Goal: Task Accomplishment & Management: Complete application form

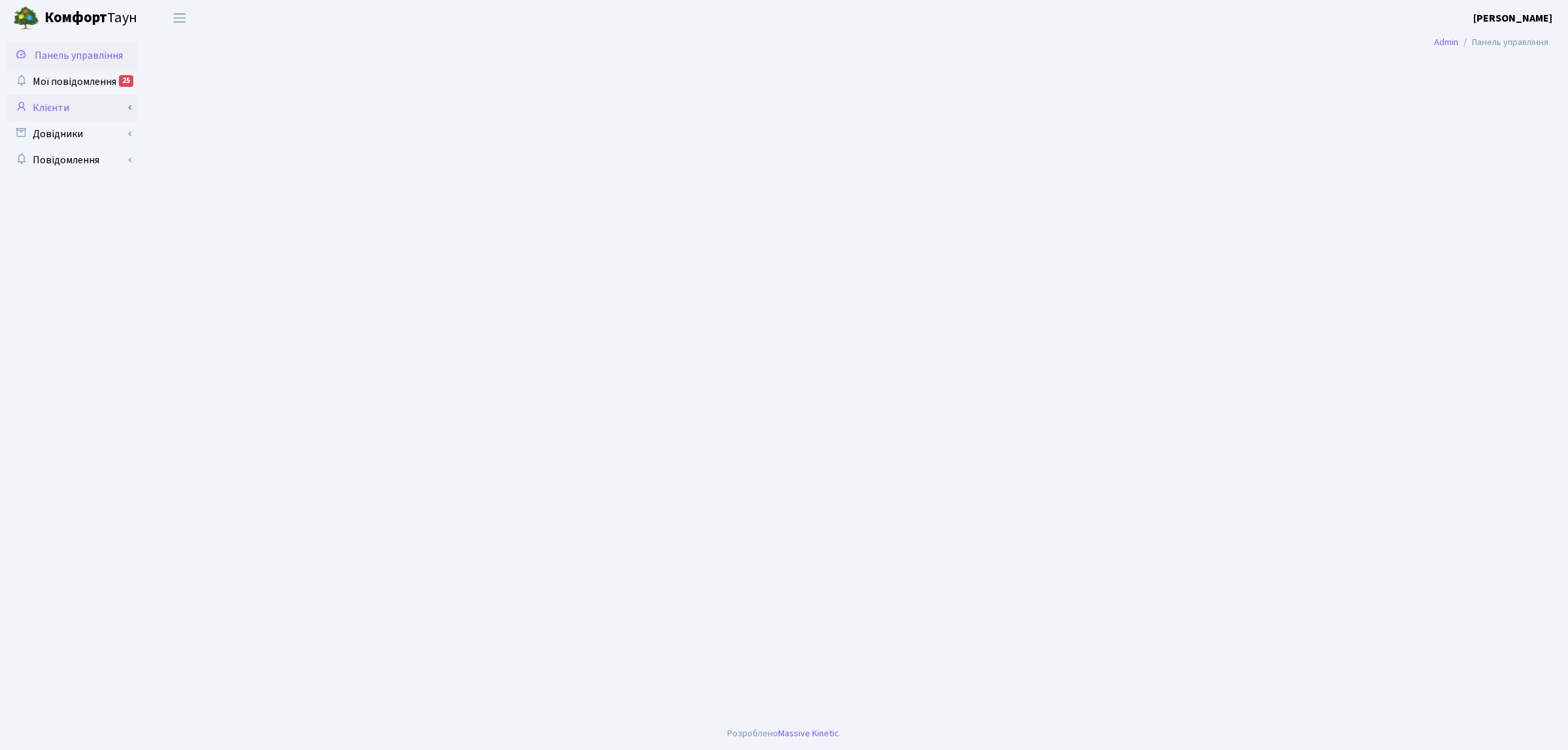
click at [42, 112] on link "Клієнти" at bounding box center [72, 108] width 131 height 26
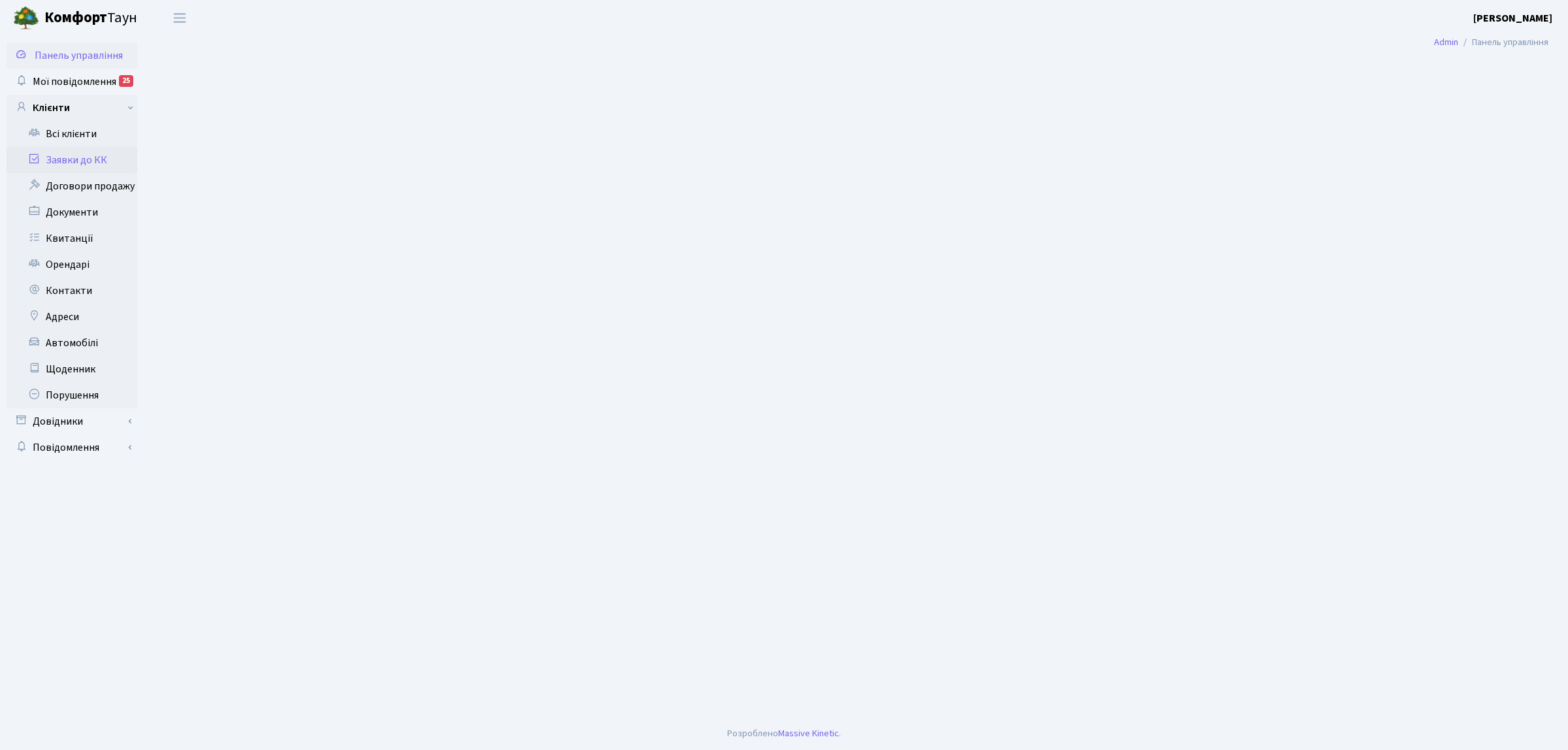
click at [75, 168] on link "Заявки до КК" at bounding box center [72, 160] width 131 height 26
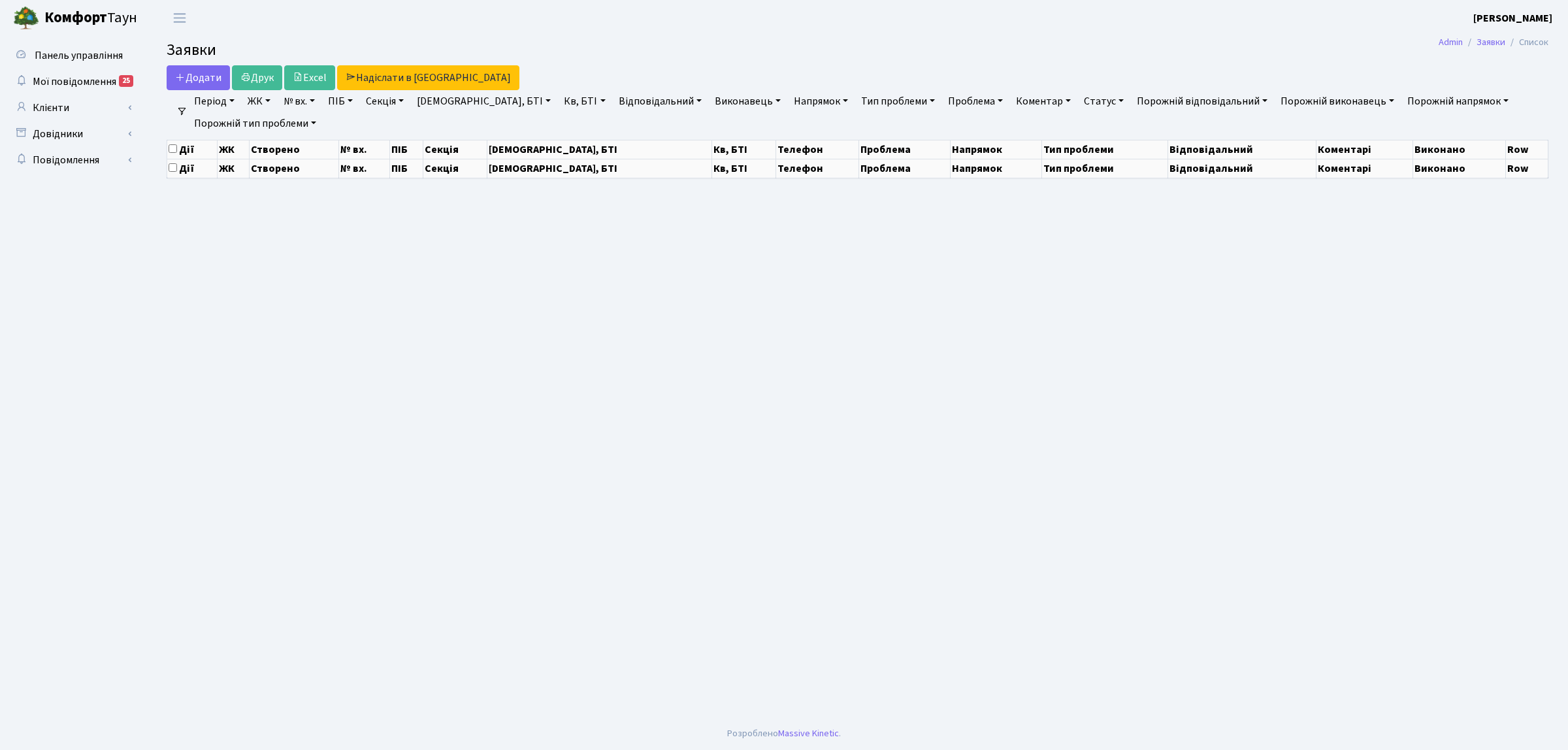
select select "25"
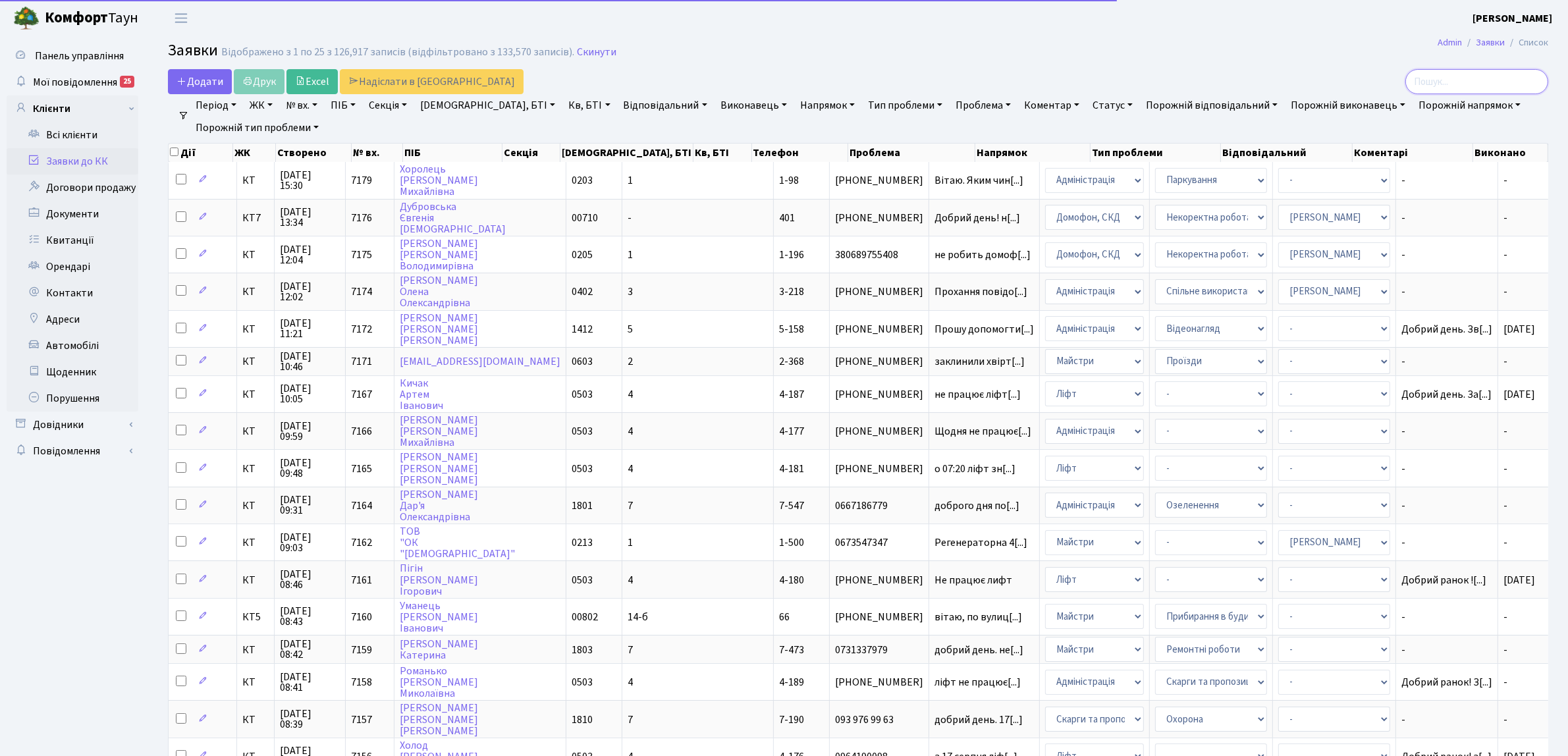
click at [1502, 80] on input "search" at bounding box center [1477, 81] width 143 height 25
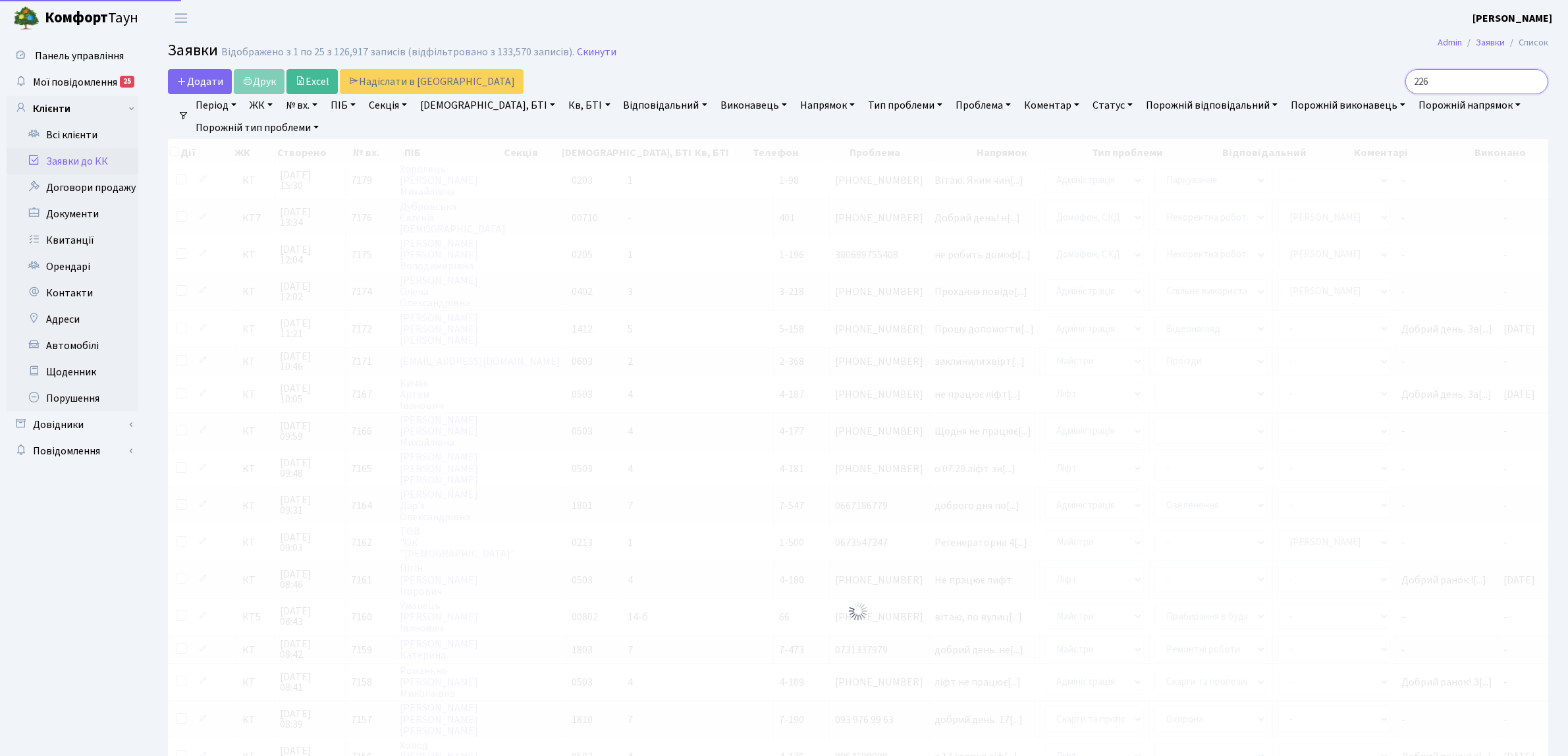
type input "226"
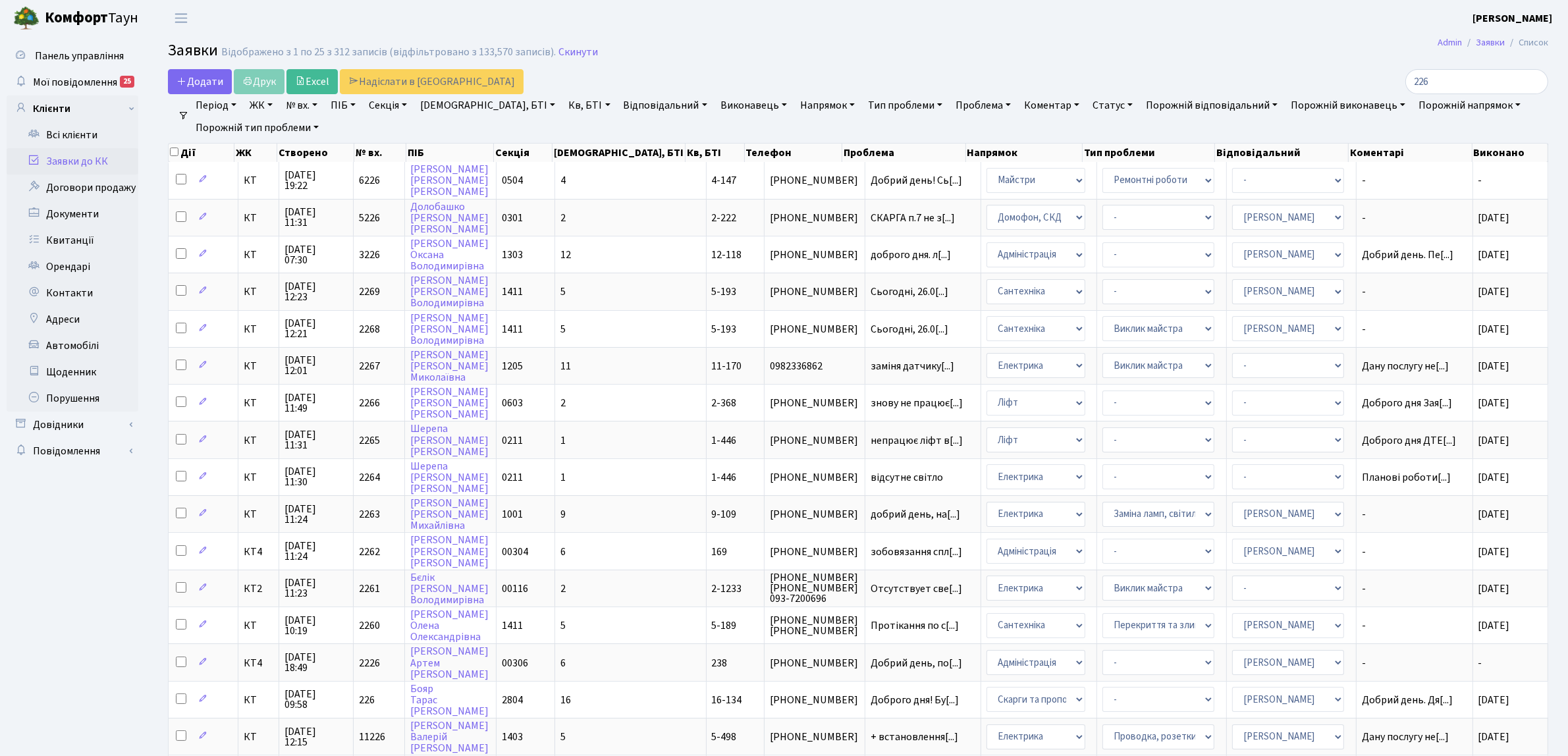
click at [257, 106] on link "ЖК" at bounding box center [261, 105] width 33 height 22
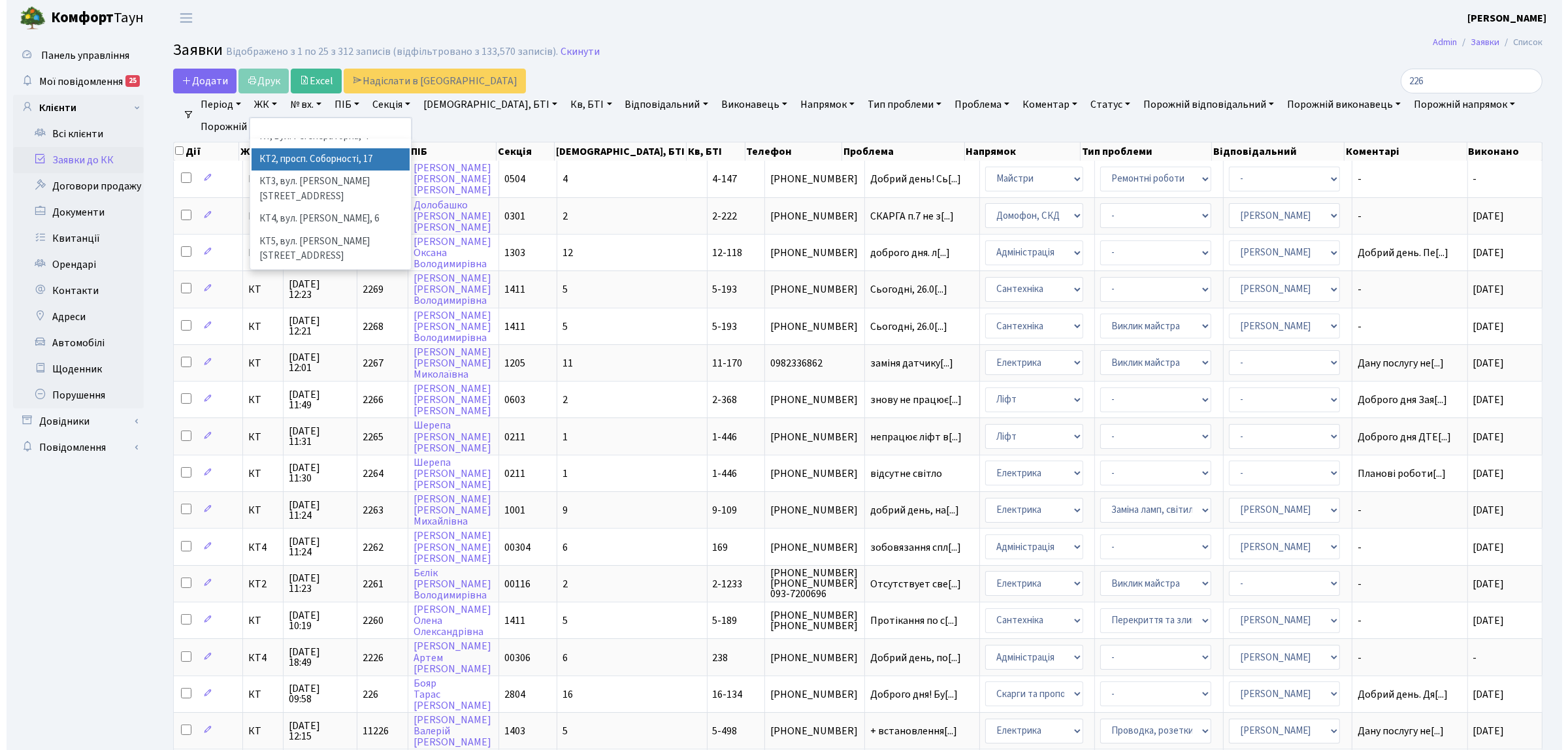
scroll to position [27, 0]
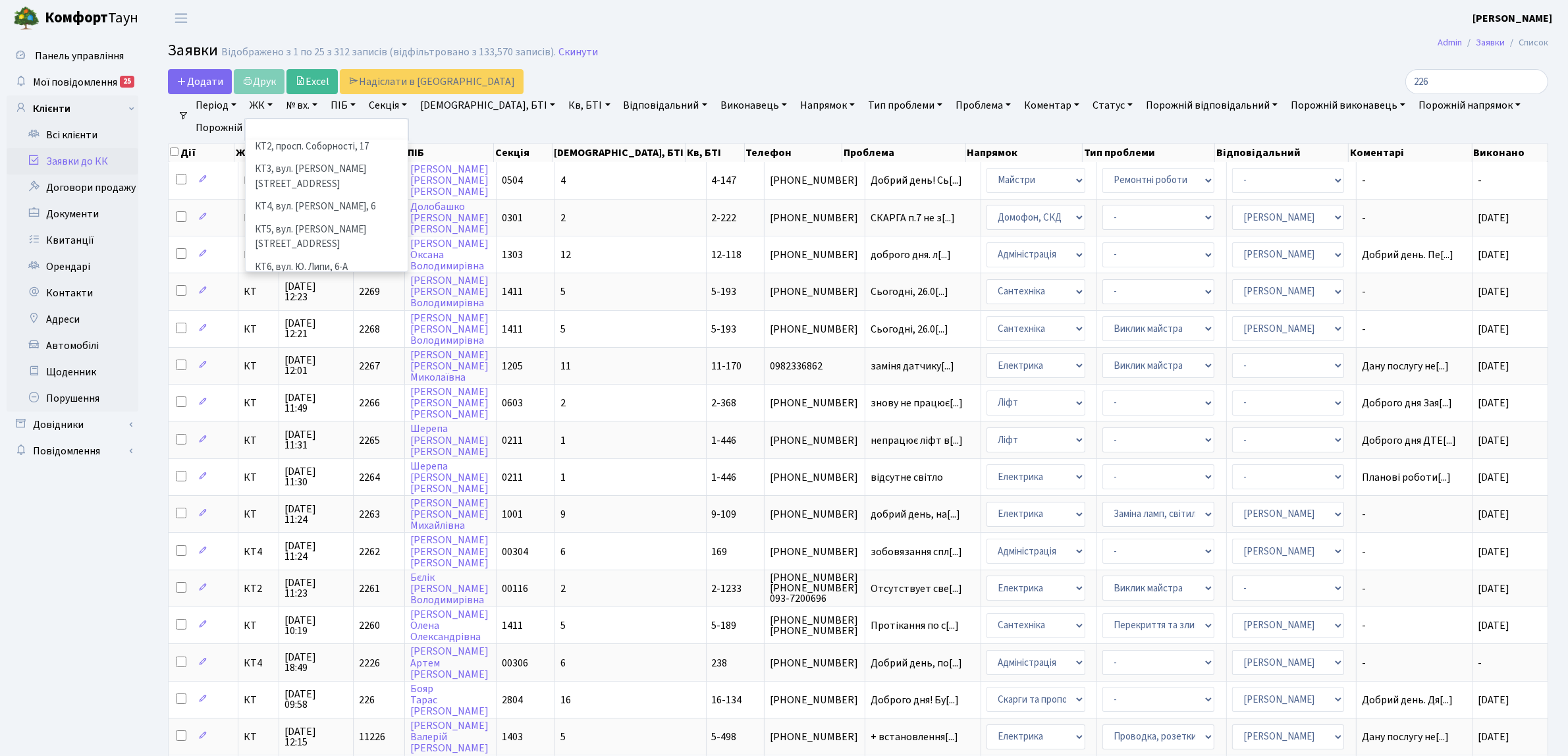
click at [362, 279] on li "КТ7, вул. [PERSON_NAME][STREET_ADDRESS]" at bounding box center [326, 297] width 160 height 38
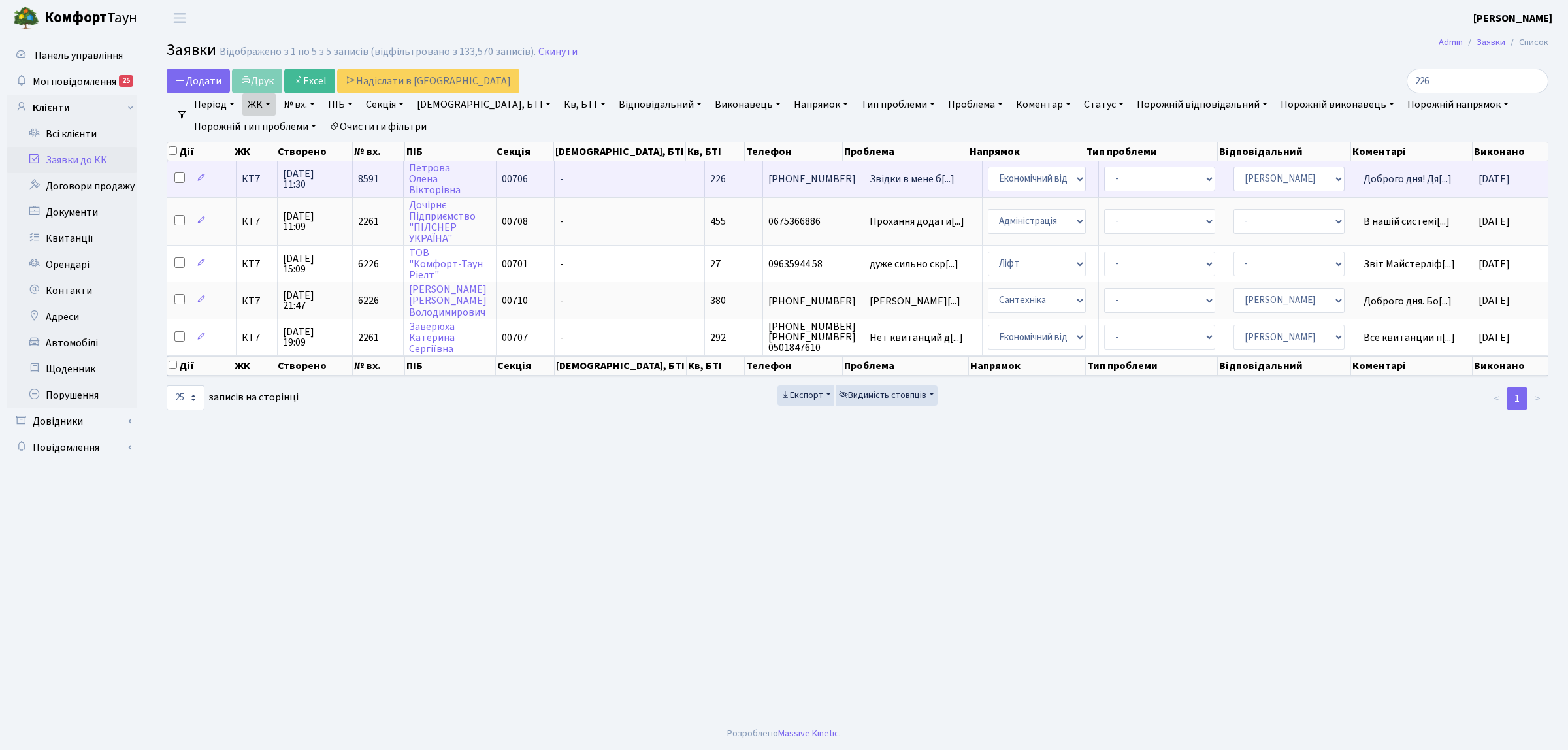
click at [259, 184] on td "КТ7" at bounding box center [257, 179] width 41 height 36
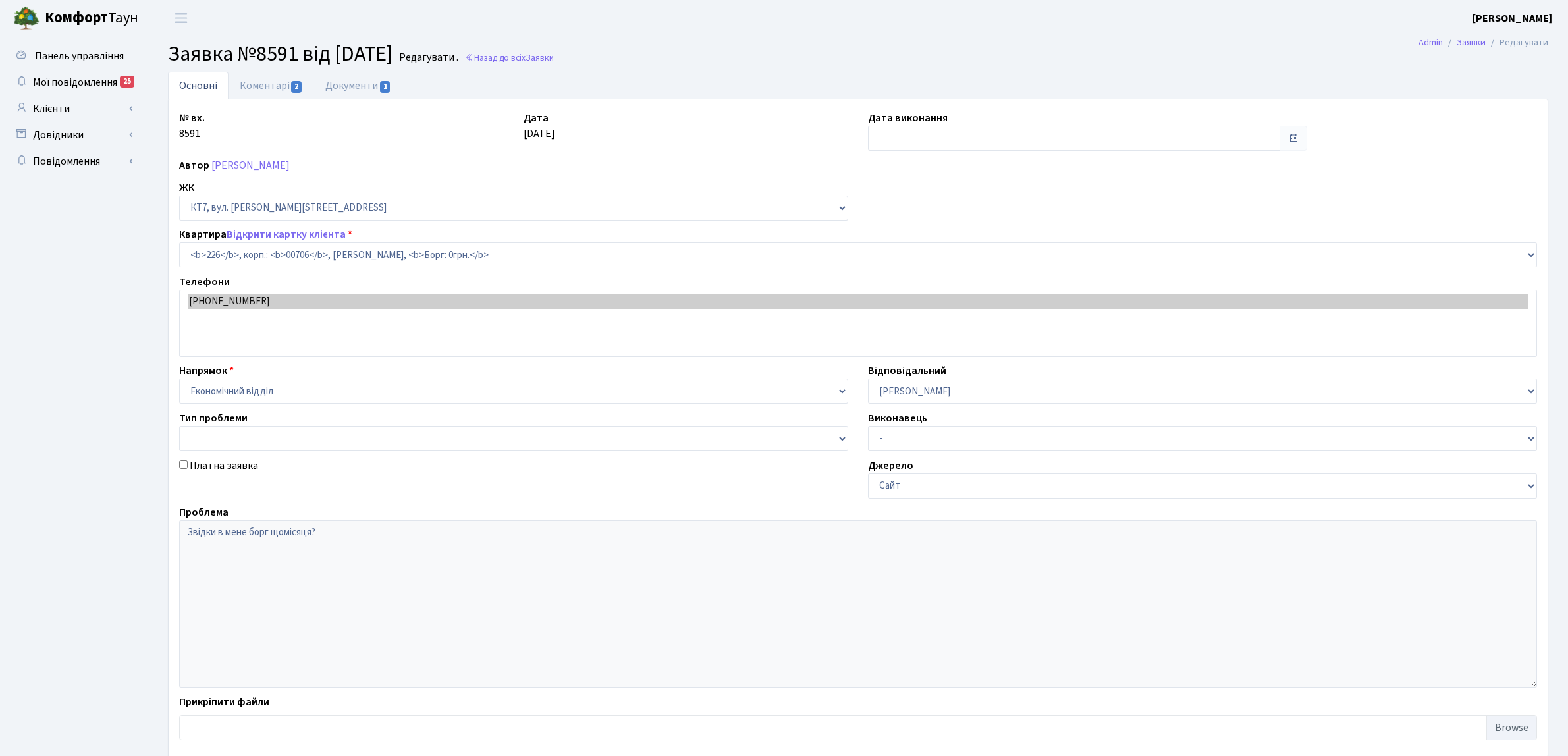
select select "18678"
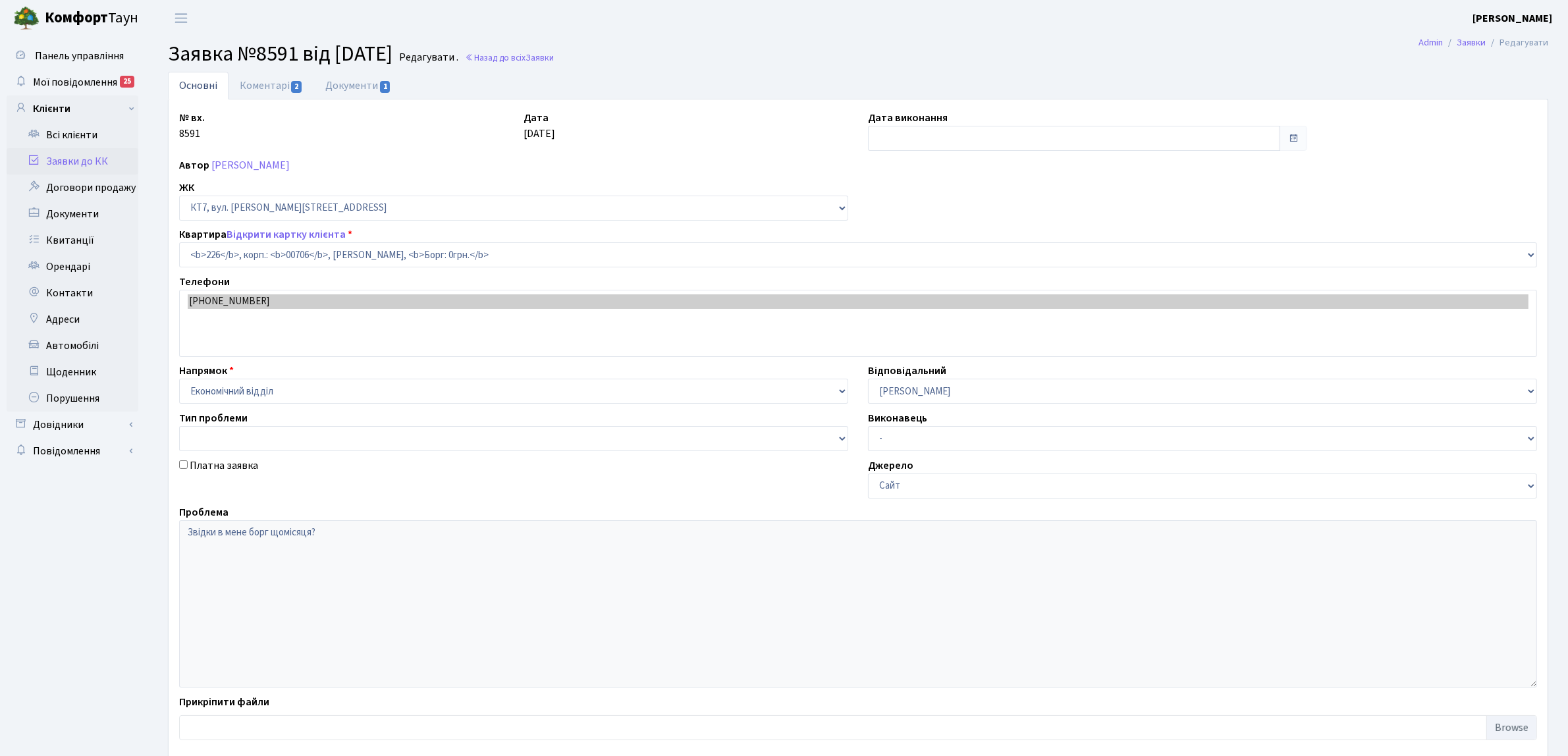
type input "[DATE]"
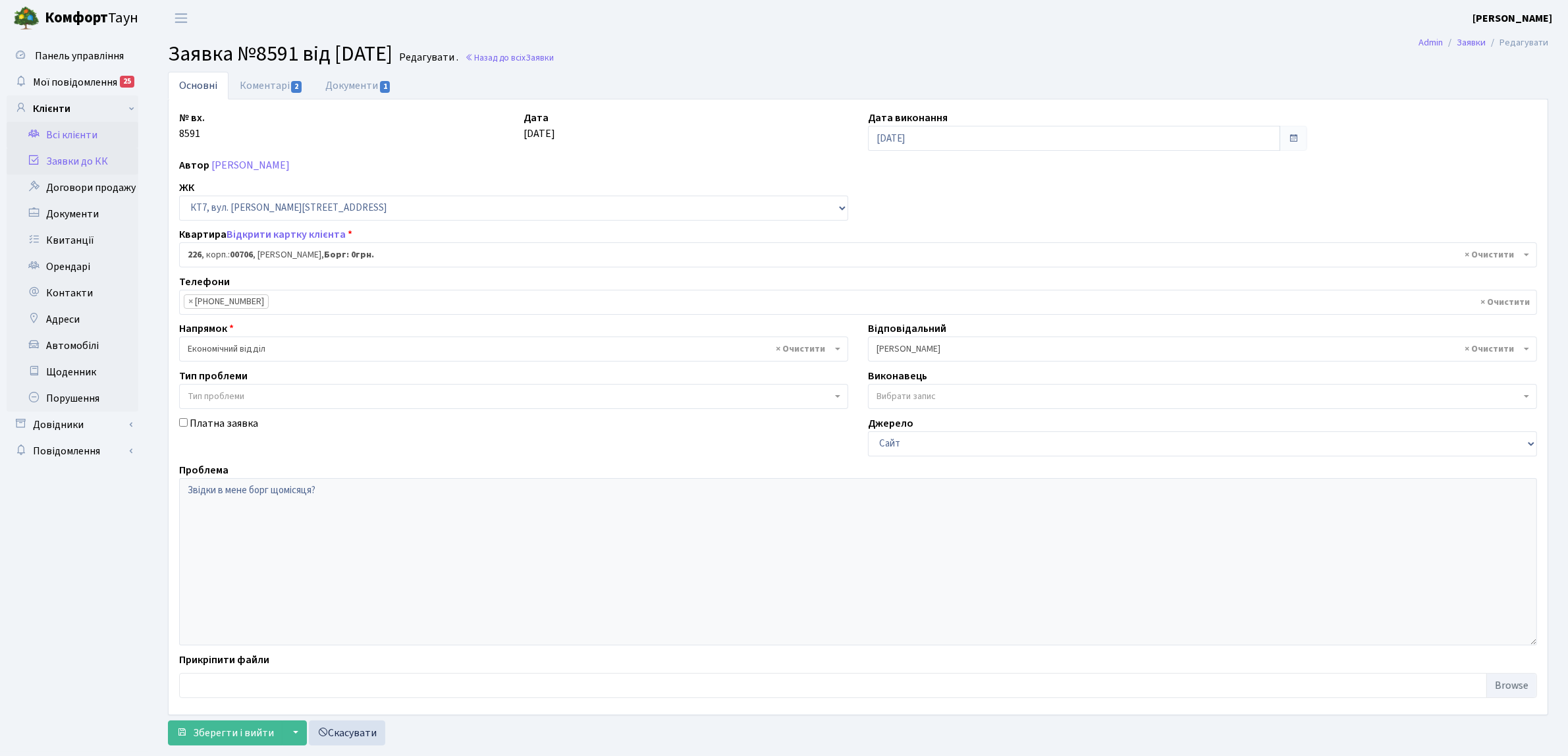
click at [89, 136] on link "Всі клієнти" at bounding box center [73, 135] width 132 height 26
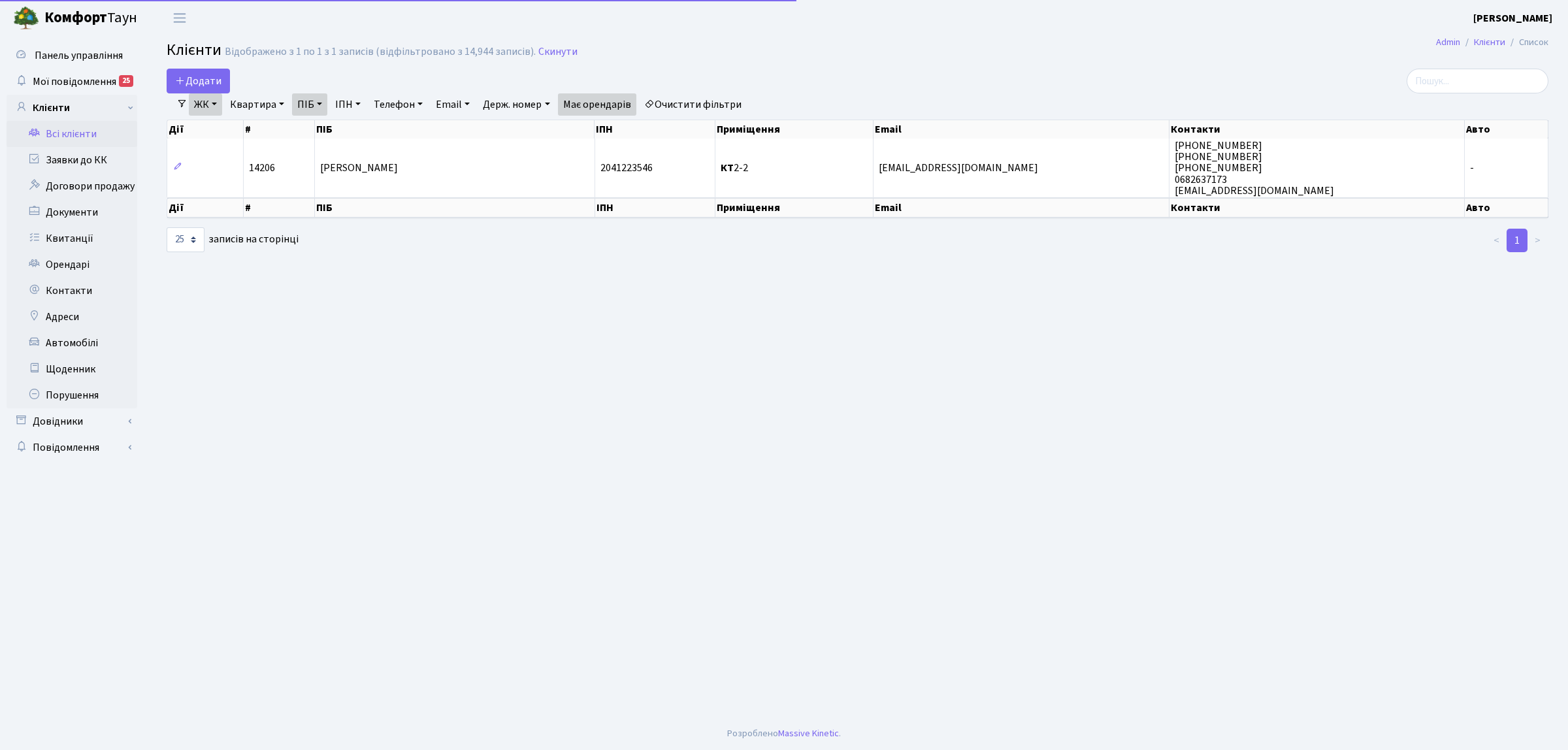
select select "25"
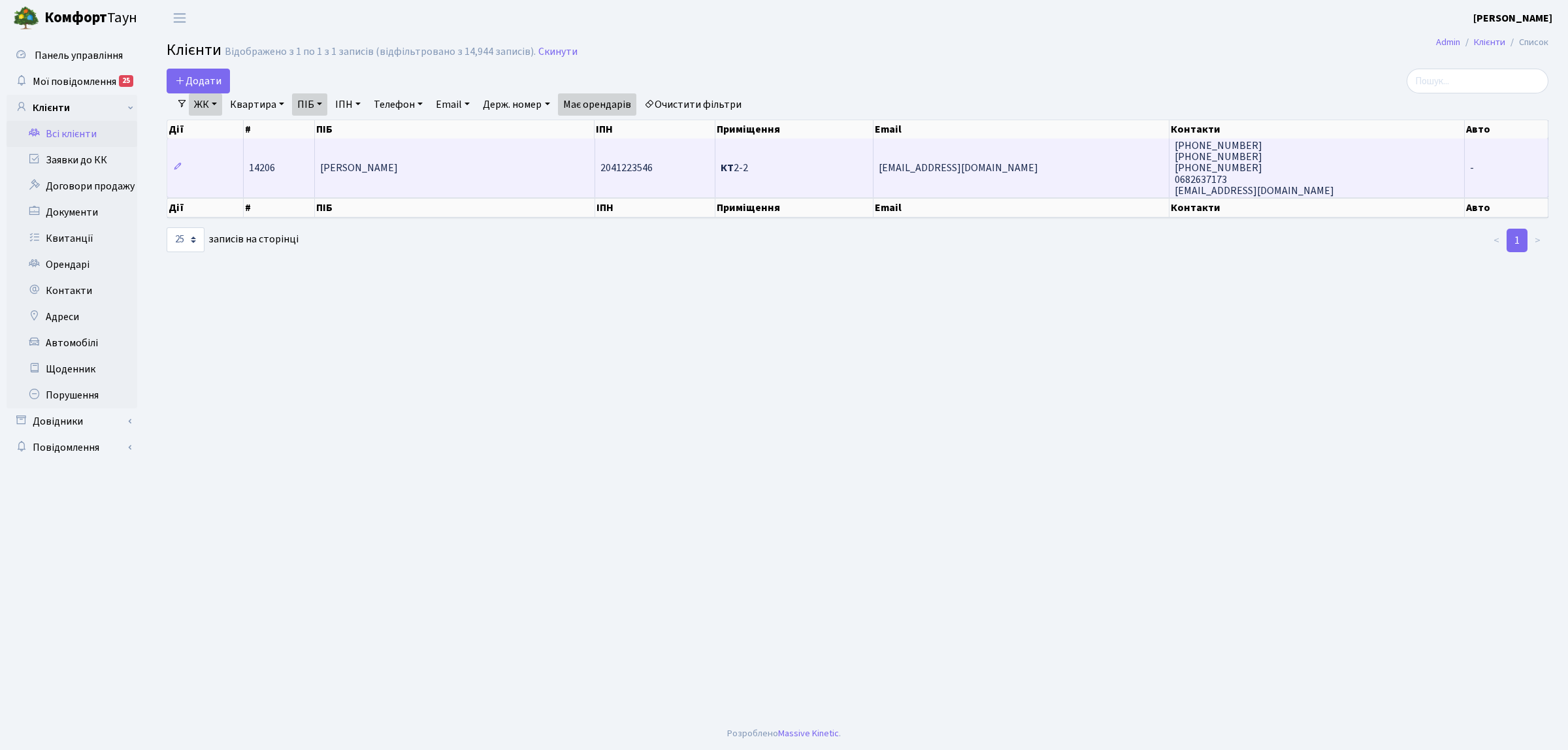
click at [386, 173] on span "Оніщенко Людмила Сергіївна" at bounding box center [359, 168] width 78 height 14
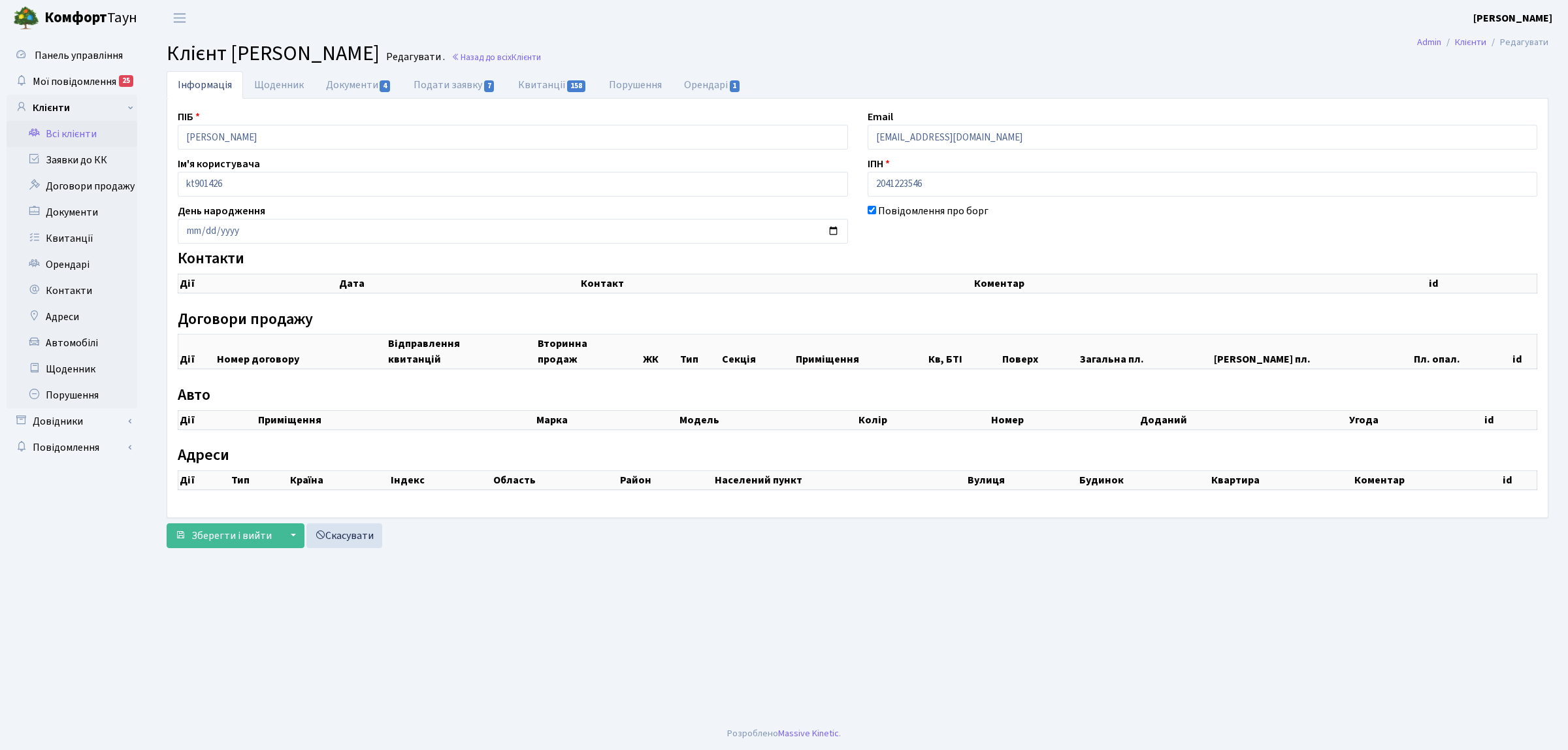
checkbox input "true"
select select "25"
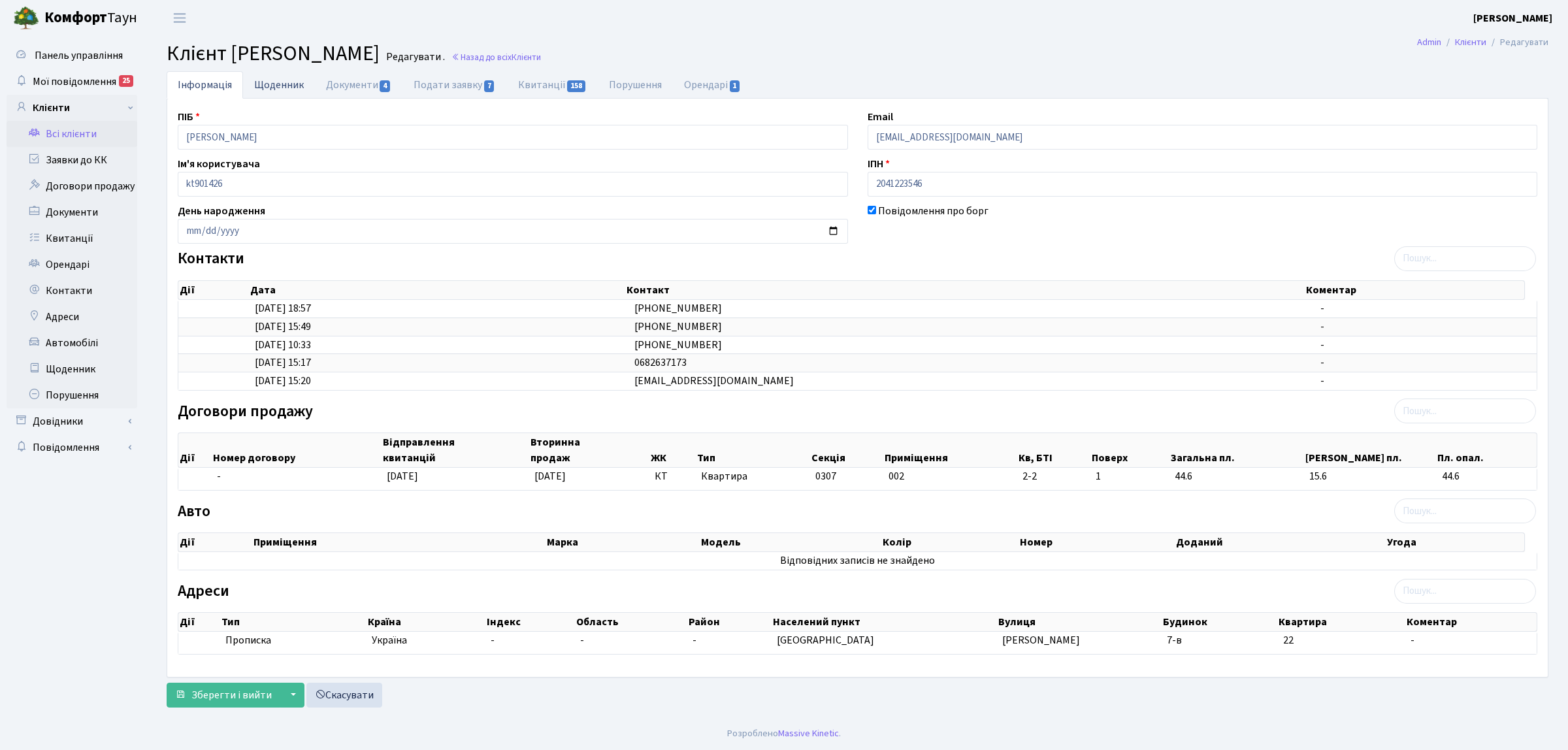
click at [293, 83] on link "Щоденник" at bounding box center [279, 84] width 72 height 27
select select "25"
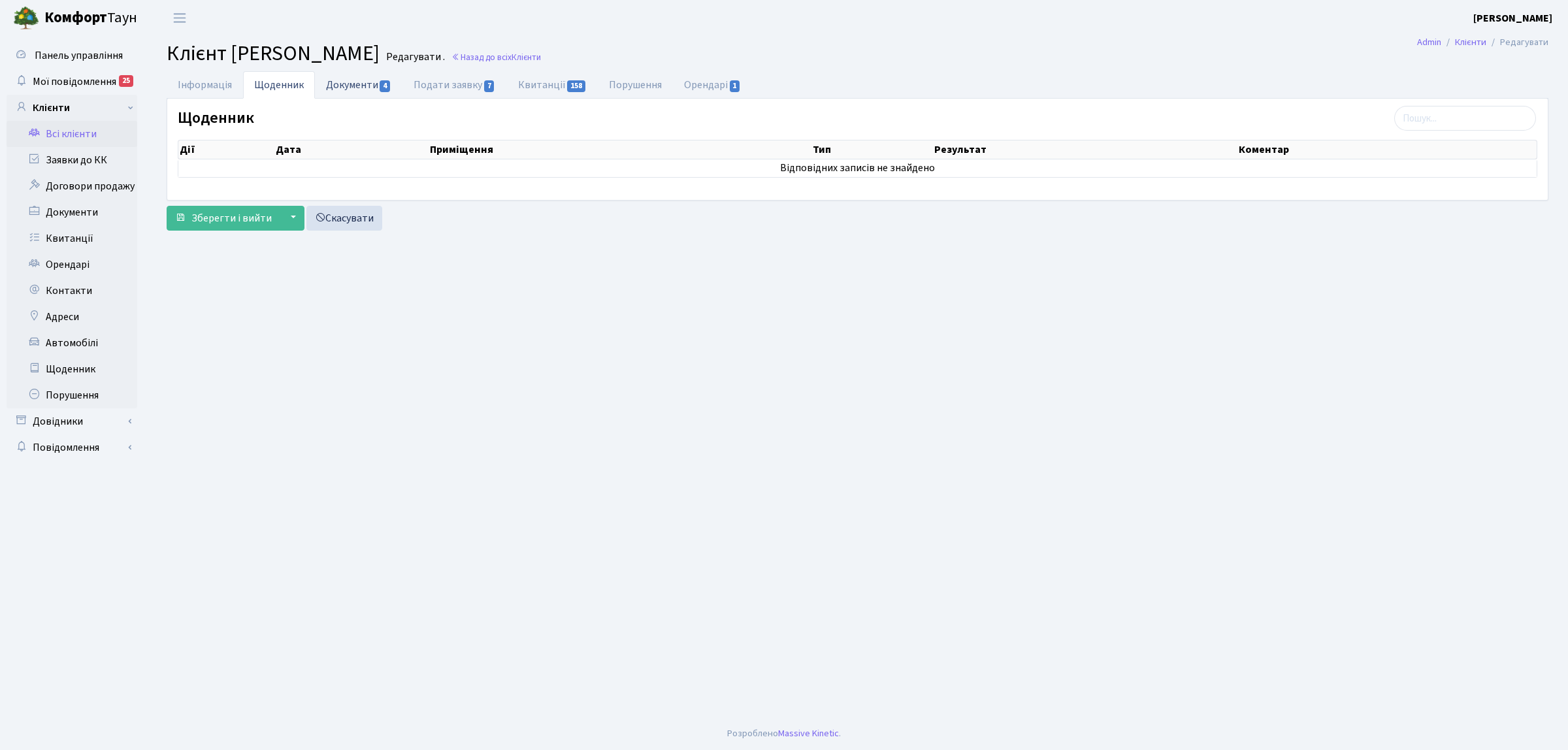
click at [371, 89] on link "Документи 4" at bounding box center [359, 84] width 88 height 27
select select "25"
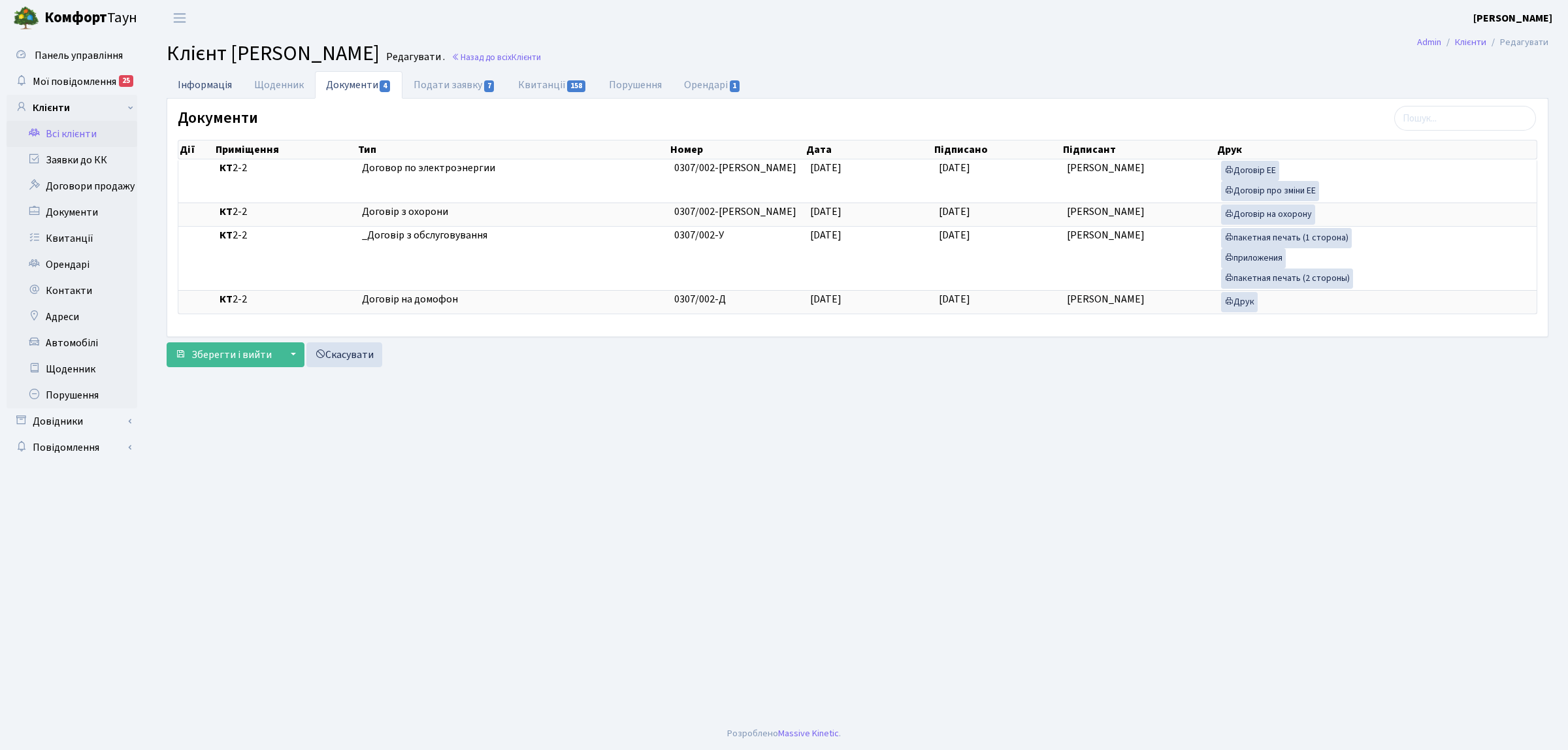
click at [203, 81] on link "Інформація" at bounding box center [205, 84] width 76 height 27
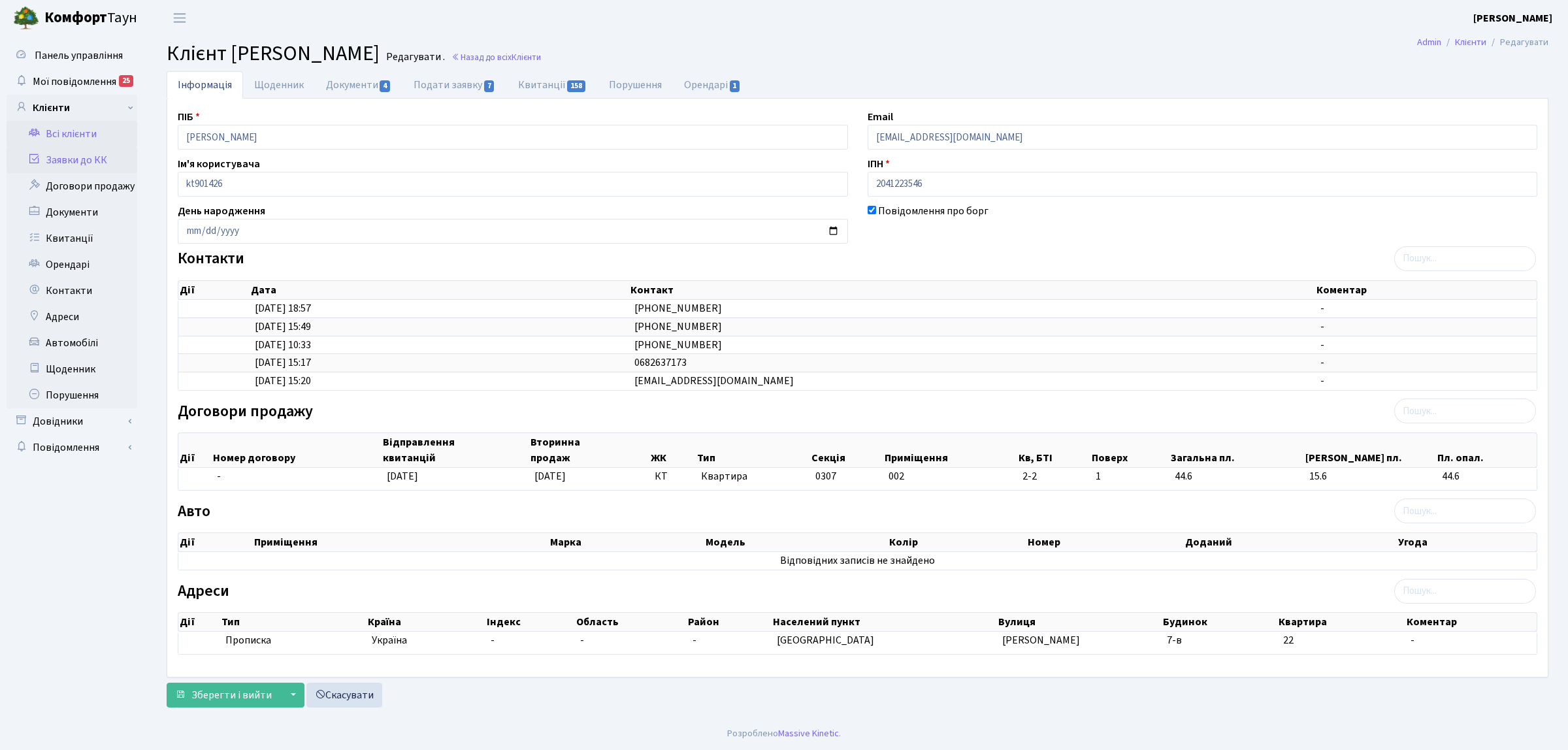
click at [92, 157] on link "Заявки до КК" at bounding box center [72, 160] width 131 height 26
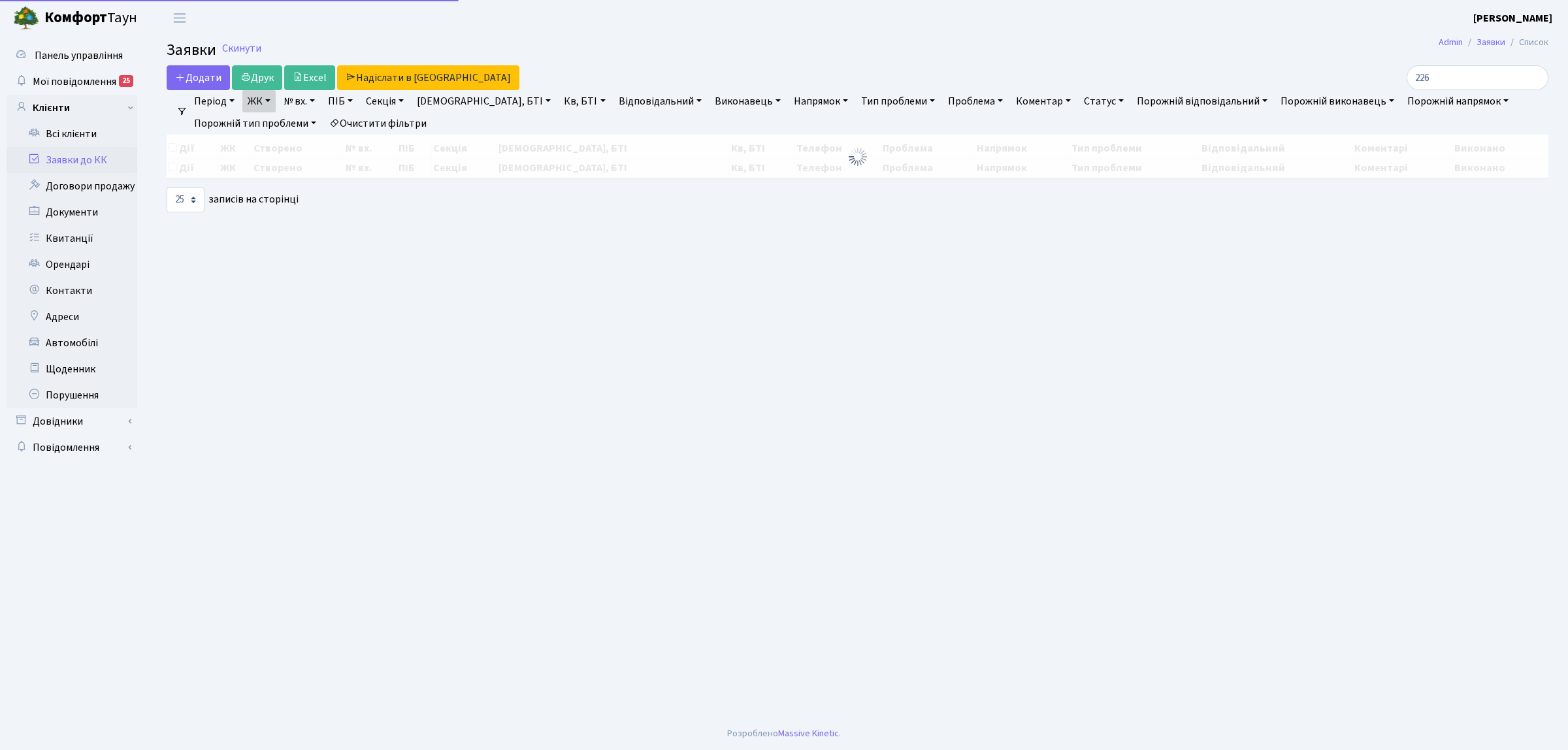
select select "25"
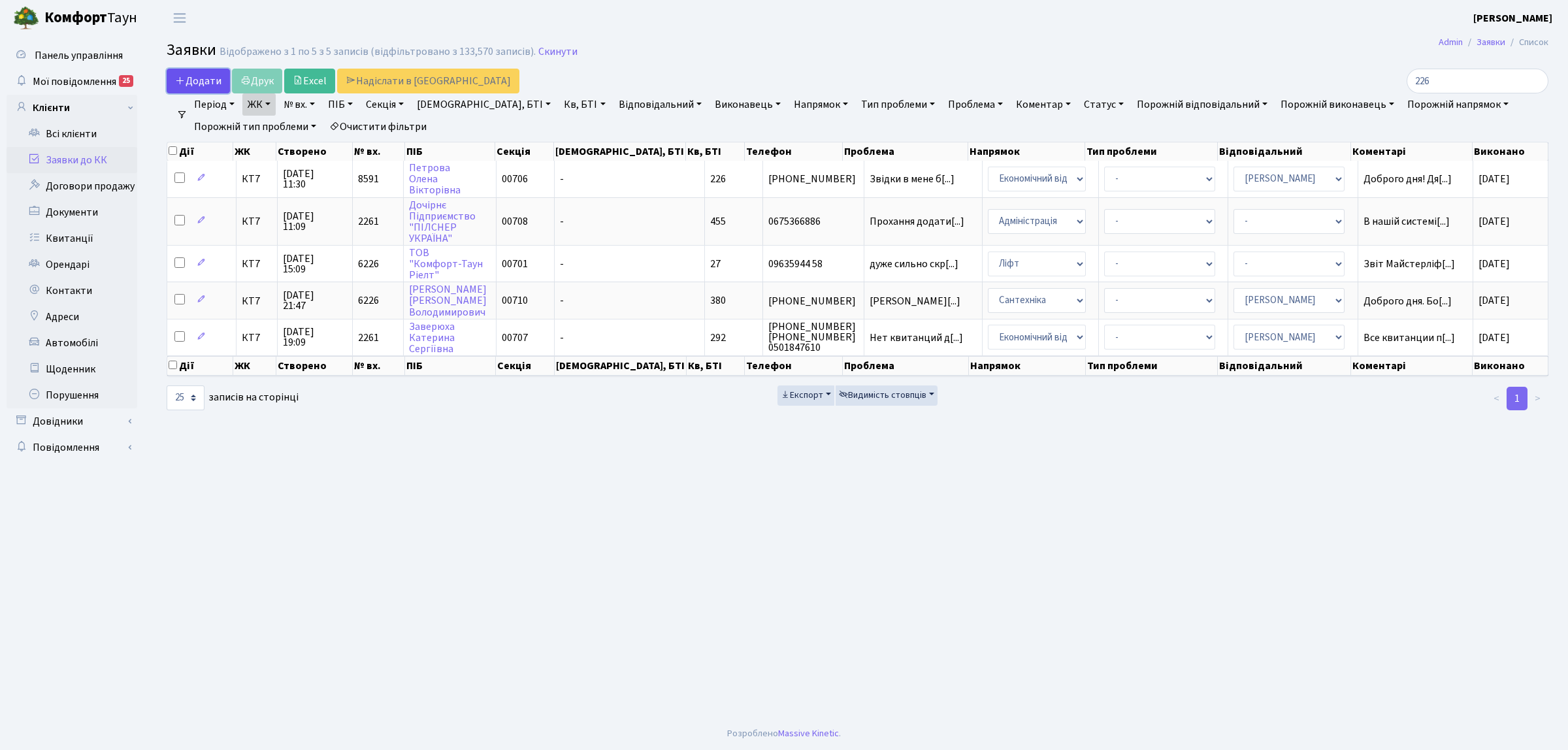
click at [214, 82] on span "Додати" at bounding box center [198, 81] width 46 height 14
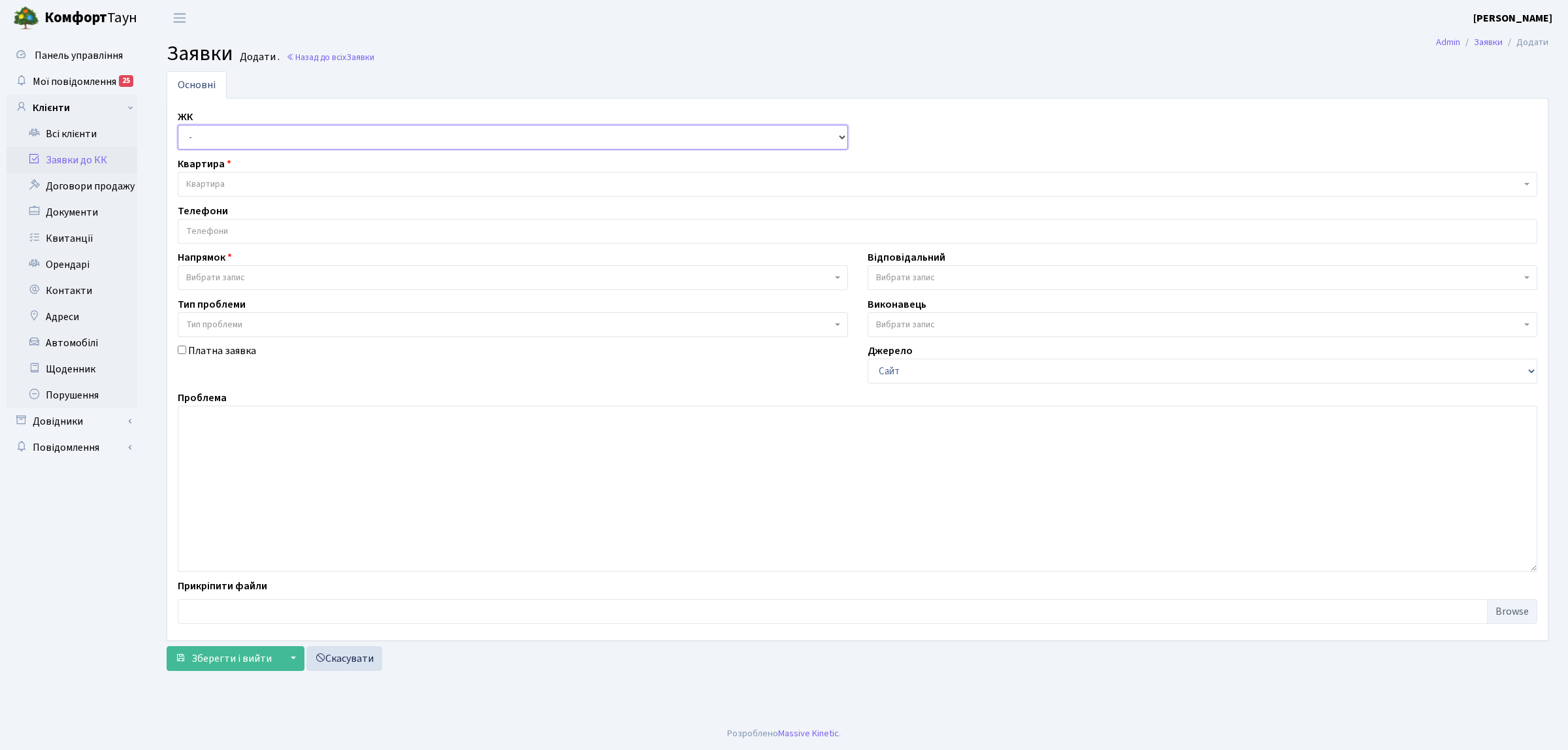
click at [223, 132] on select "- КТ, вул. Регенераторна, 4 КТ2, просп. [STREET_ADDRESS] [STREET_ADDRESS] [PERS…" at bounding box center [513, 137] width 671 height 25
select select "305"
click at [178, 125] on select "- КТ, вул. Регенераторна, 4 КТ2, просп. [STREET_ADDRESS] [STREET_ADDRESS] [PERS…" at bounding box center [513, 137] width 671 height 25
select select
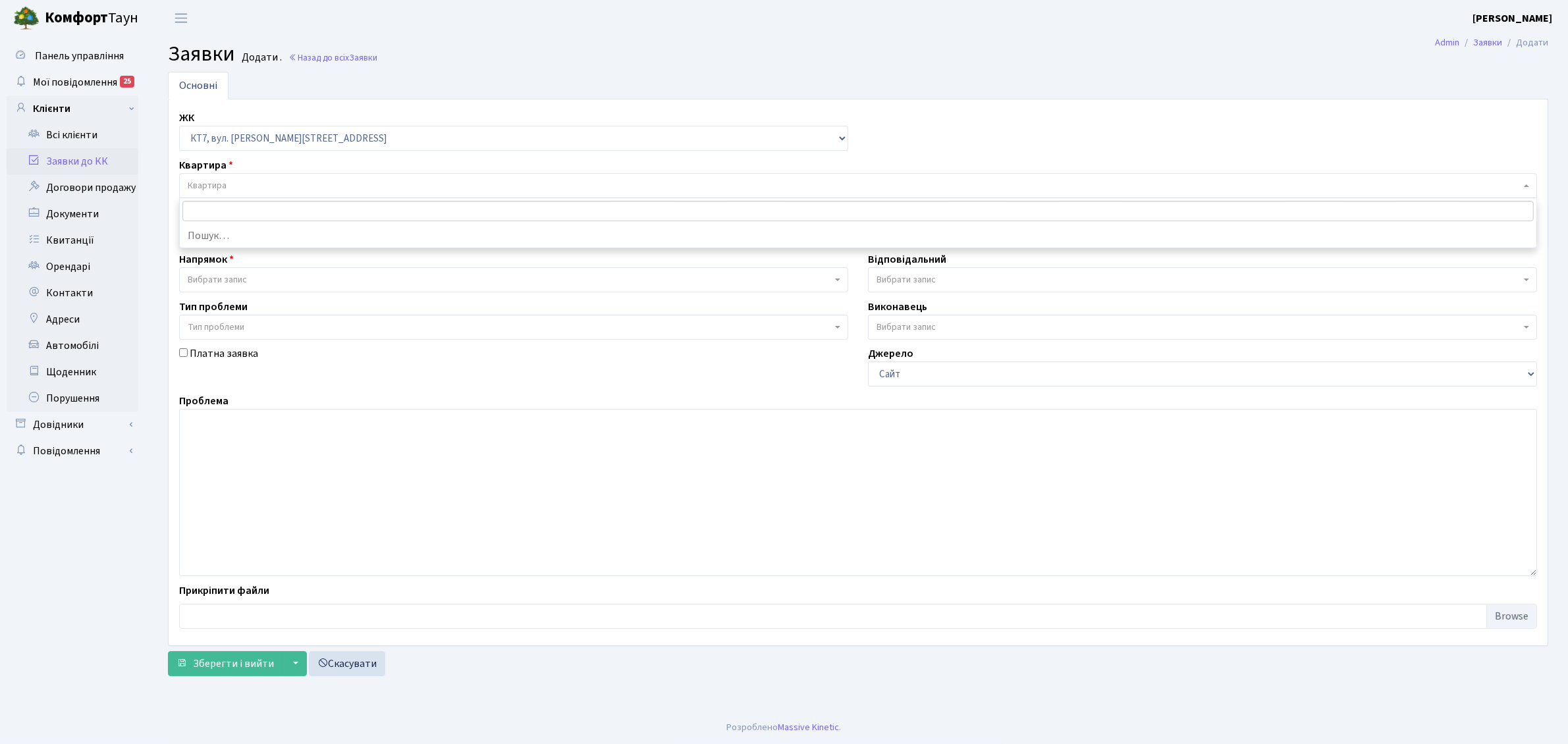
click at [244, 189] on span "Квартира" at bounding box center [854, 186] width 1333 height 13
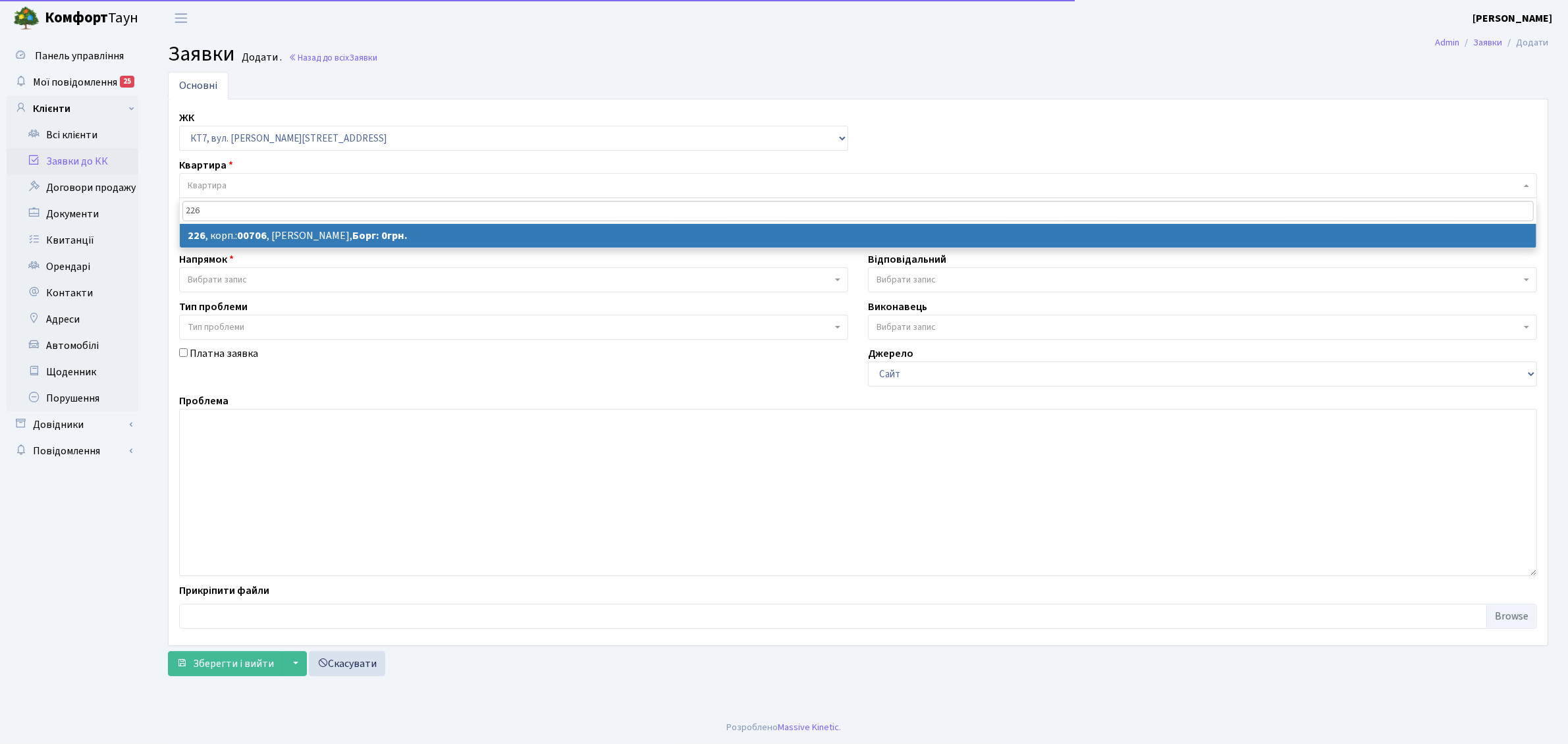
type input "226"
select select
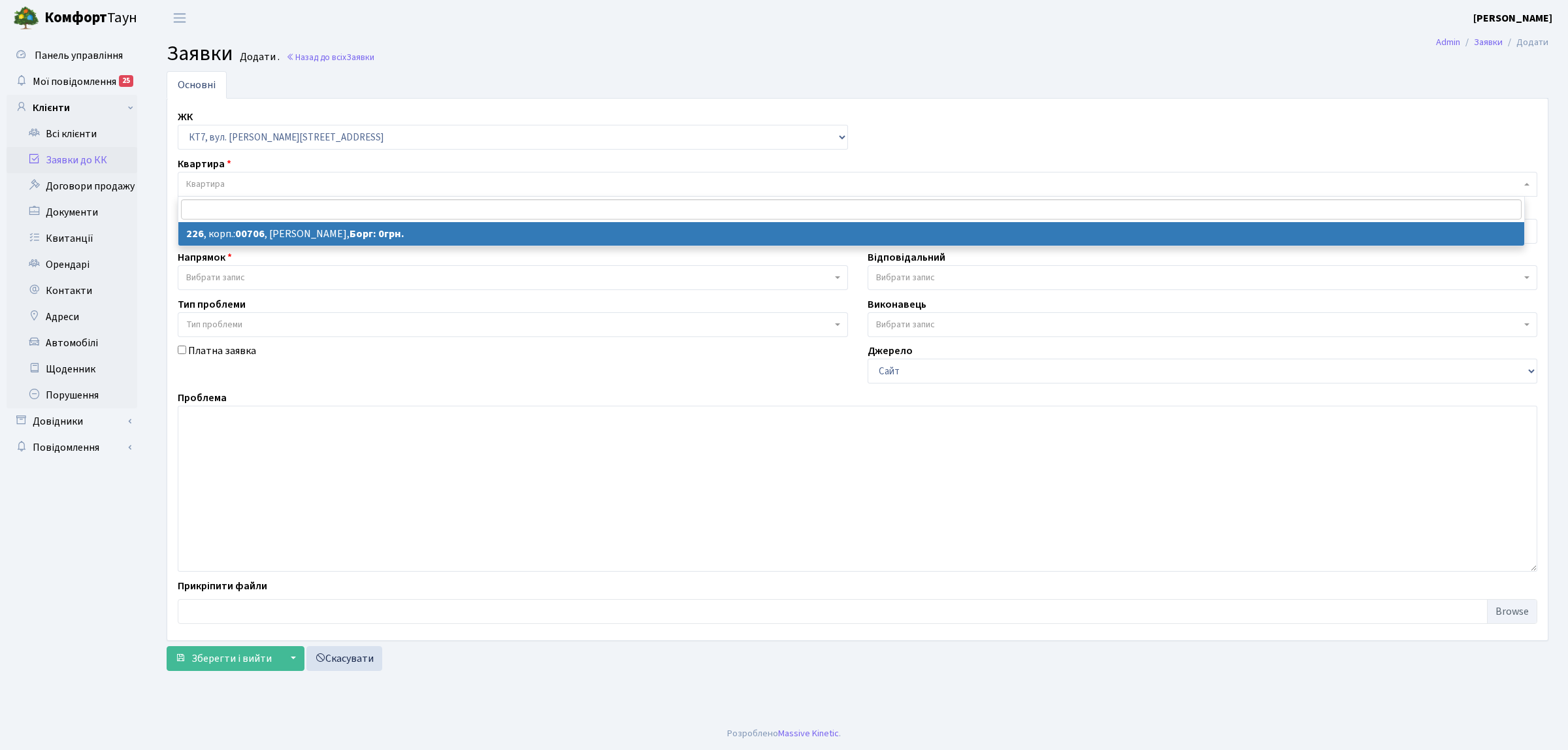
select select "18678"
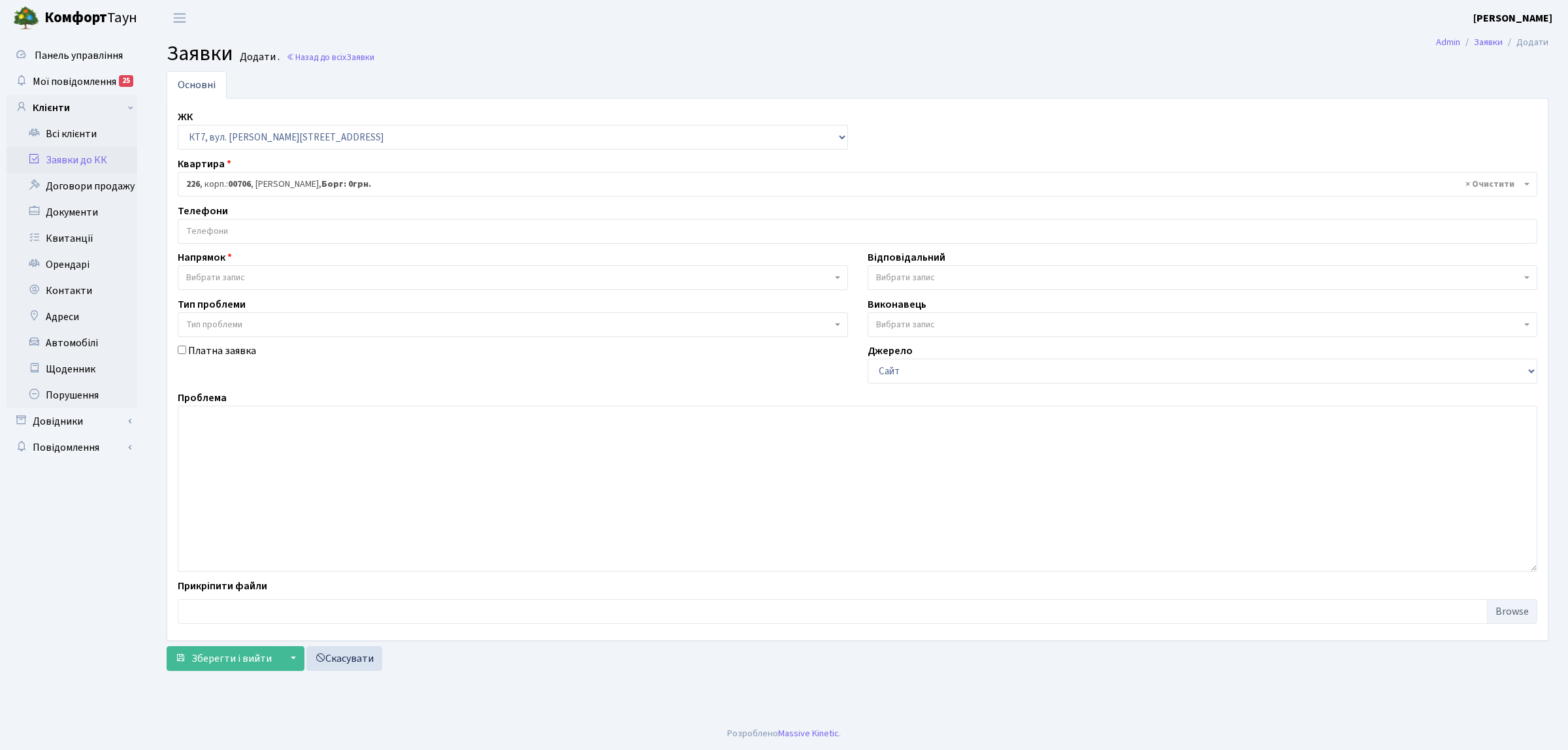
click at [269, 231] on input "search" at bounding box center [858, 231] width 1359 height 24
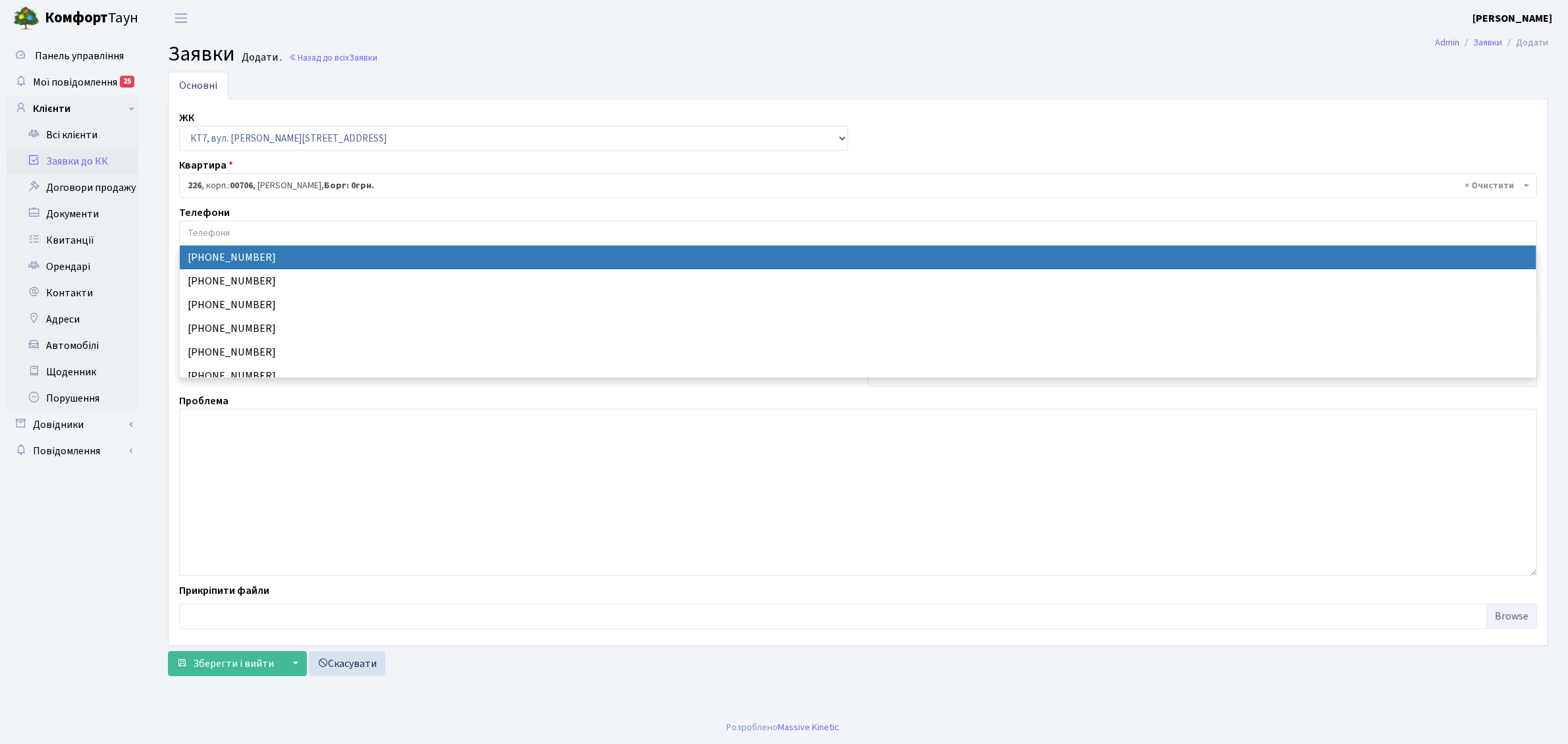
click at [276, 234] on input "search" at bounding box center [858, 233] width 1356 height 24
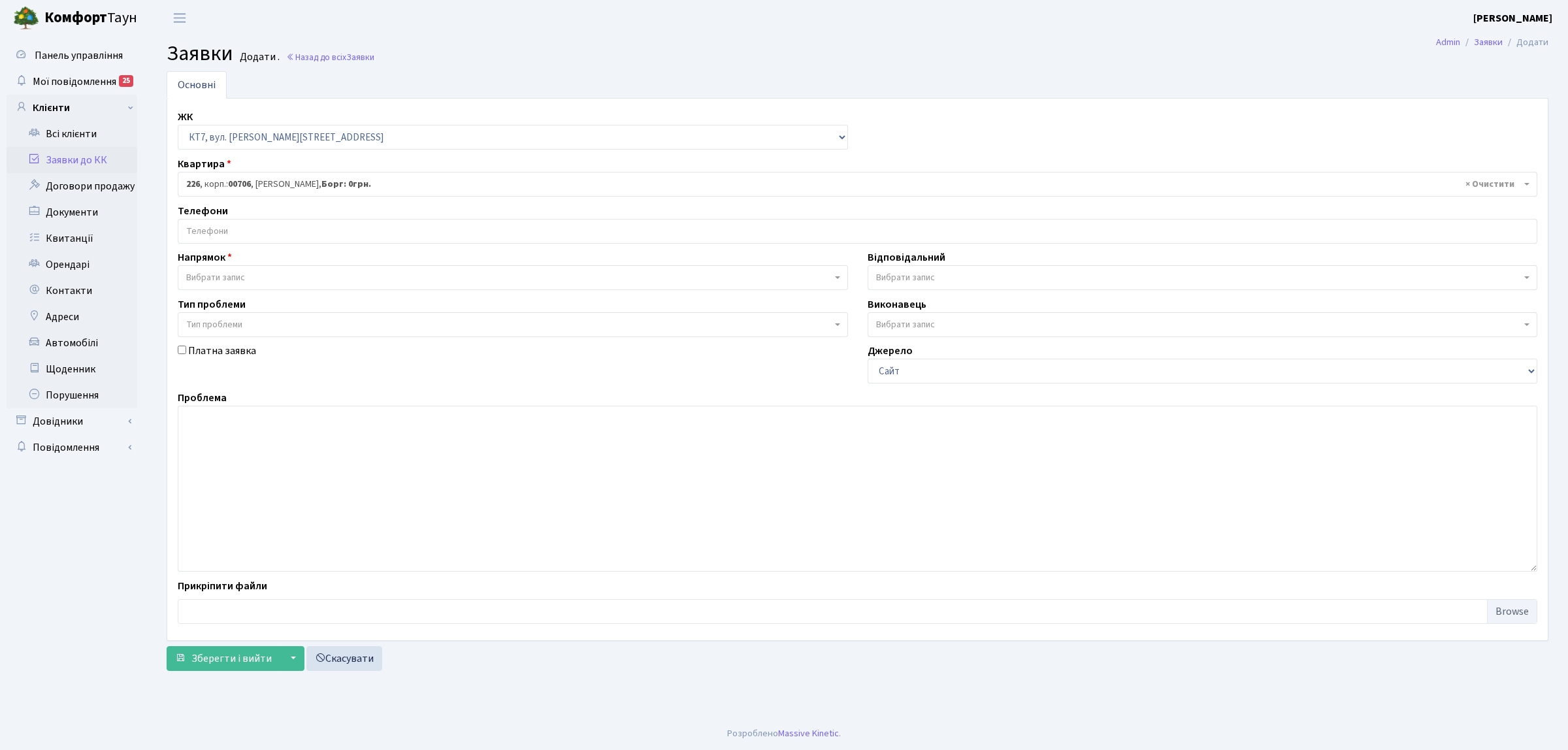
click at [229, 230] on input "search" at bounding box center [858, 231] width 1359 height 24
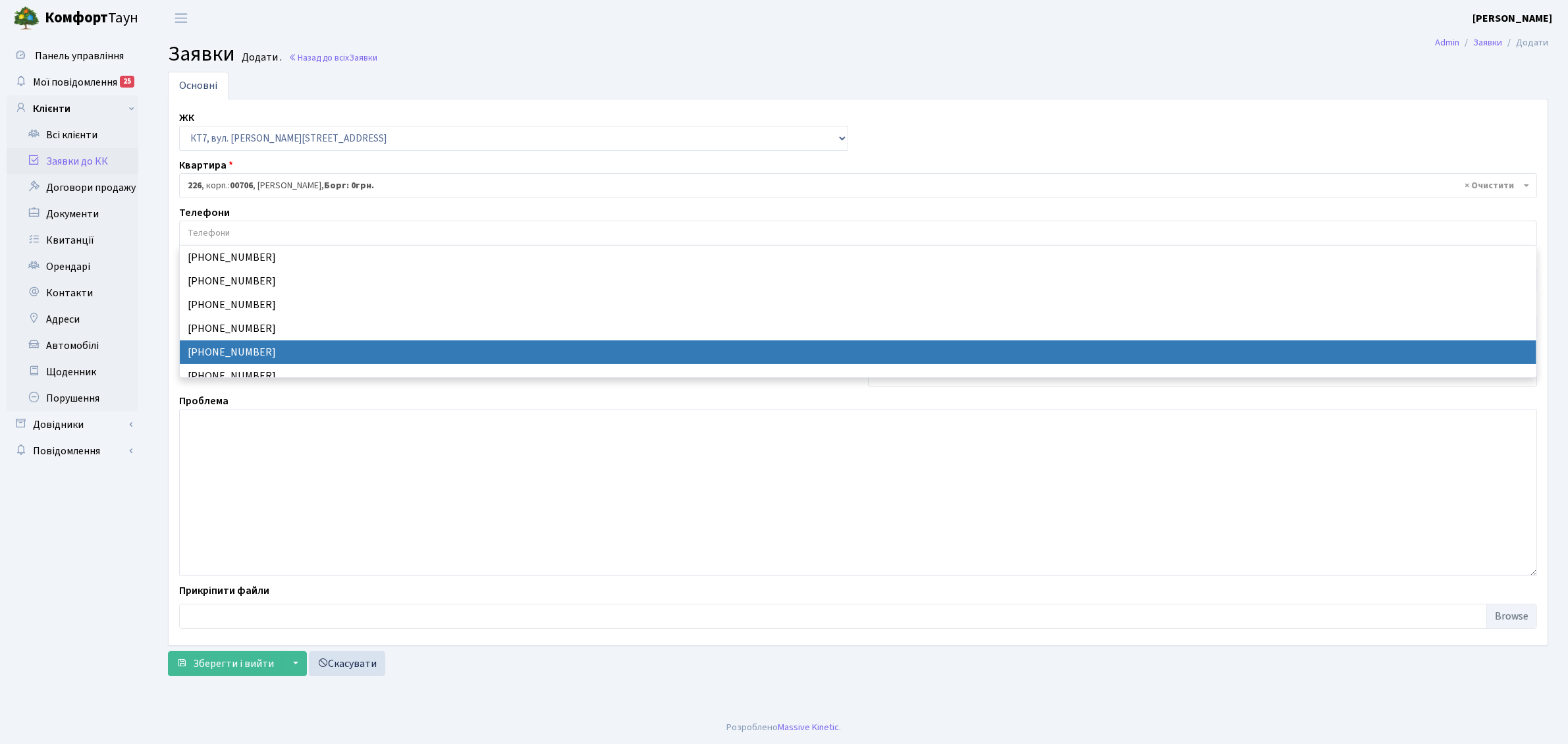
scroll to position [33, 0]
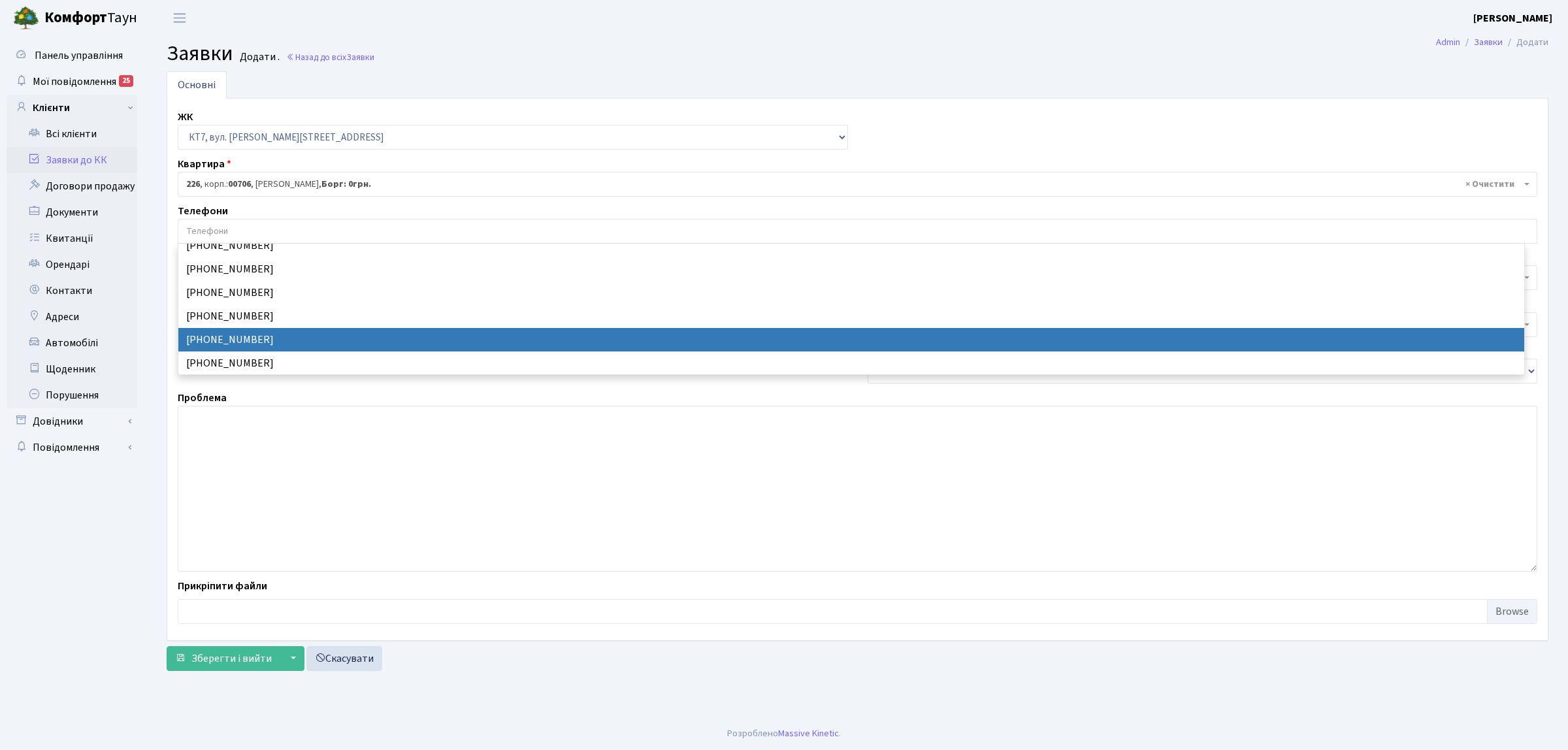
select select "50014"
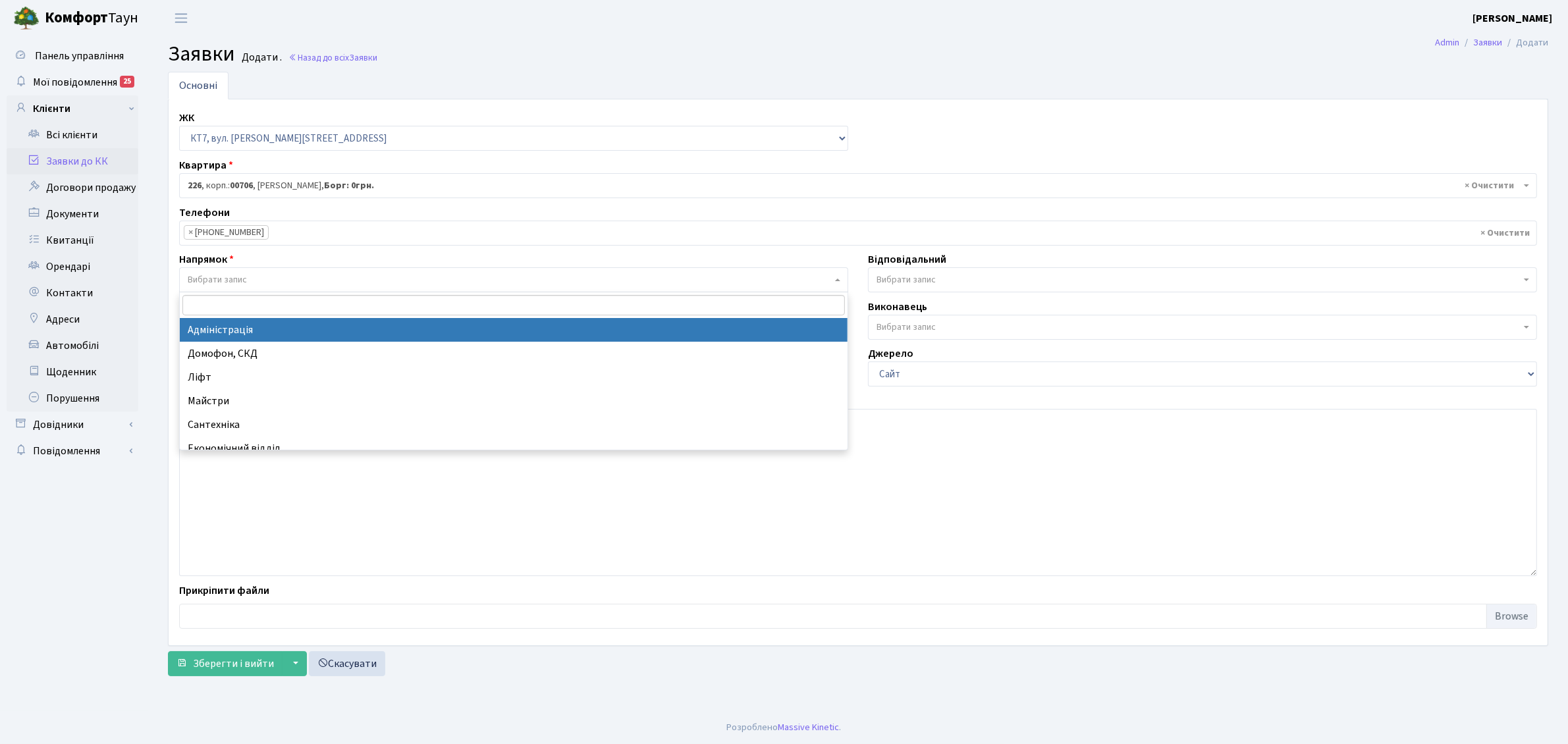
click at [249, 276] on span "Вибрати запис" at bounding box center [510, 280] width 644 height 13
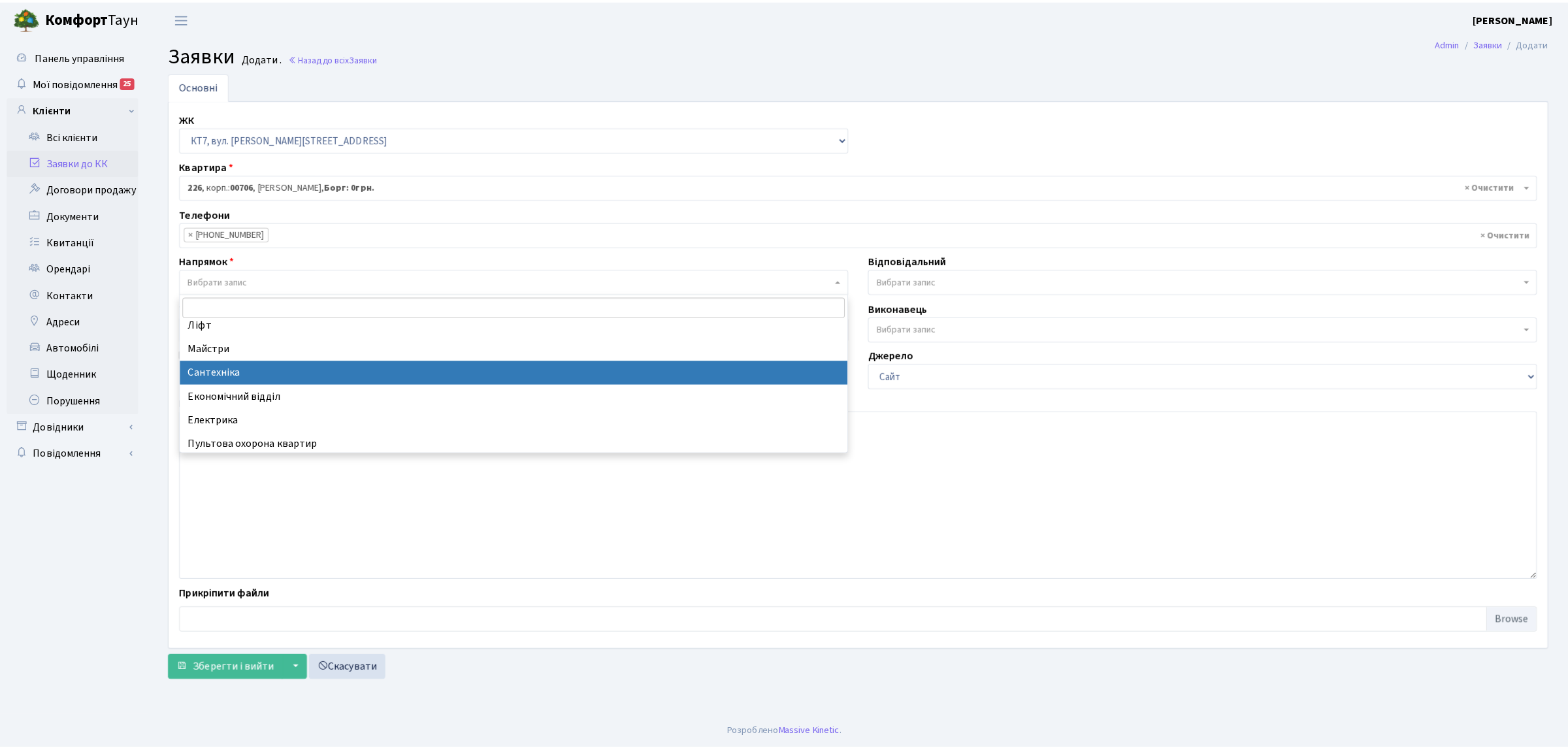
scroll to position [81, 0]
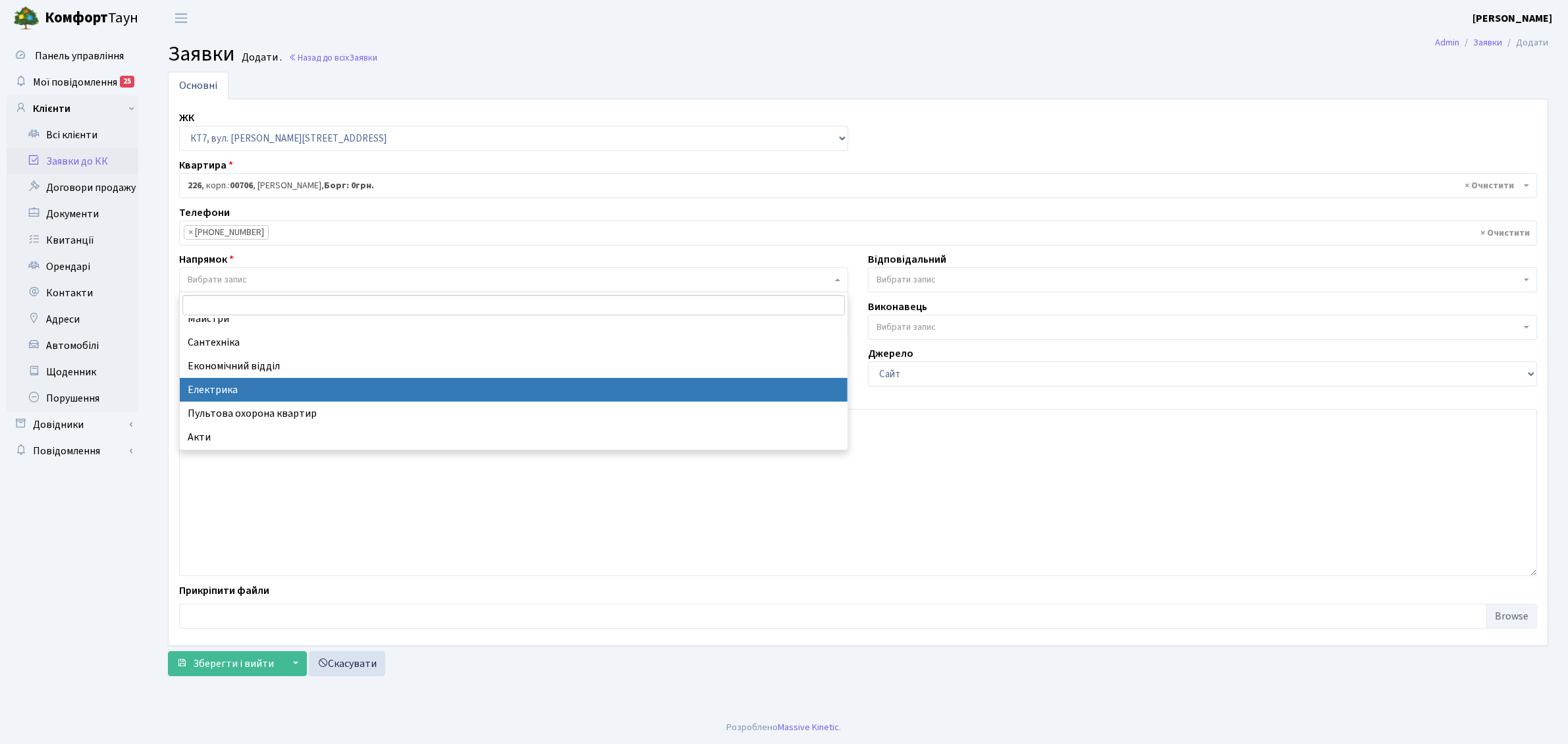
select select "3"
select select
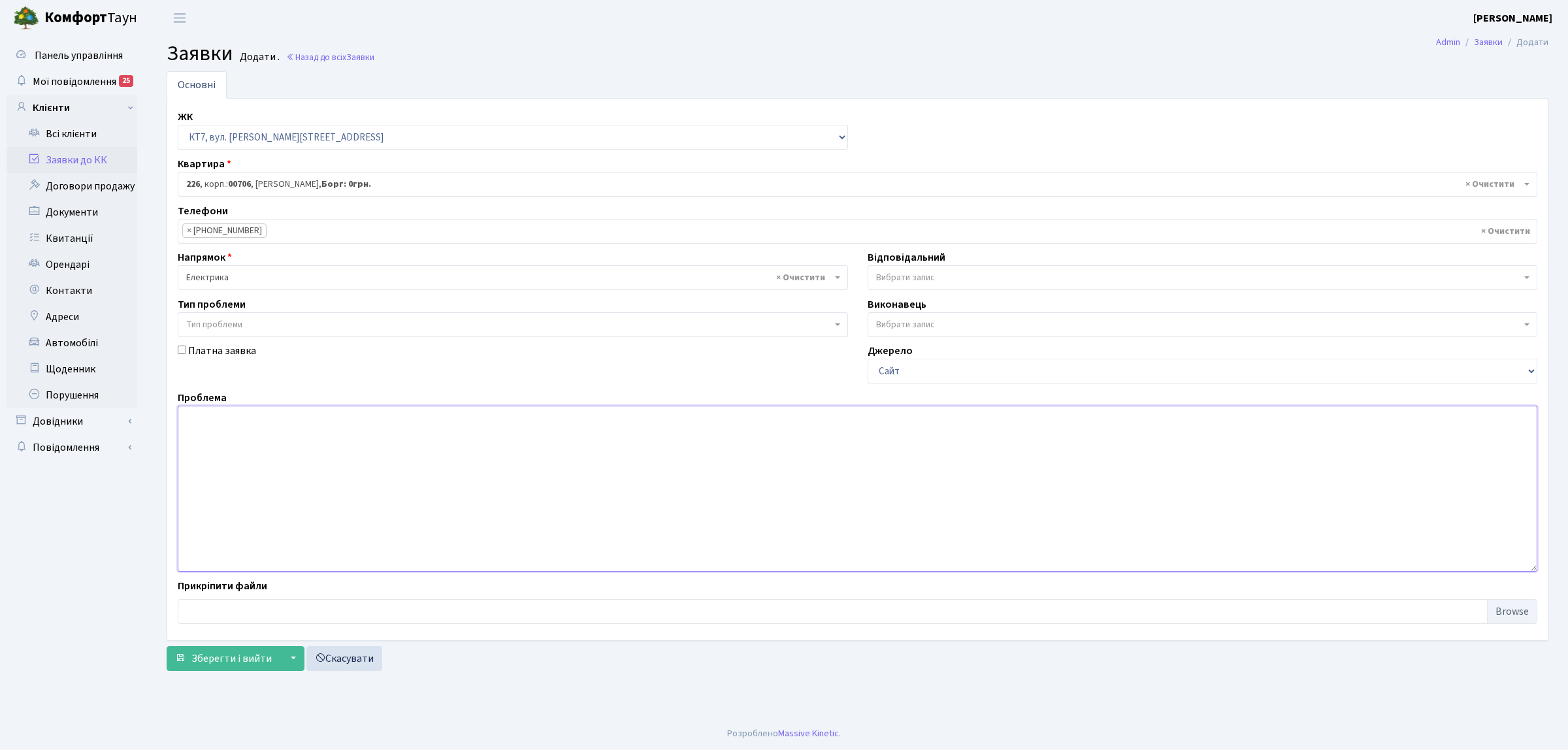
click at [289, 481] on textarea at bounding box center [858, 489] width 1360 height 166
type textarea "н"
click at [1206, 280] on span "Вибрати запис" at bounding box center [1199, 278] width 645 height 13
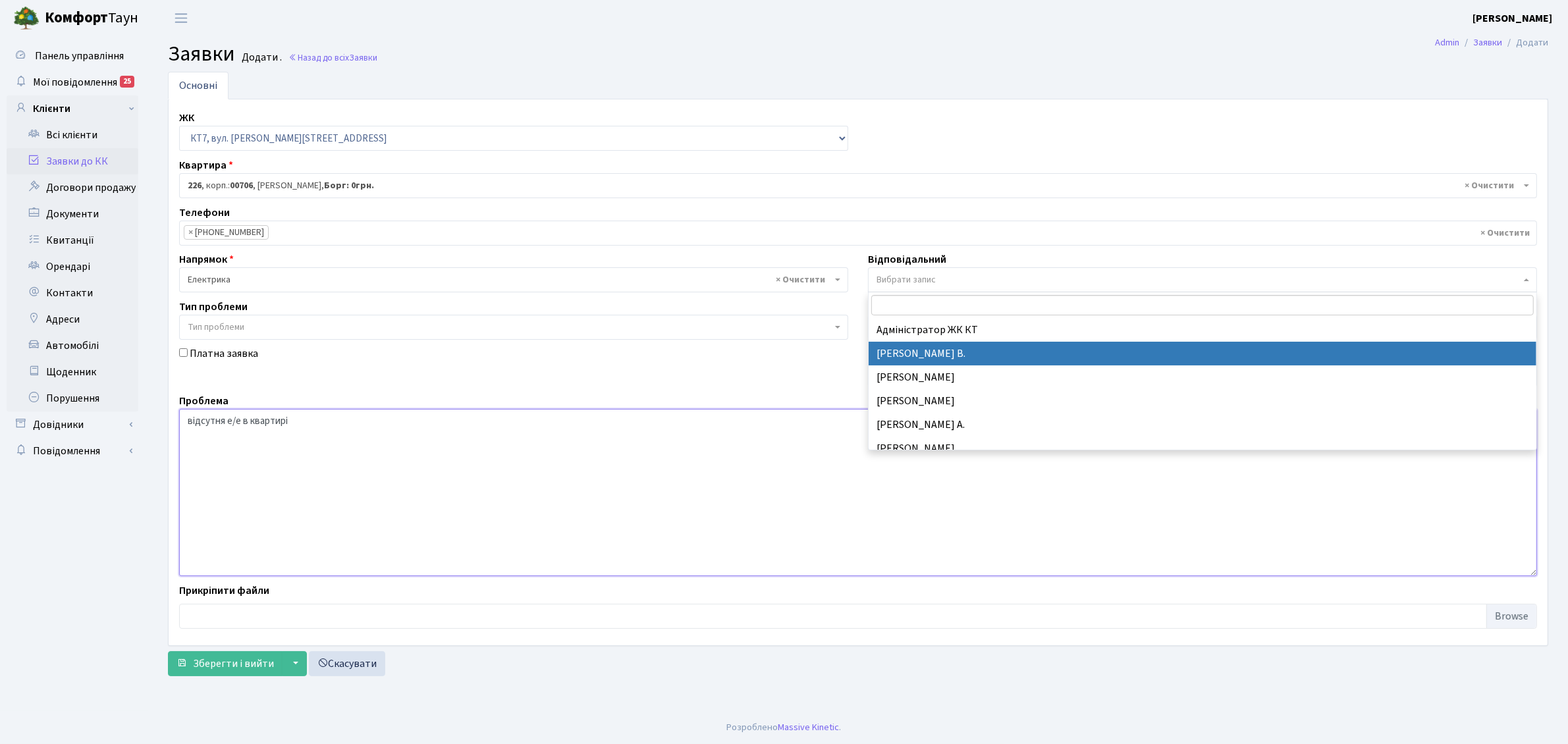
click at [490, 468] on textarea "відсутня е/е в квартирі" at bounding box center [858, 492] width 1358 height 168
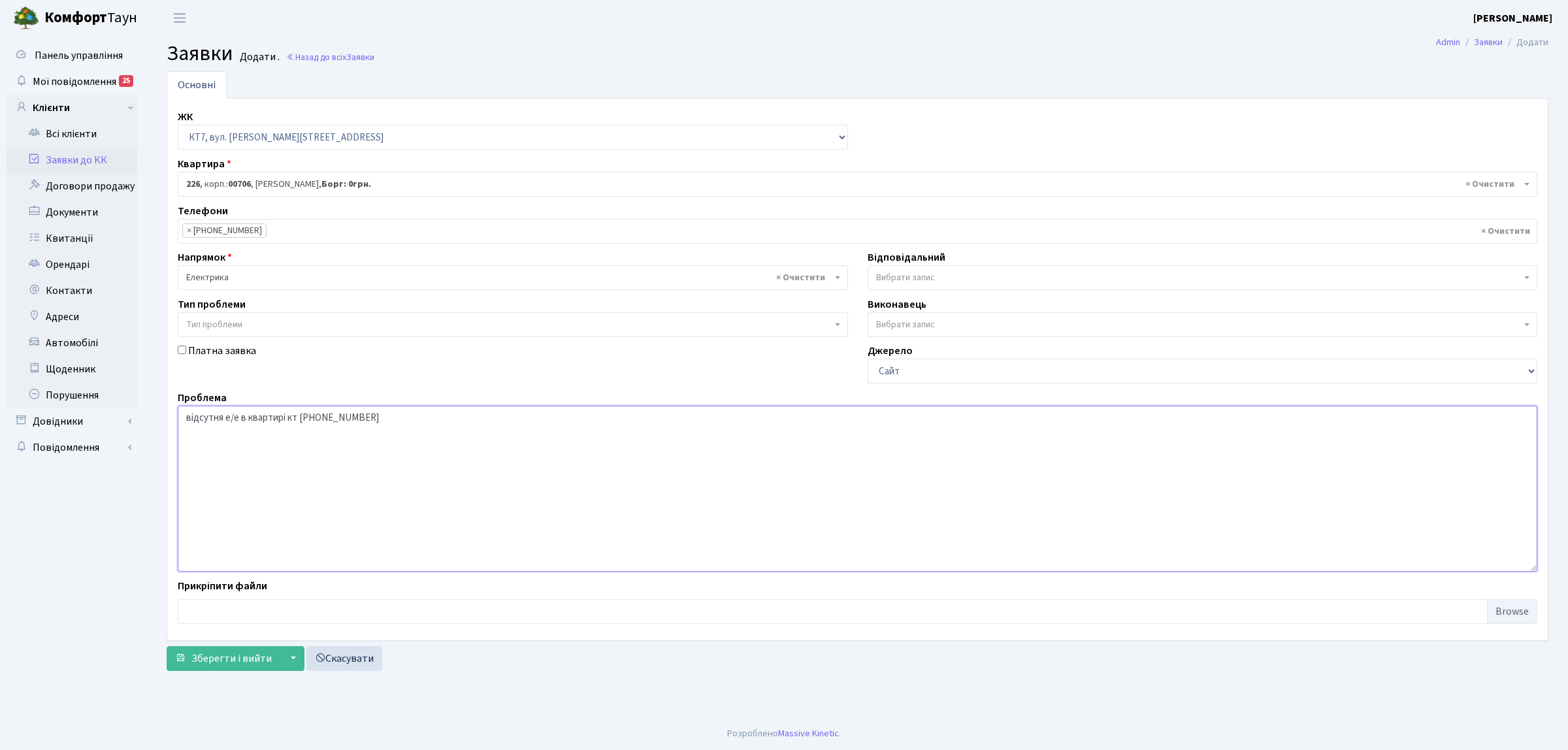
type textarea "відсутня е/е в квартирі кт 093-121-92-38"
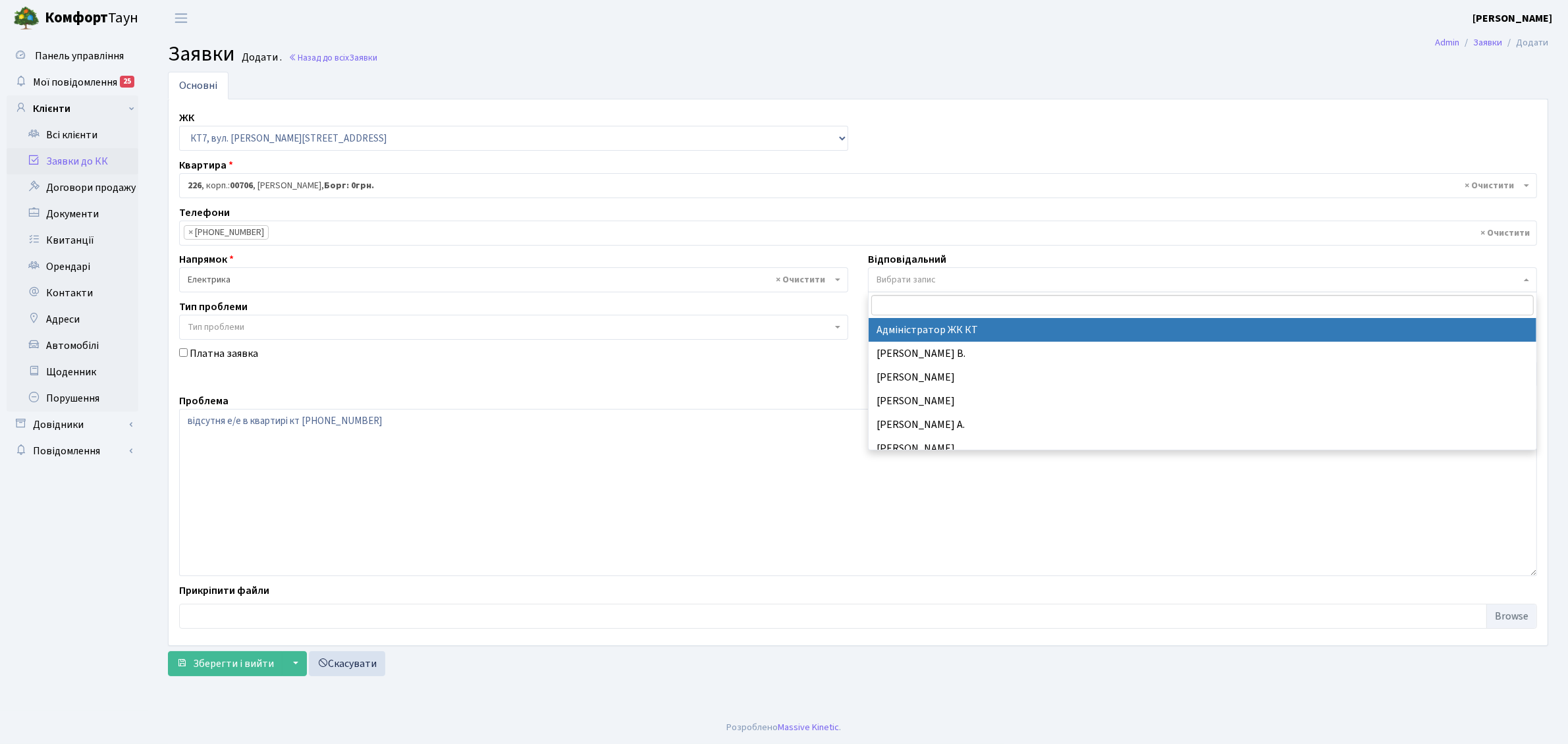
click at [1049, 276] on span "Вибрати запис" at bounding box center [1199, 280] width 644 height 13
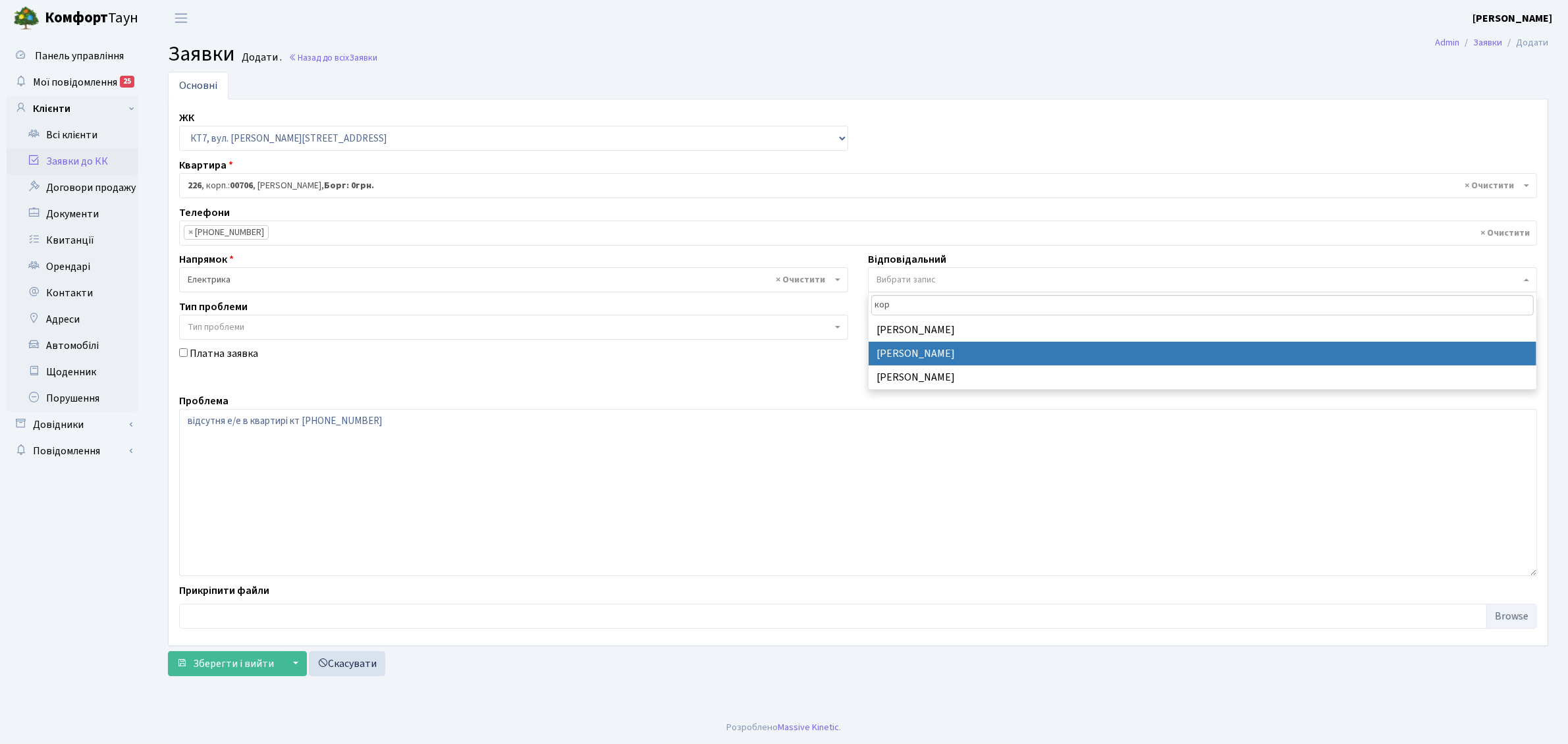
type input "кор"
select select "22"
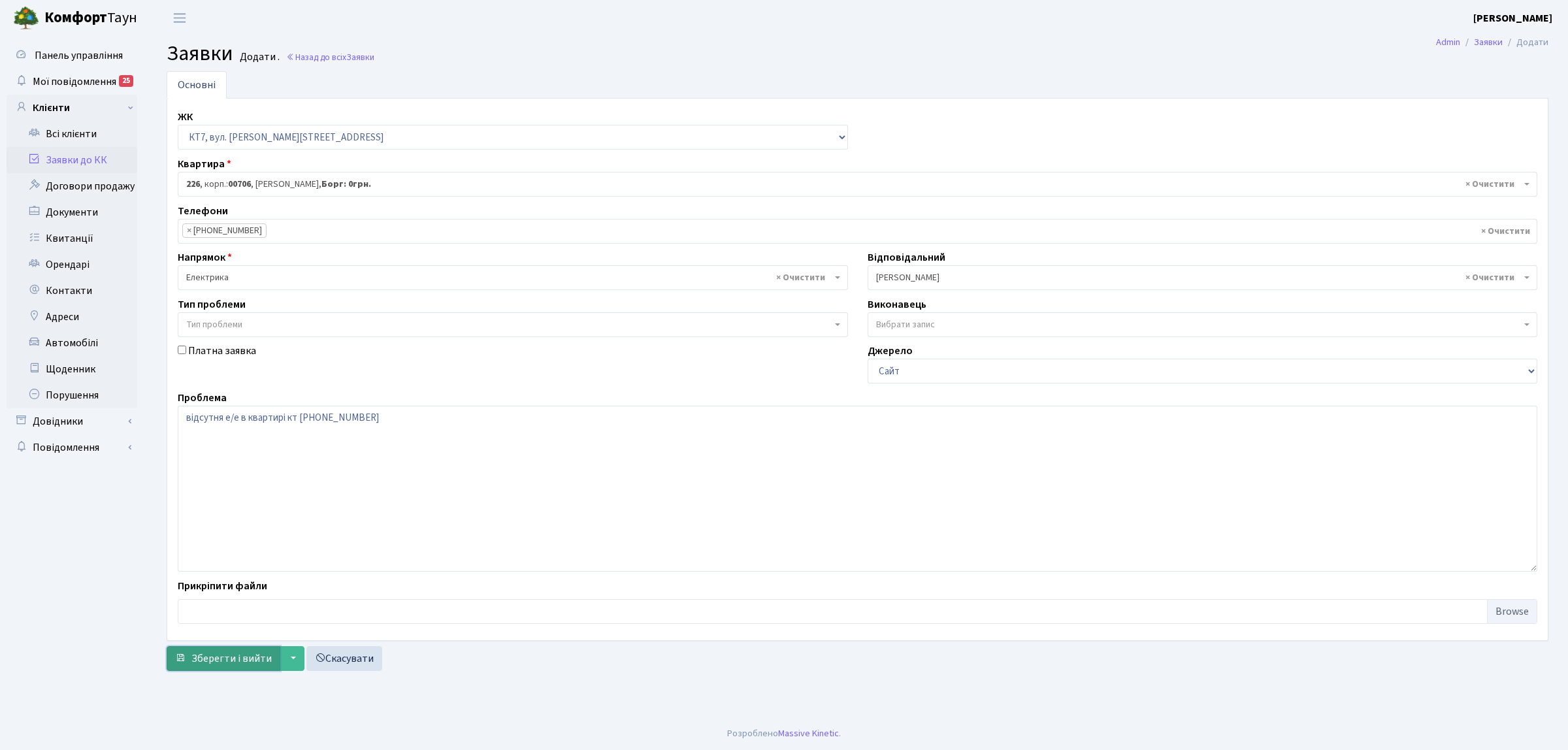
click at [237, 671] on button "Зберегти і вийти" at bounding box center [224, 659] width 114 height 25
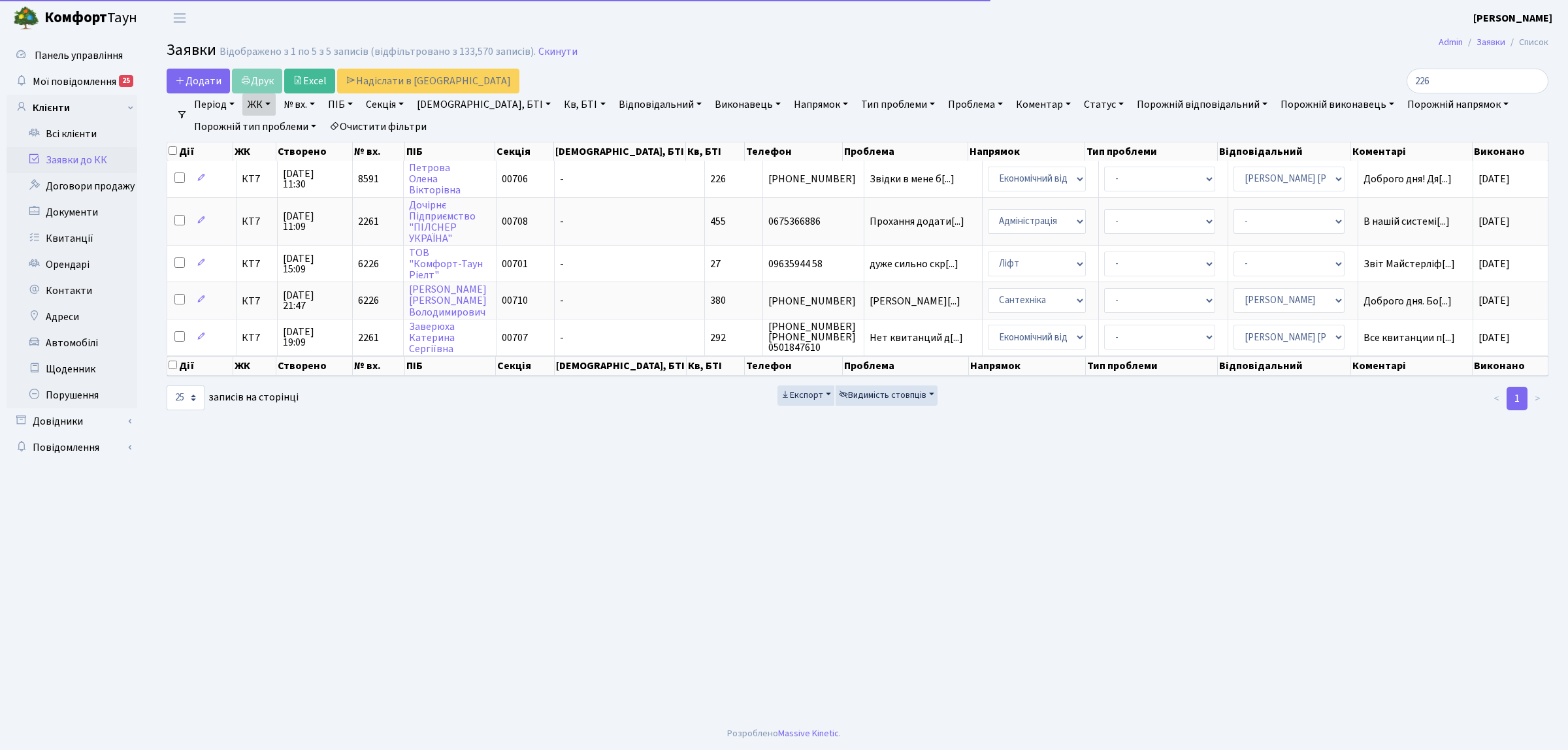
select select "25"
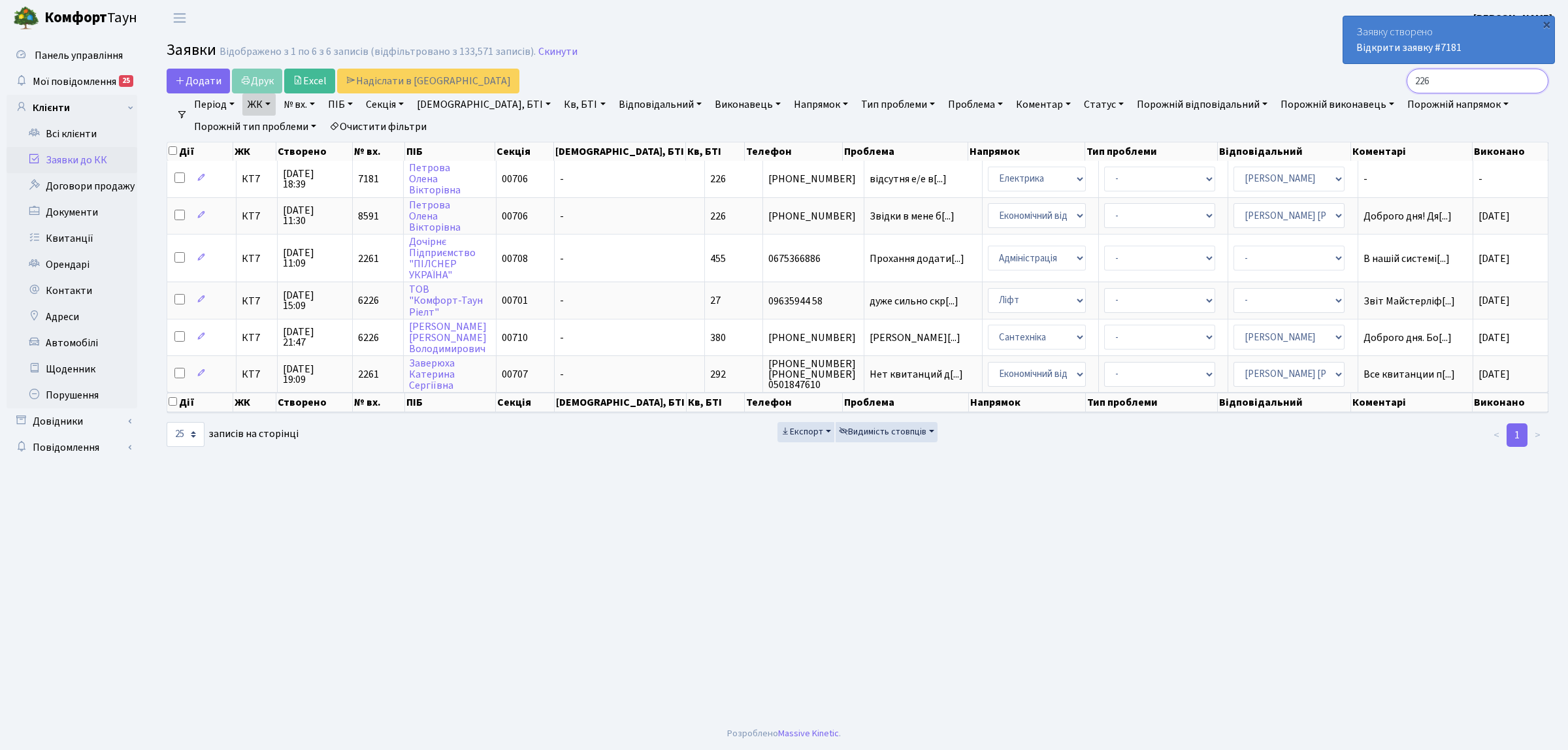
click at [1534, 81] on input "226" at bounding box center [1477, 81] width 142 height 25
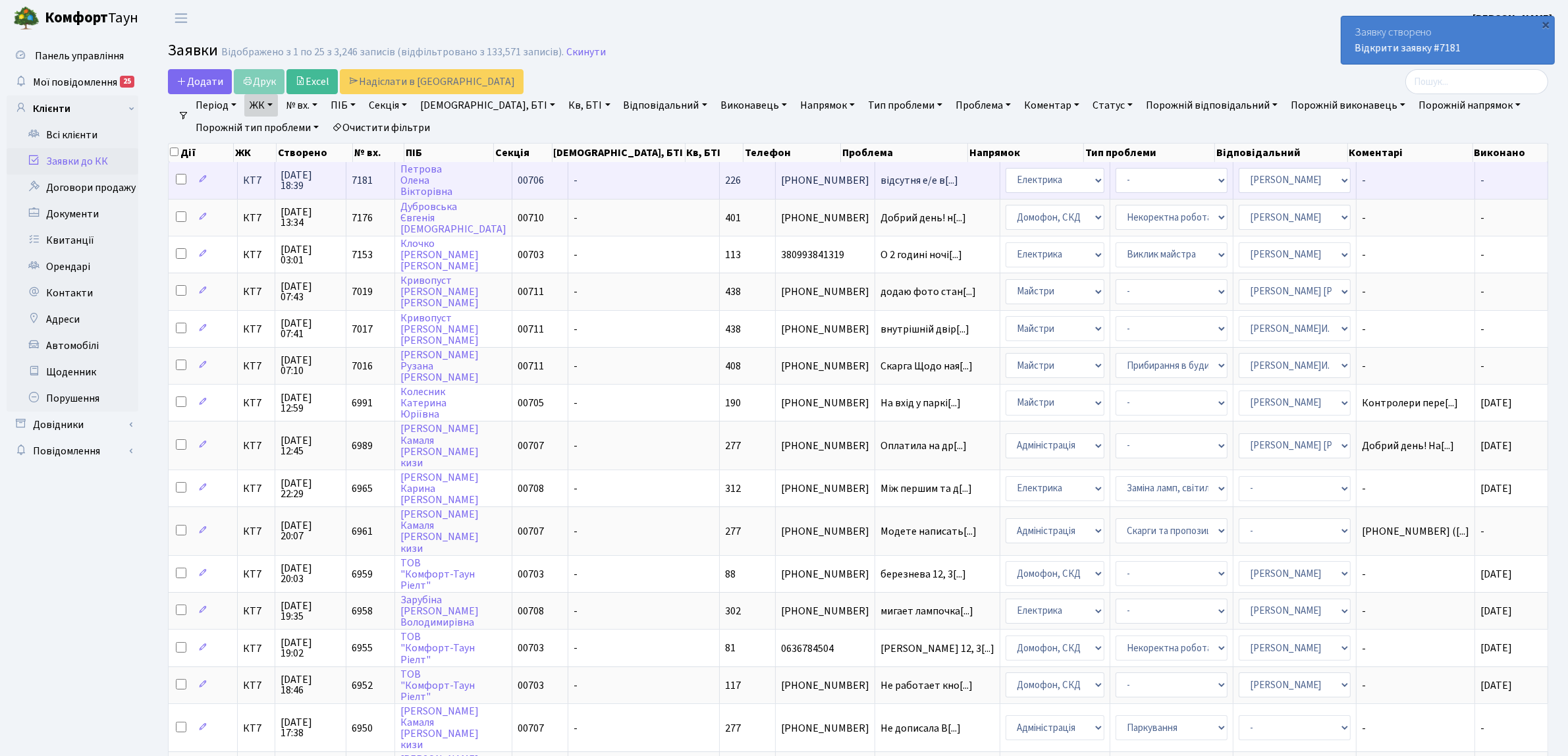
click at [259, 179] on span "КТ7" at bounding box center [256, 181] width 26 height 11
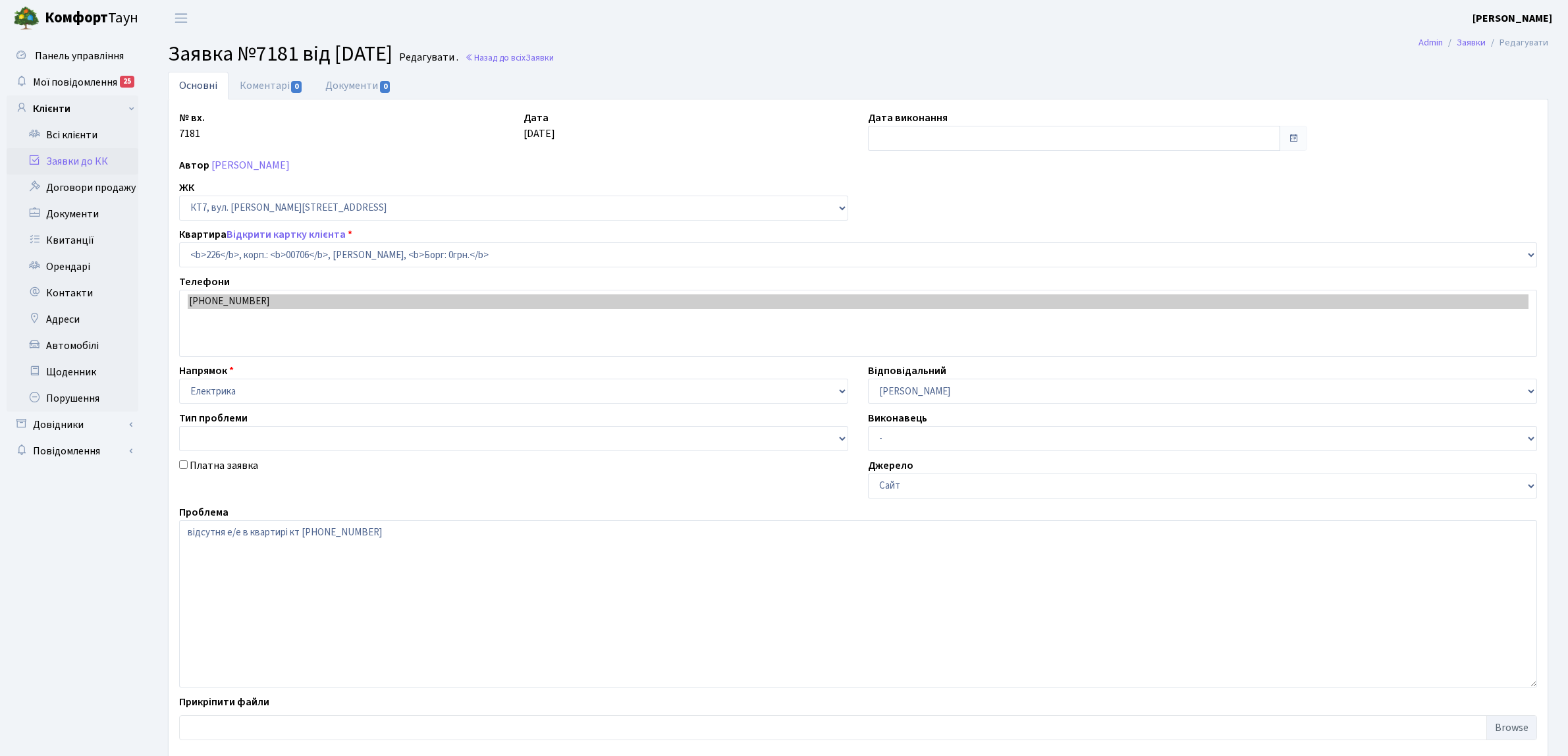
select select "18678"
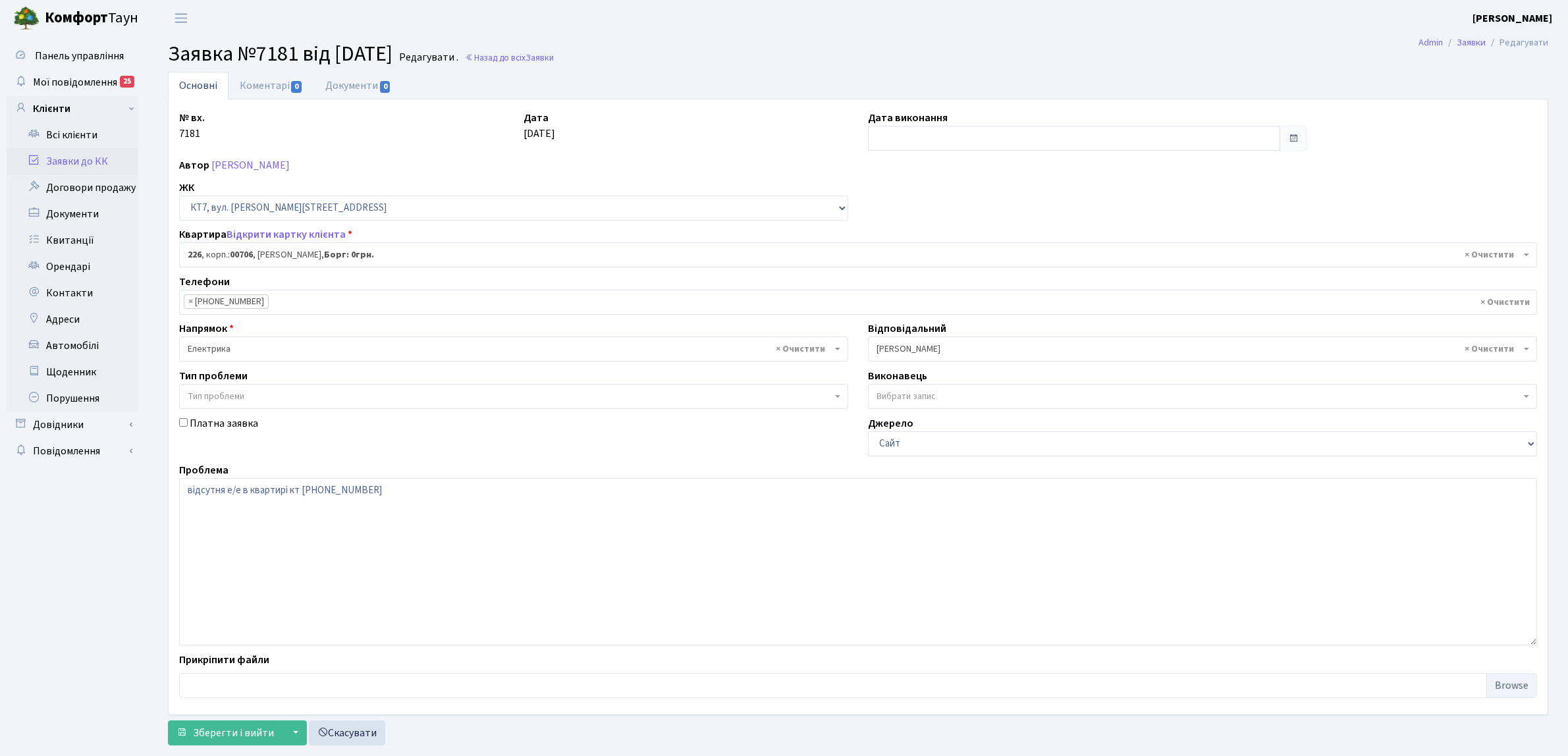
click at [110, 155] on link "Заявки до КК" at bounding box center [73, 161] width 132 height 26
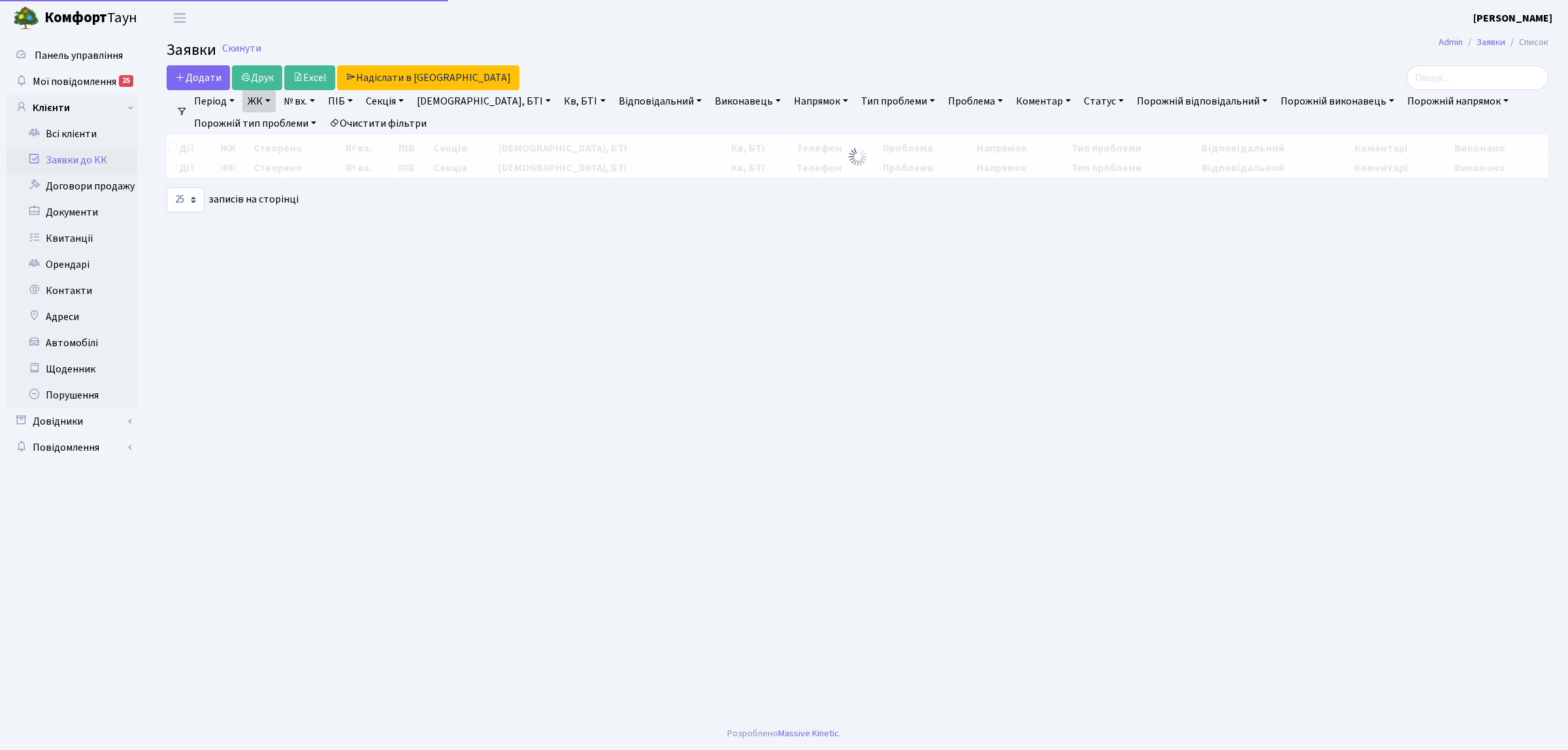
select select "25"
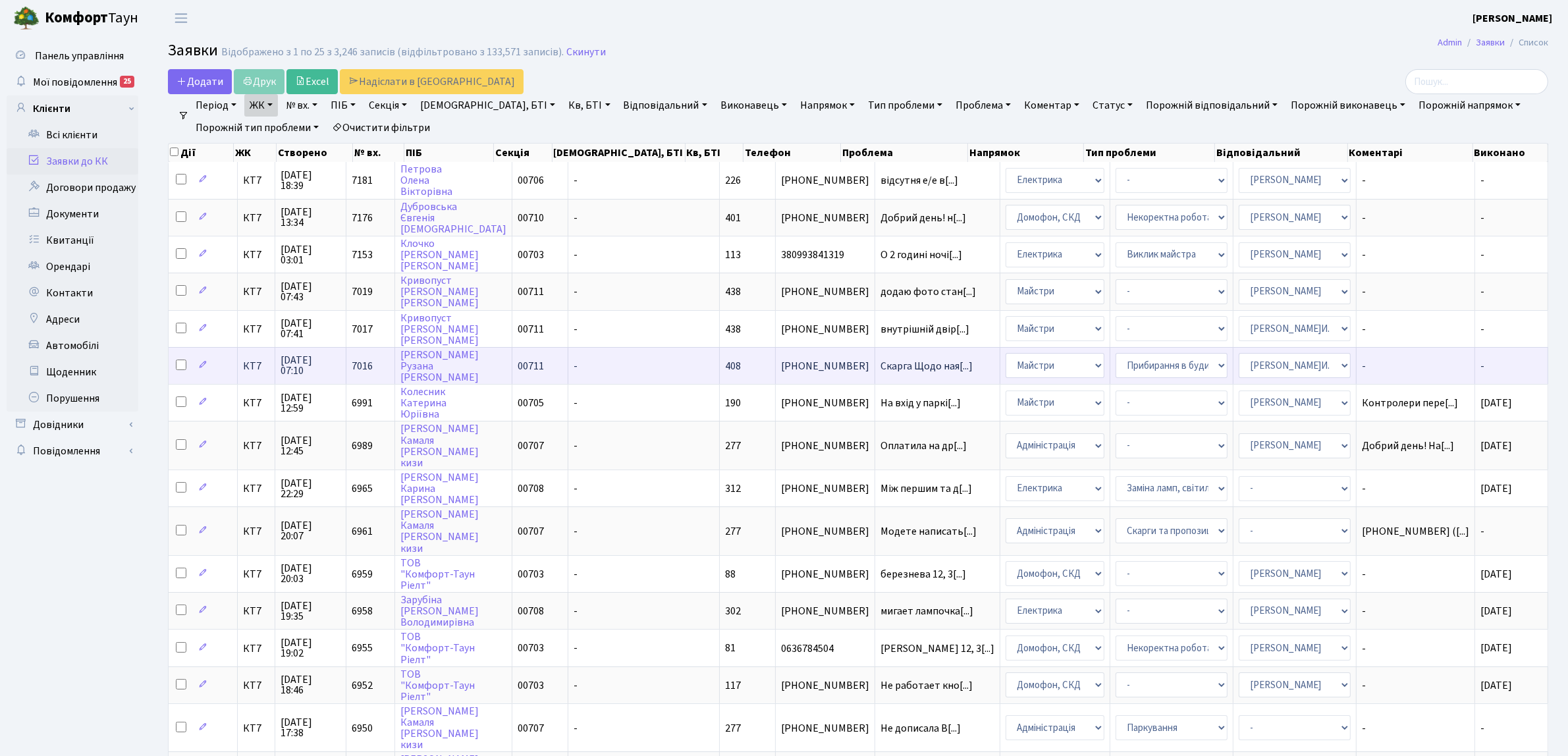
click at [260, 361] on span "КТ7" at bounding box center [256, 366] width 26 height 11
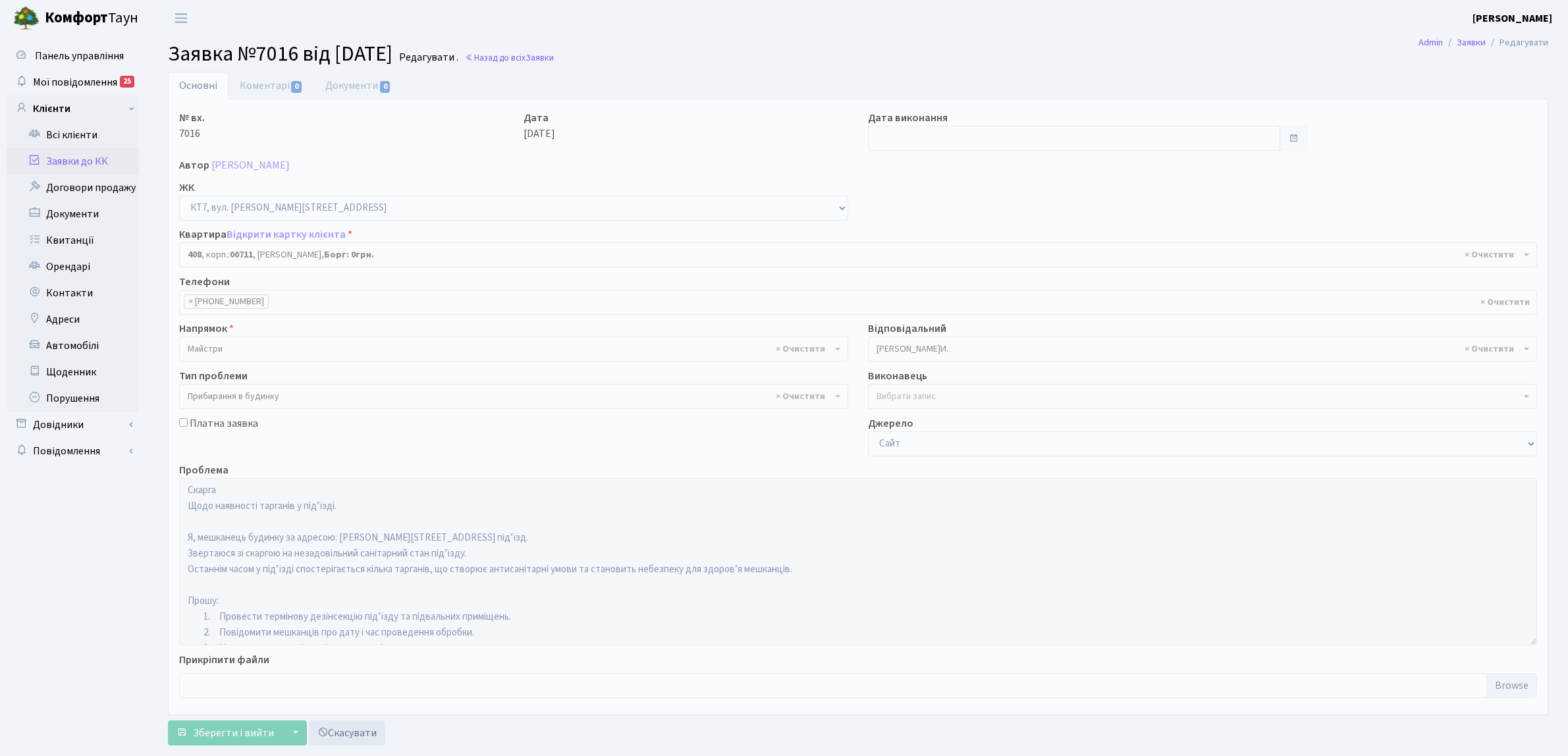
select select "18991"
select select "58"
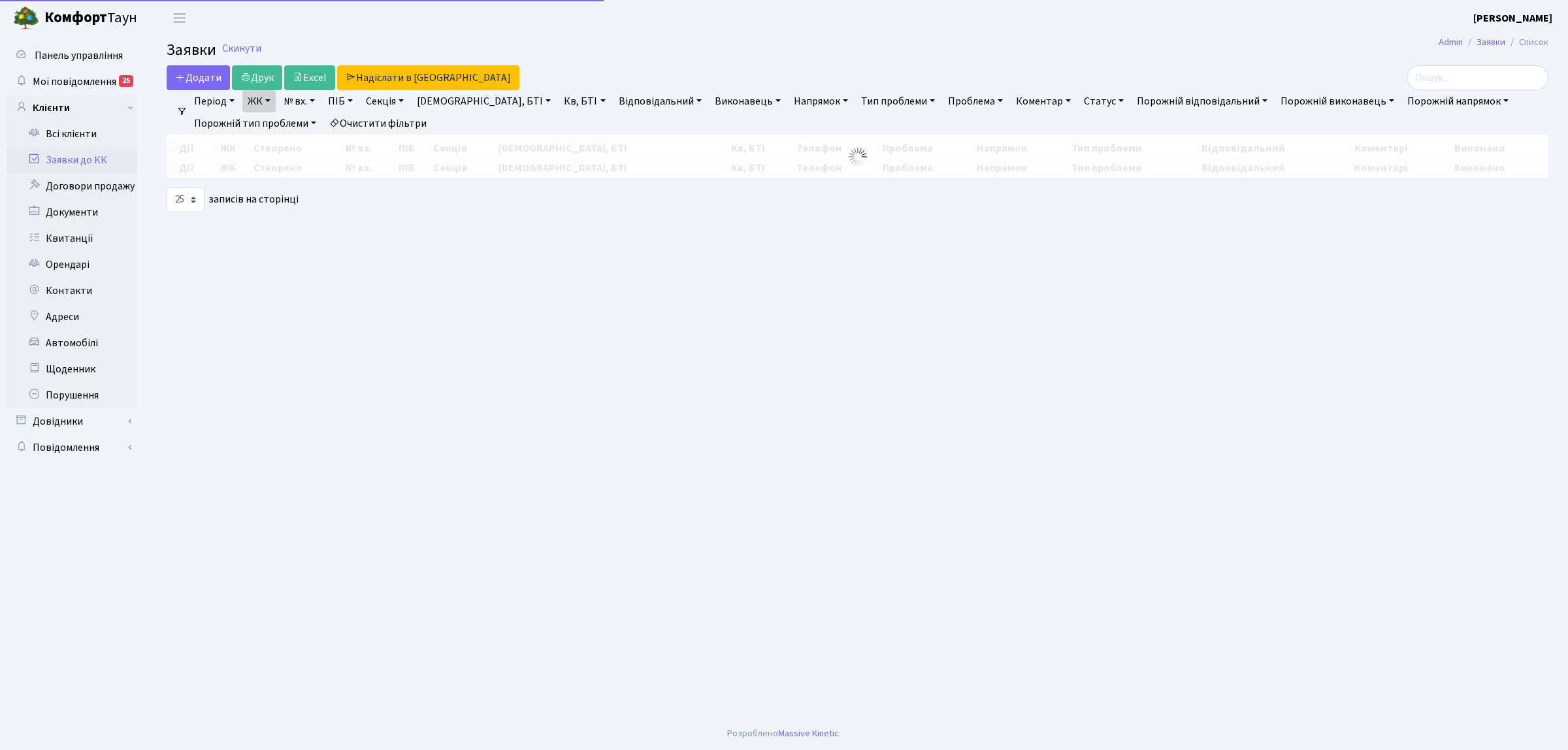
select select "25"
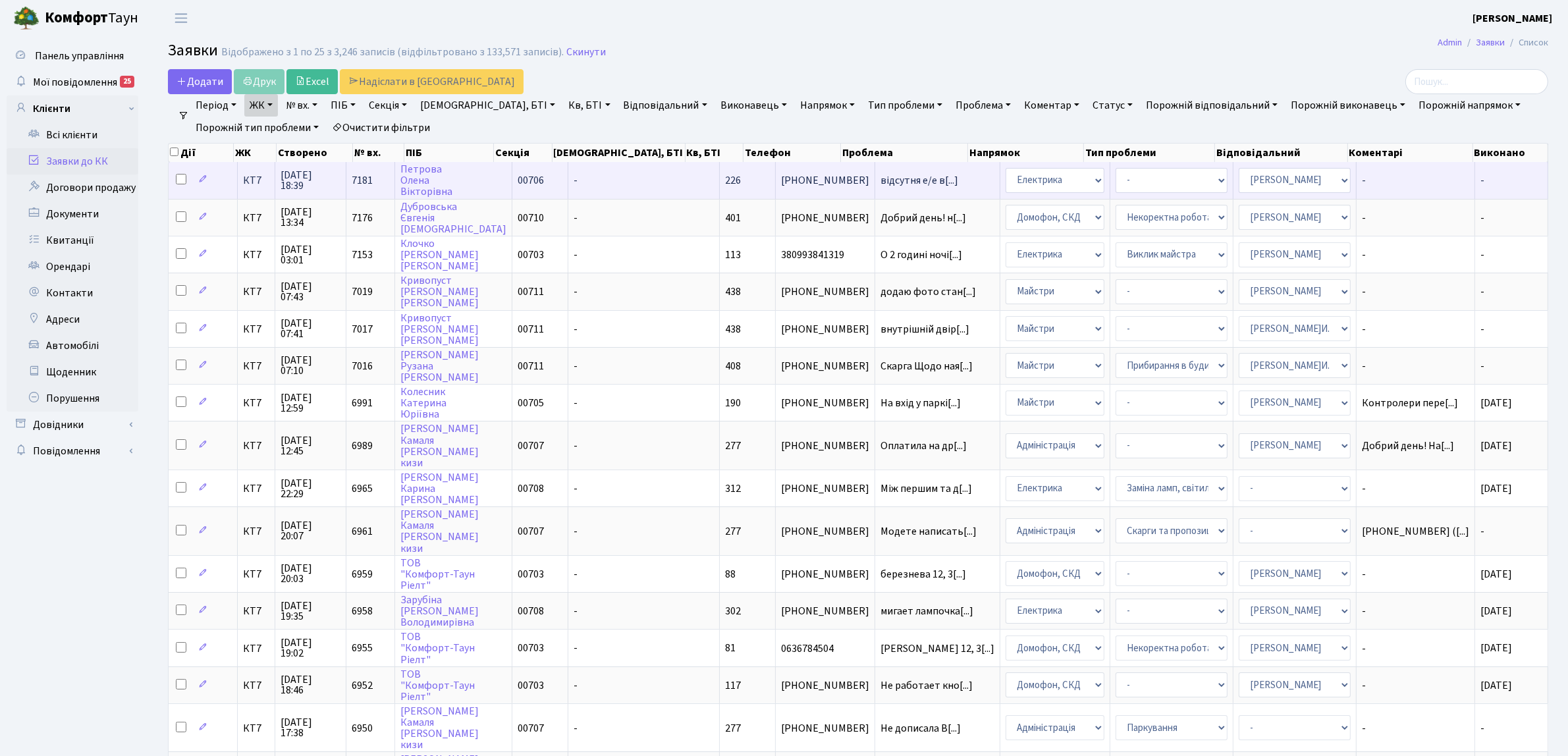
click at [259, 183] on span "КТ7" at bounding box center [256, 181] width 26 height 11
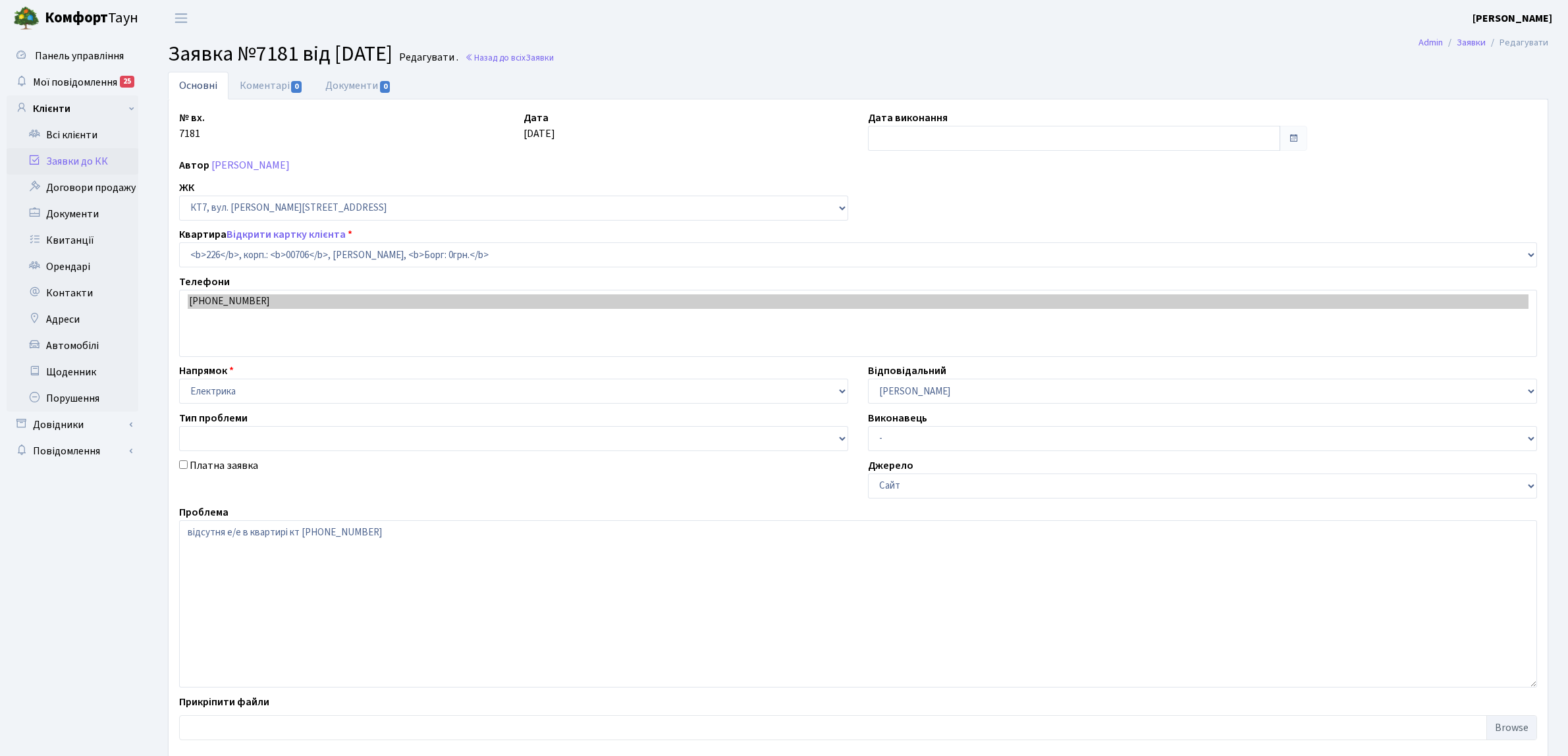
select select "18678"
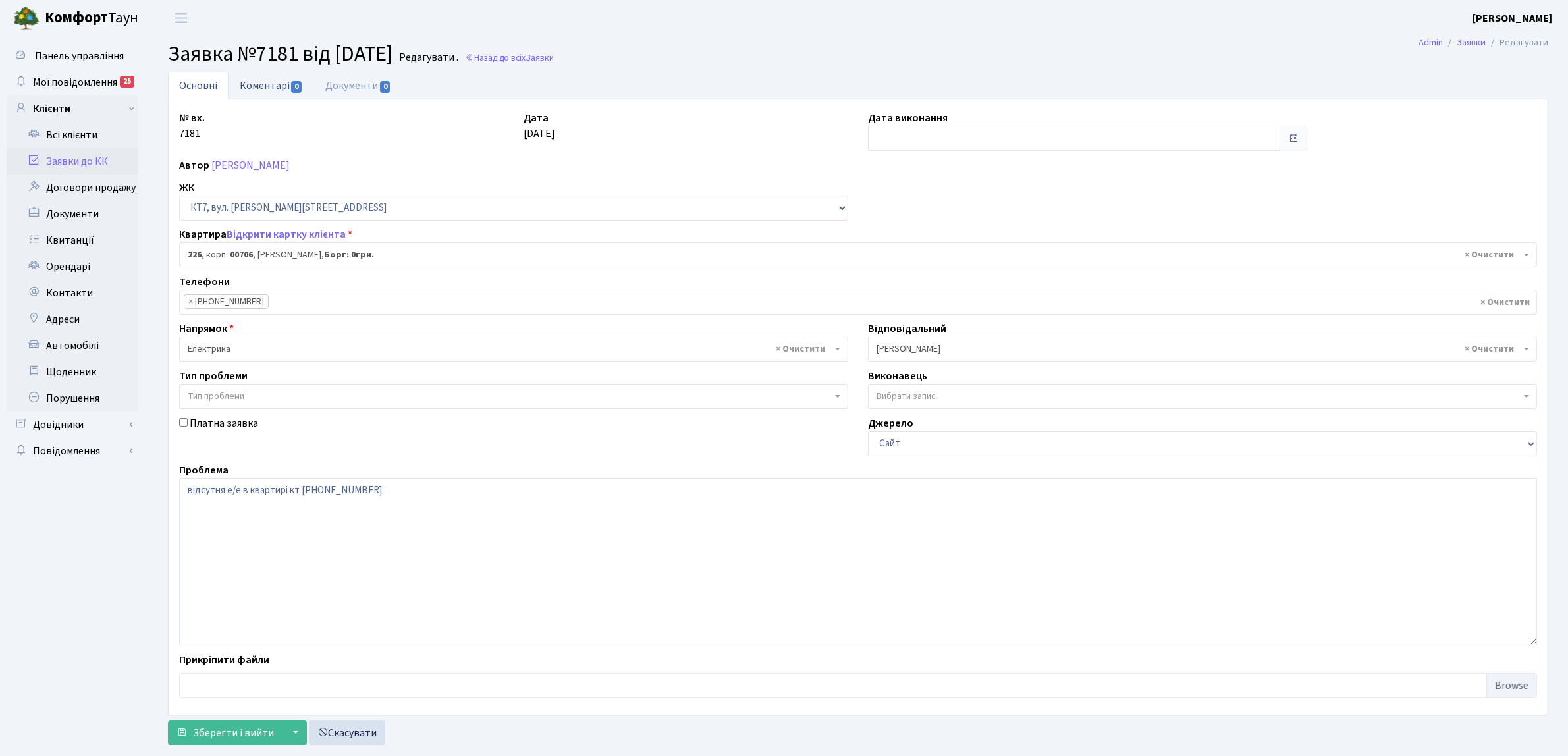
click at [260, 87] on link "Коментарі 0" at bounding box center [271, 85] width 86 height 27
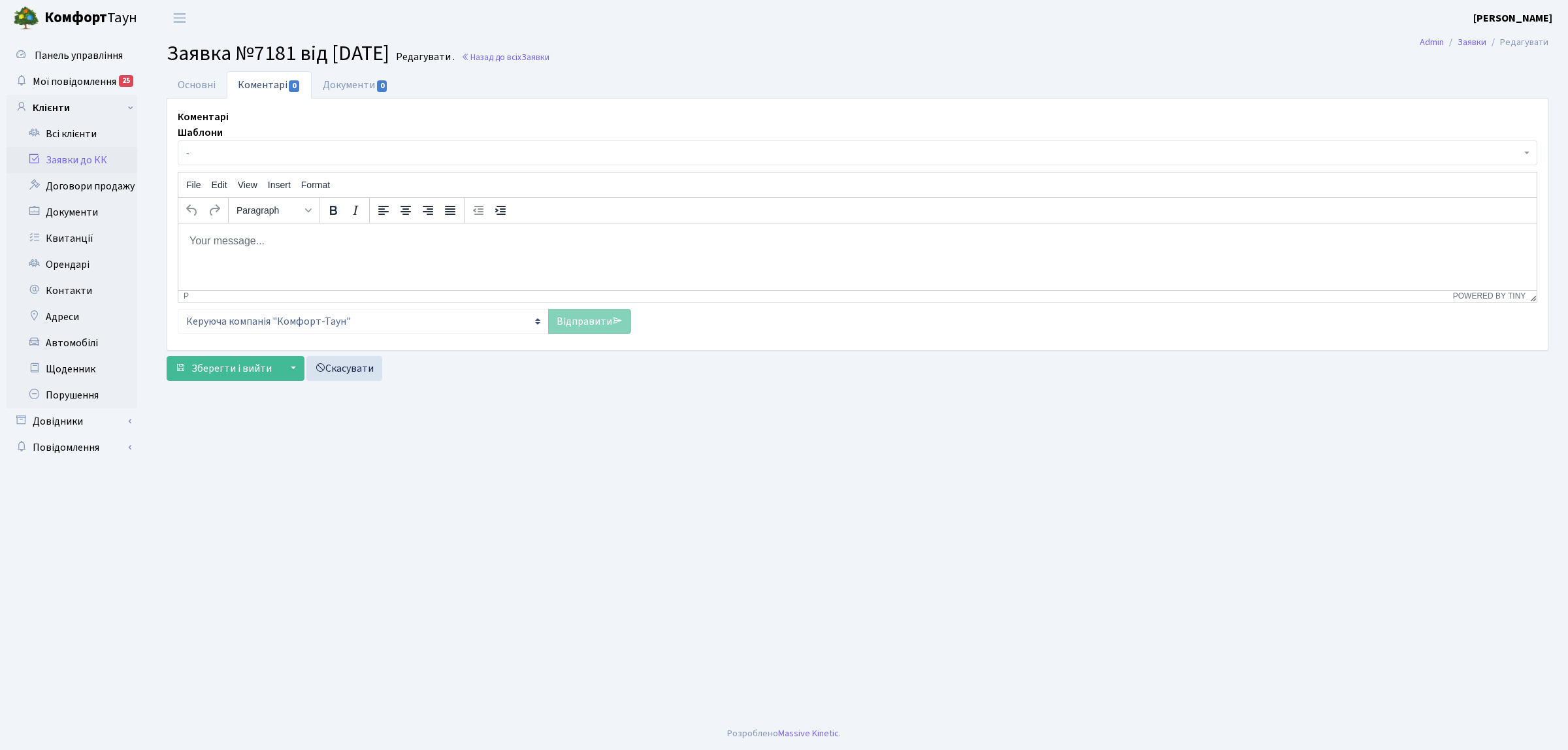
click at [247, 253] on html at bounding box center [858, 240] width 1359 height 35
click at [579, 310] on link "Відправити" at bounding box center [589, 321] width 83 height 25
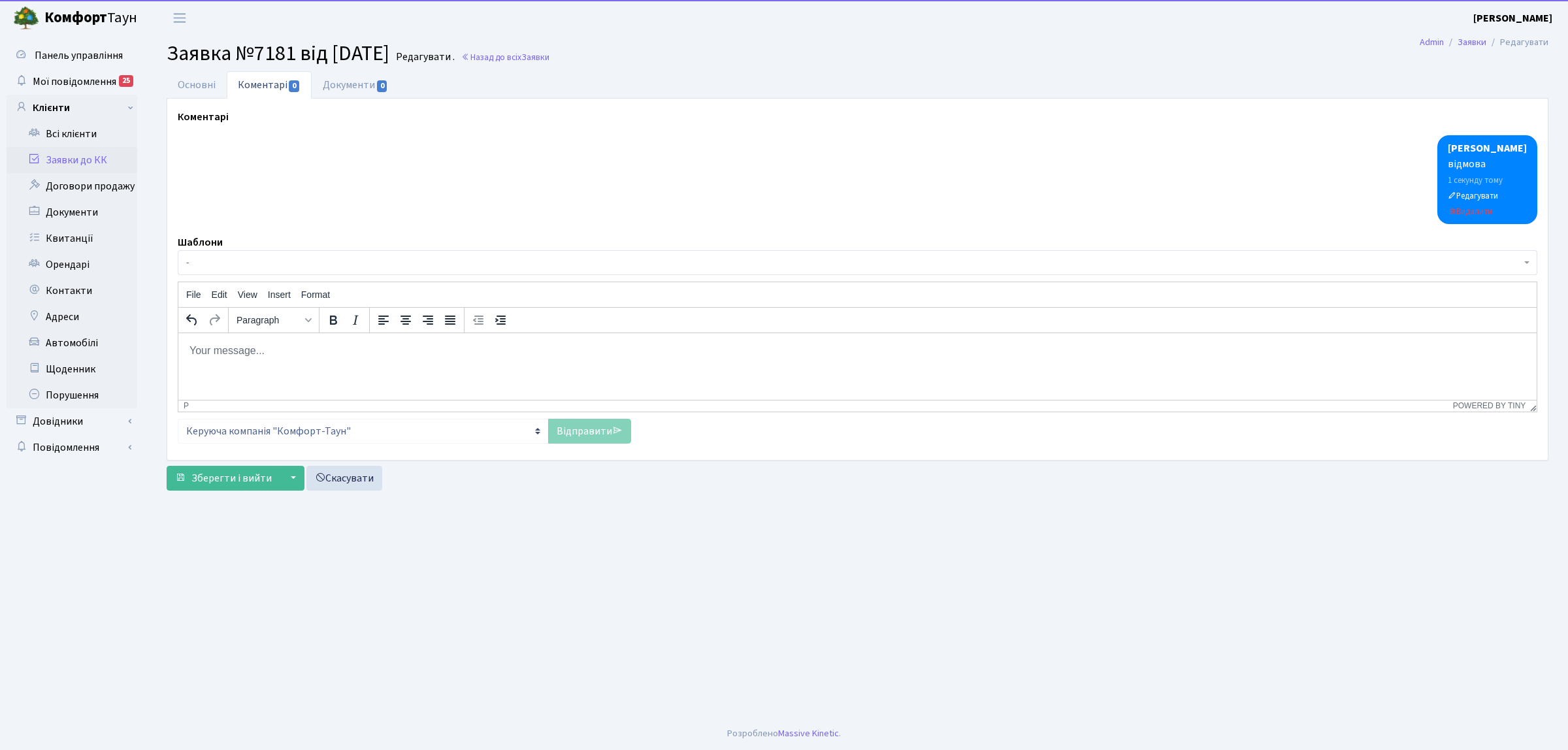
click at [79, 165] on link "Заявки до КК" at bounding box center [72, 160] width 131 height 26
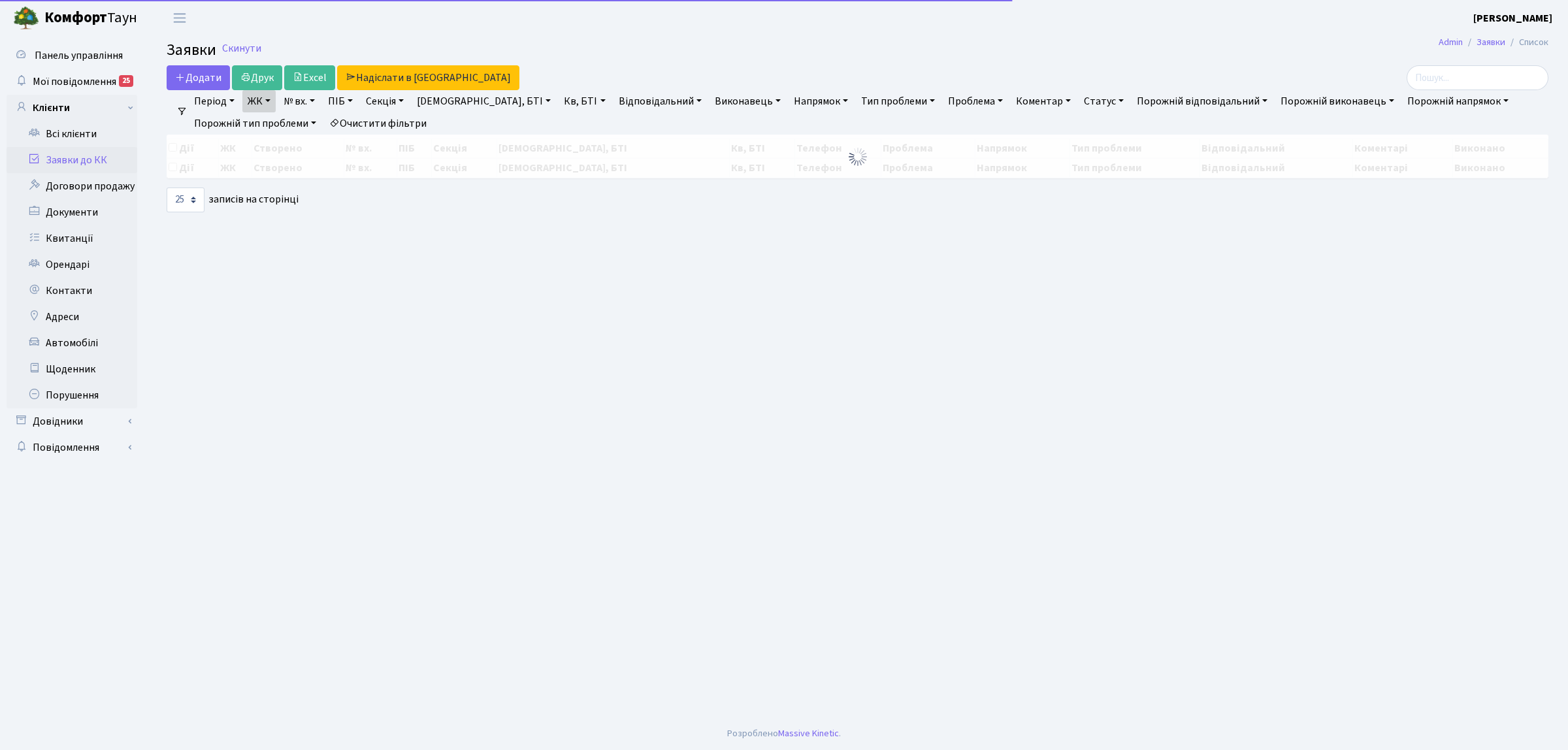
select select "25"
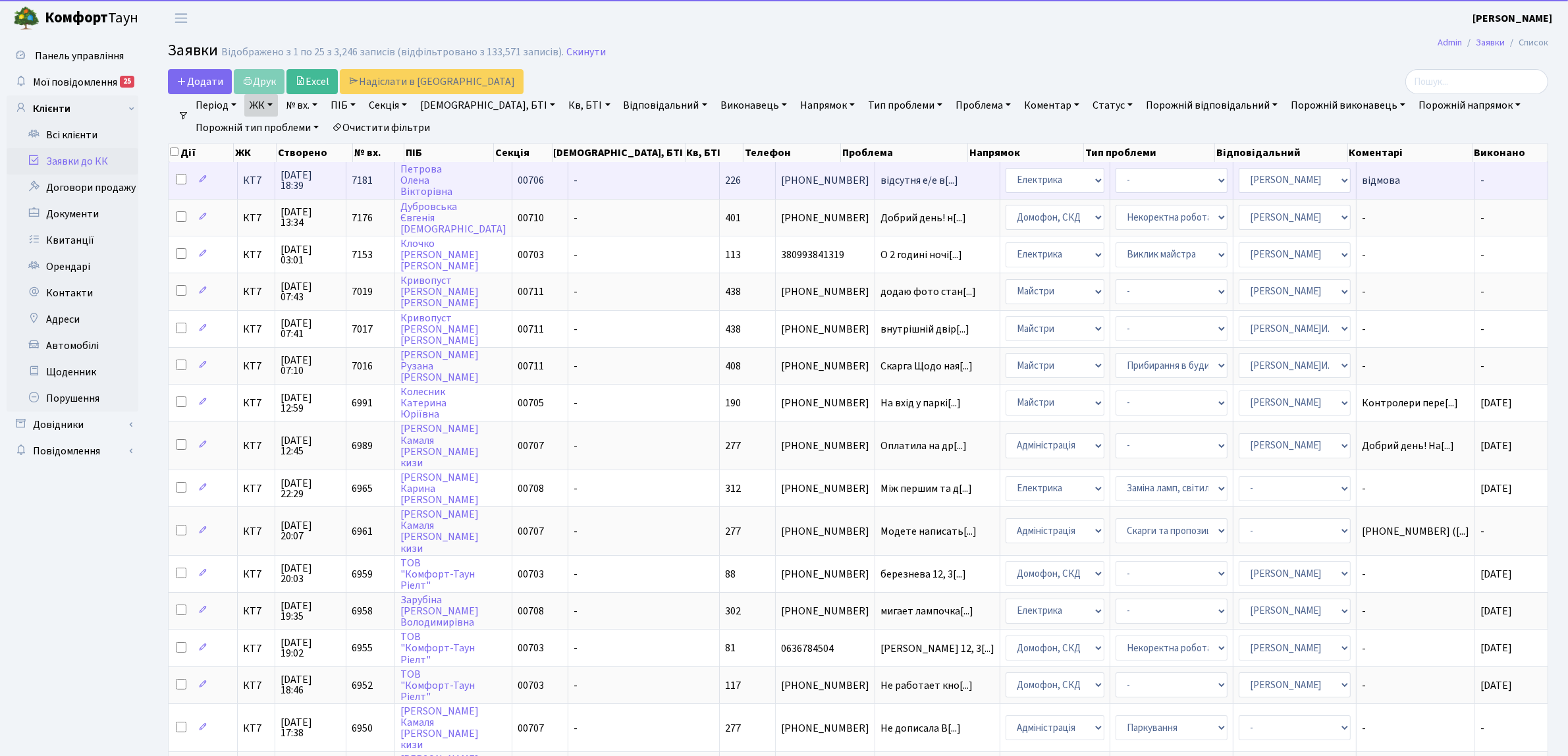
click at [262, 184] on span "КТ7" at bounding box center [256, 181] width 26 height 11
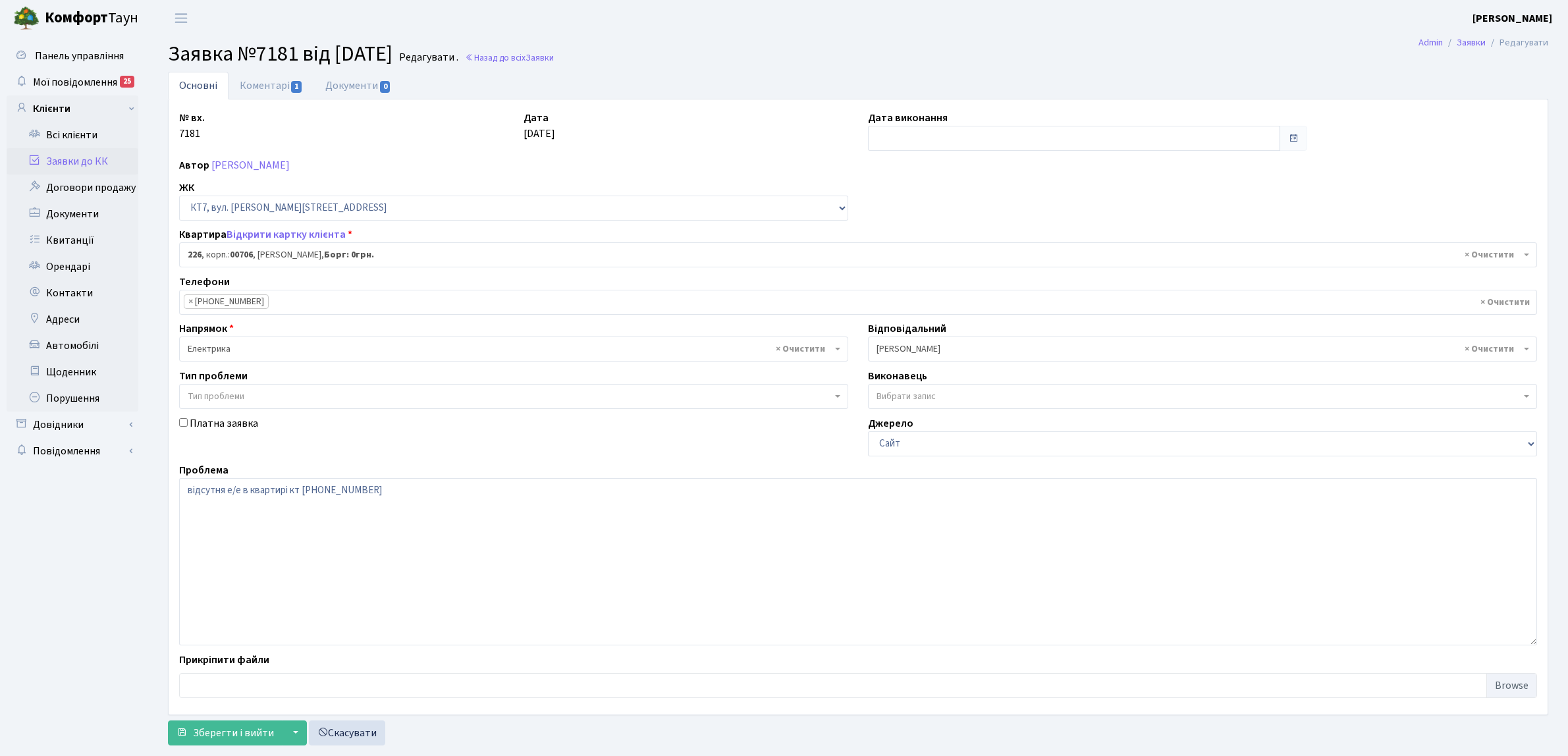
select select "18678"
click at [911, 141] on input "text" at bounding box center [1074, 138] width 412 height 25
click at [1194, 139] on input "text" at bounding box center [1074, 138] width 412 height 25
drag, startPoint x: 998, startPoint y: 139, endPoint x: 804, endPoint y: 136, distance: 194.0
click at [804, 135] on div "Дата [DATE]" at bounding box center [685, 131] width 344 height 41
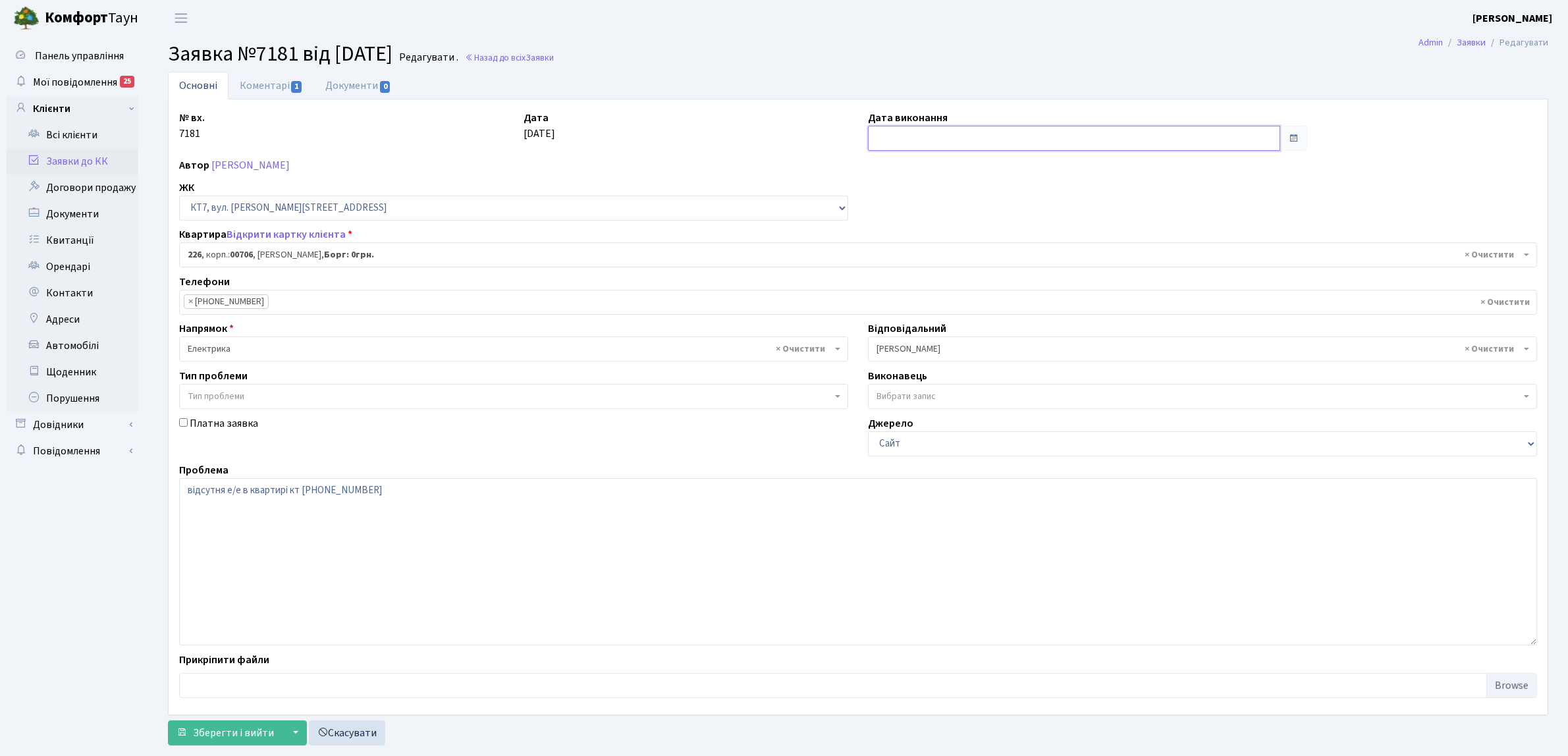
click at [878, 139] on input "text" at bounding box center [1074, 138] width 412 height 25
click at [927, 271] on td "20" at bounding box center [920, 264] width 20 height 20
type input "20.08.2025"
click at [212, 738] on span "Зберегти і вийти" at bounding box center [234, 734] width 81 height 15
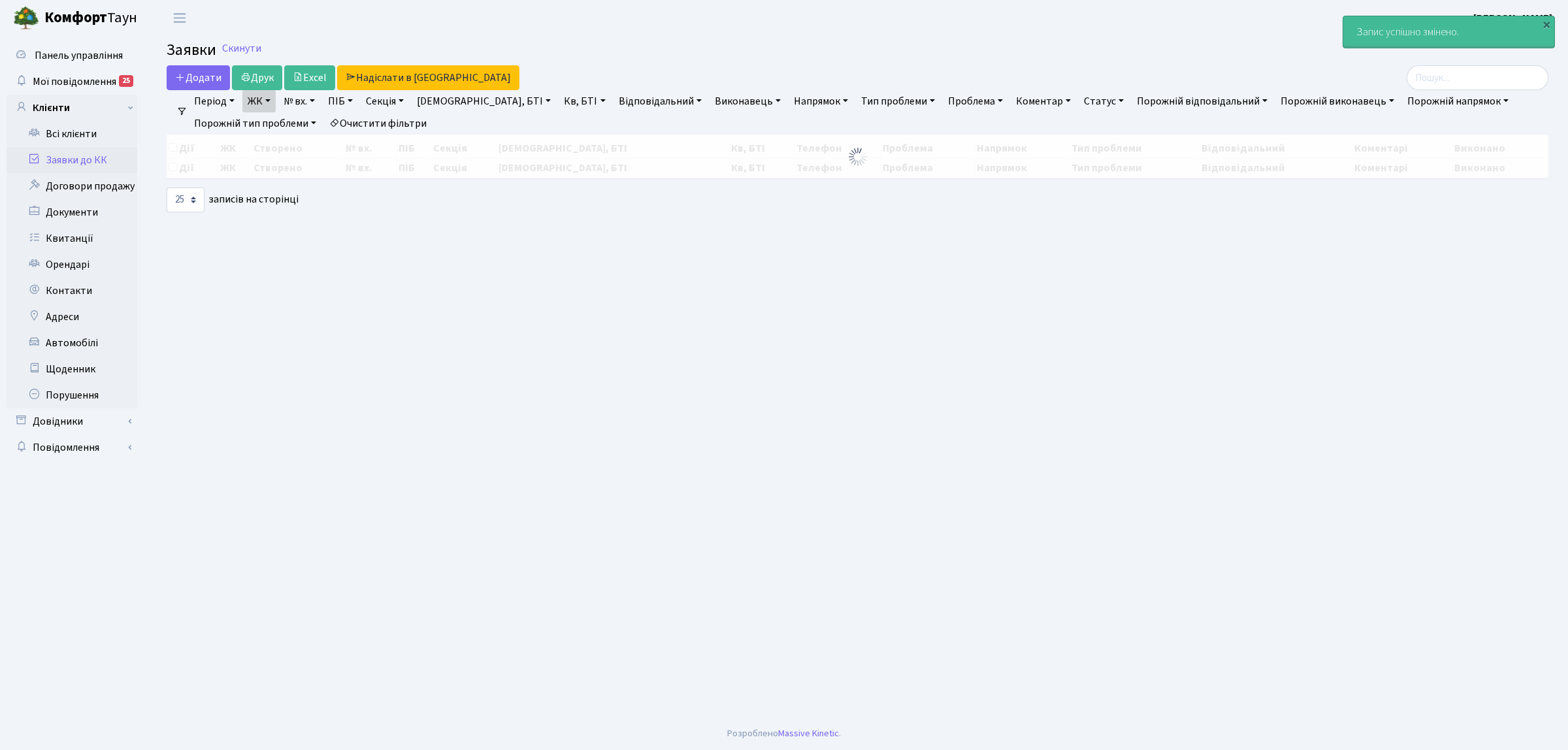
select select "25"
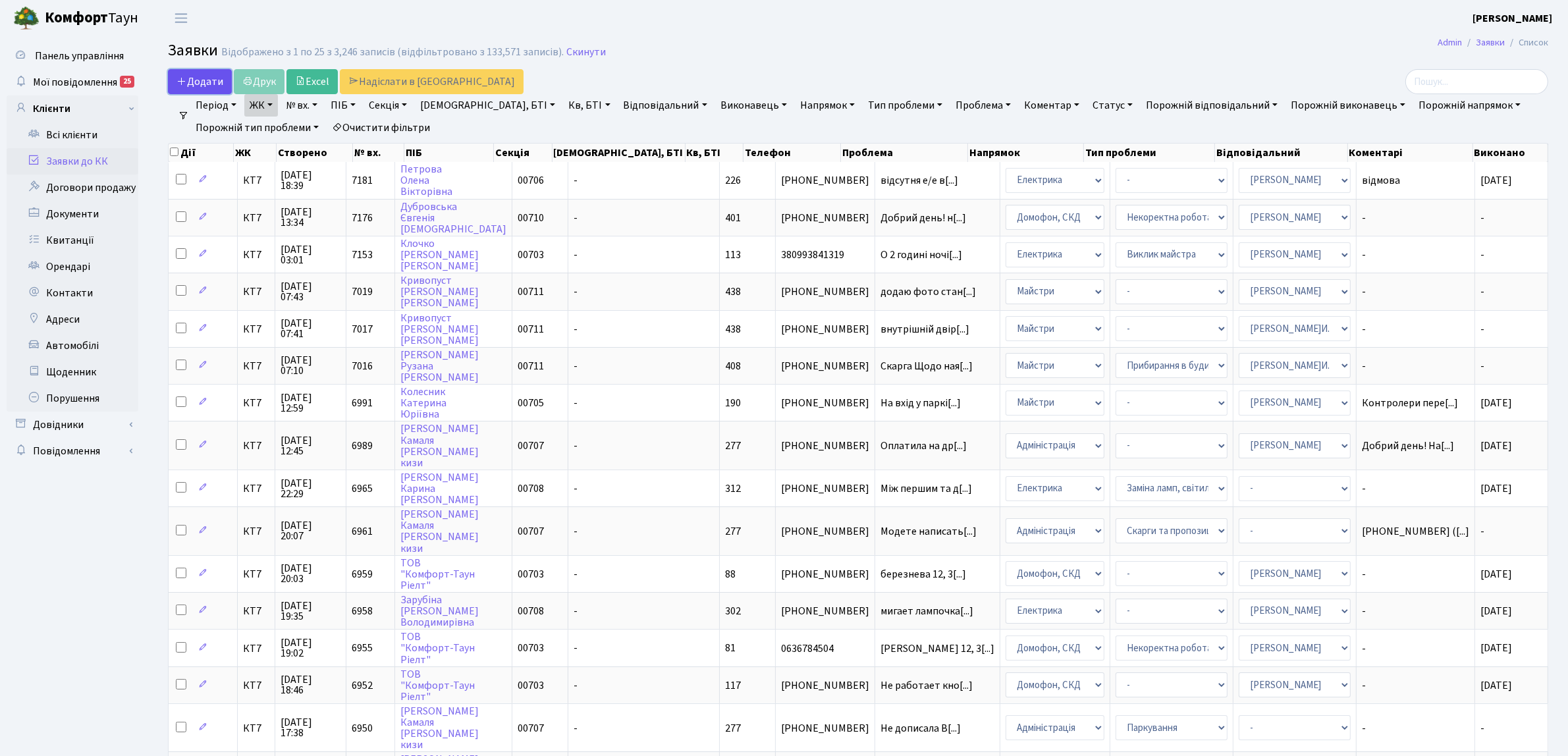
click at [209, 78] on span "Додати" at bounding box center [199, 82] width 46 height 15
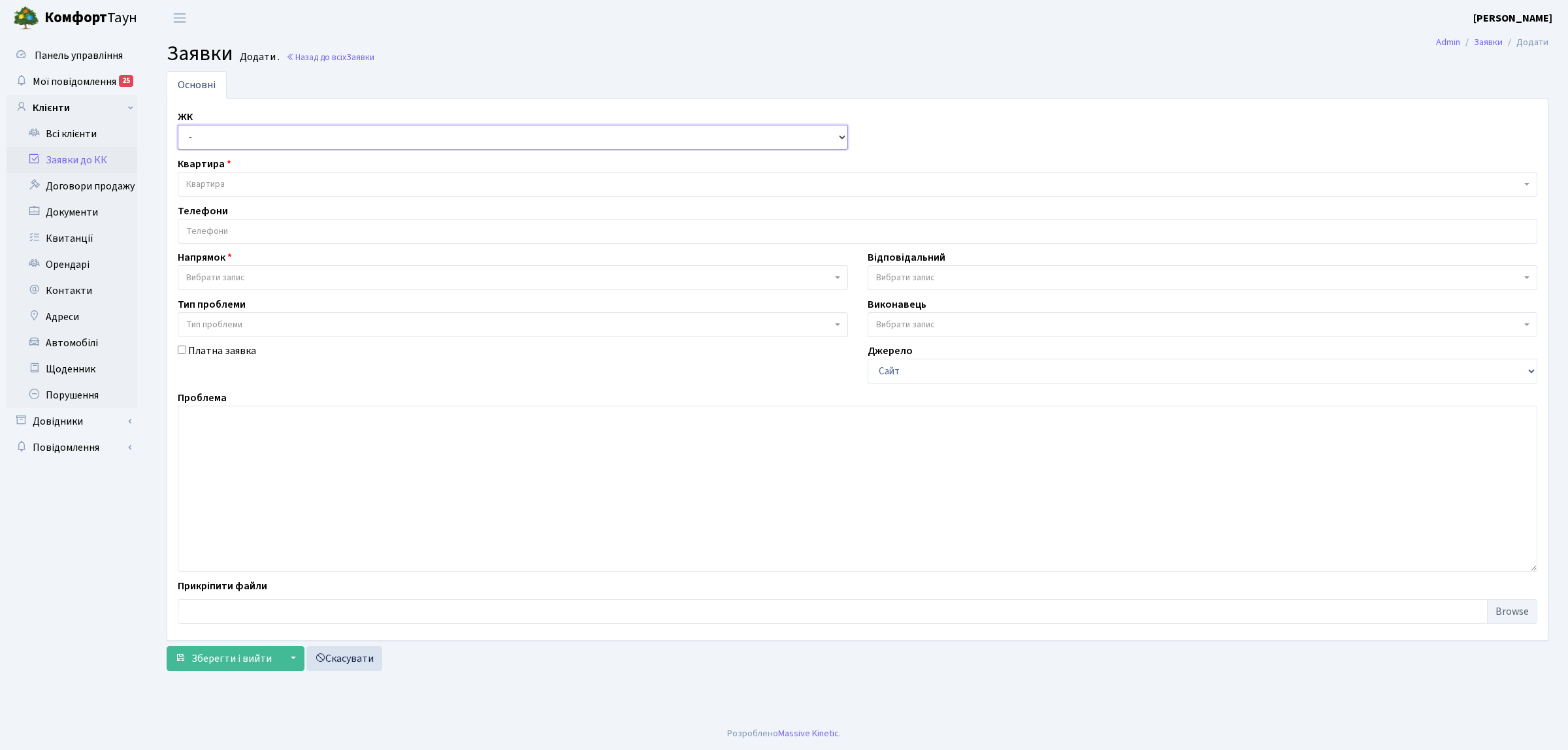
click at [227, 136] on select "- КТ, вул. Регенераторна, 4 КТ2, просп. [STREET_ADDRESS] [STREET_ADDRESS] [PERS…" at bounding box center [513, 137] width 671 height 25
select select "271"
click at [178, 125] on select "- КТ, вул. Регенераторна, 4 КТ2, просп. [STREET_ADDRESS] [STREET_ADDRESS] [PERS…" at bounding box center [513, 137] width 671 height 25
select select
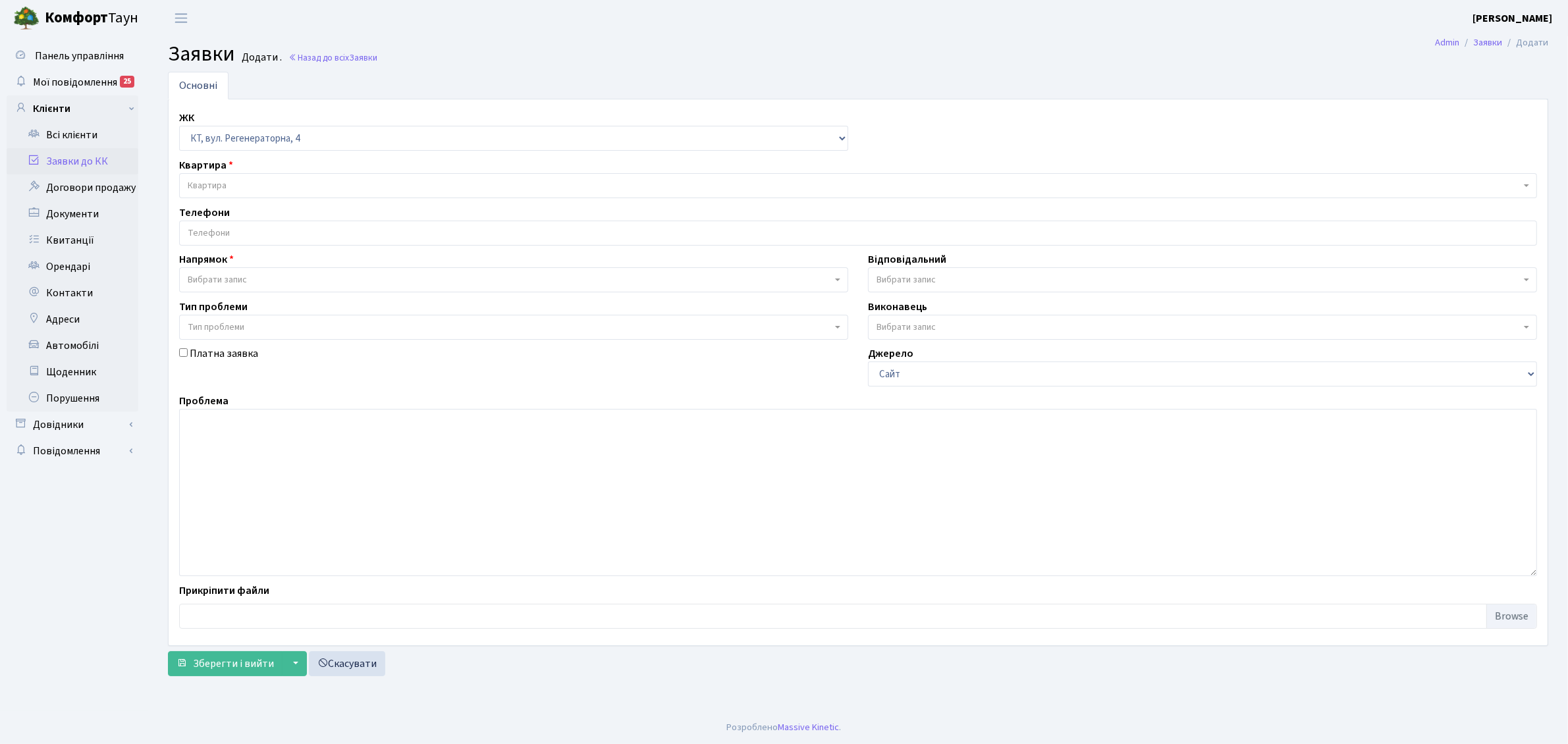
click at [252, 186] on span "Квартира" at bounding box center [854, 186] width 1333 height 13
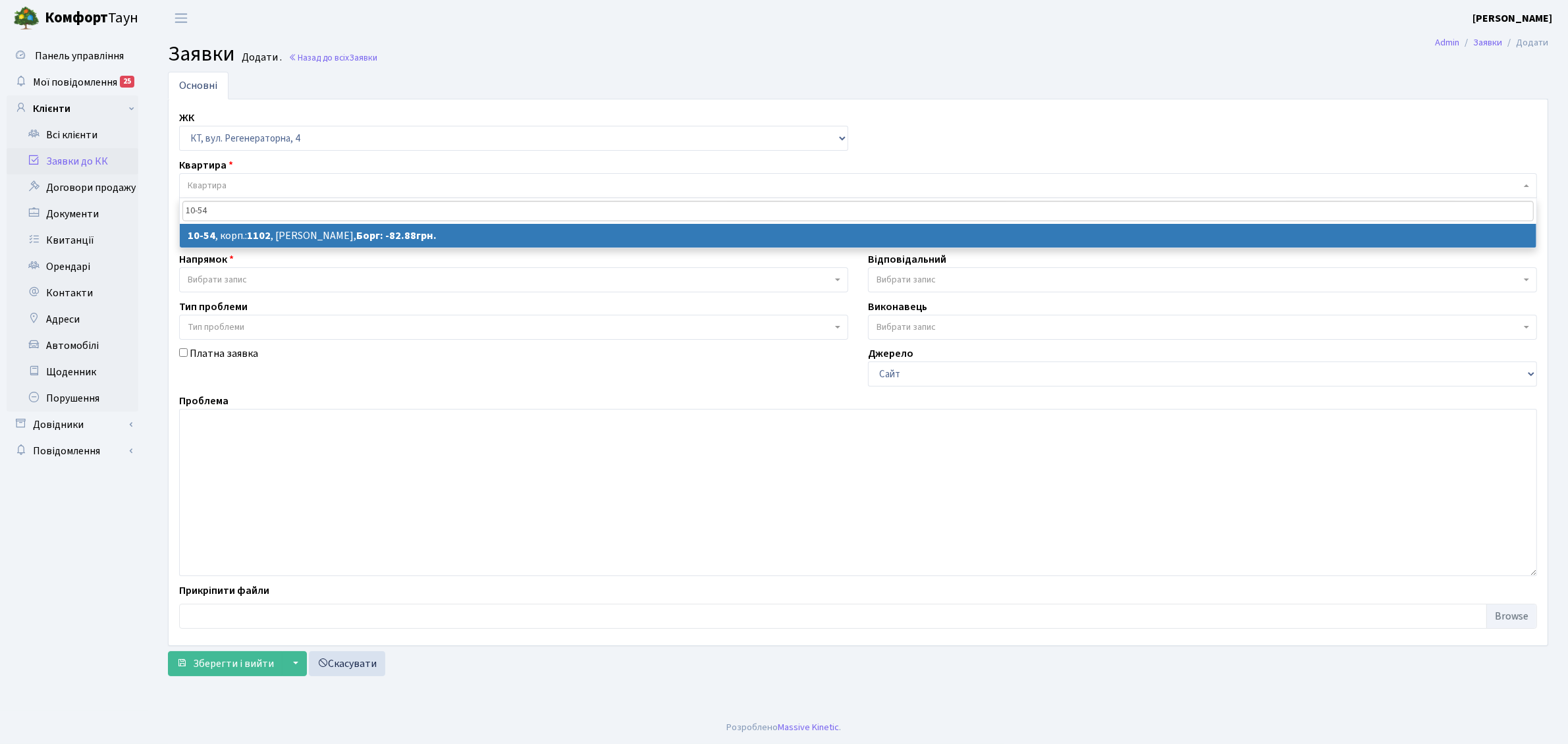
type input "10-54"
select select
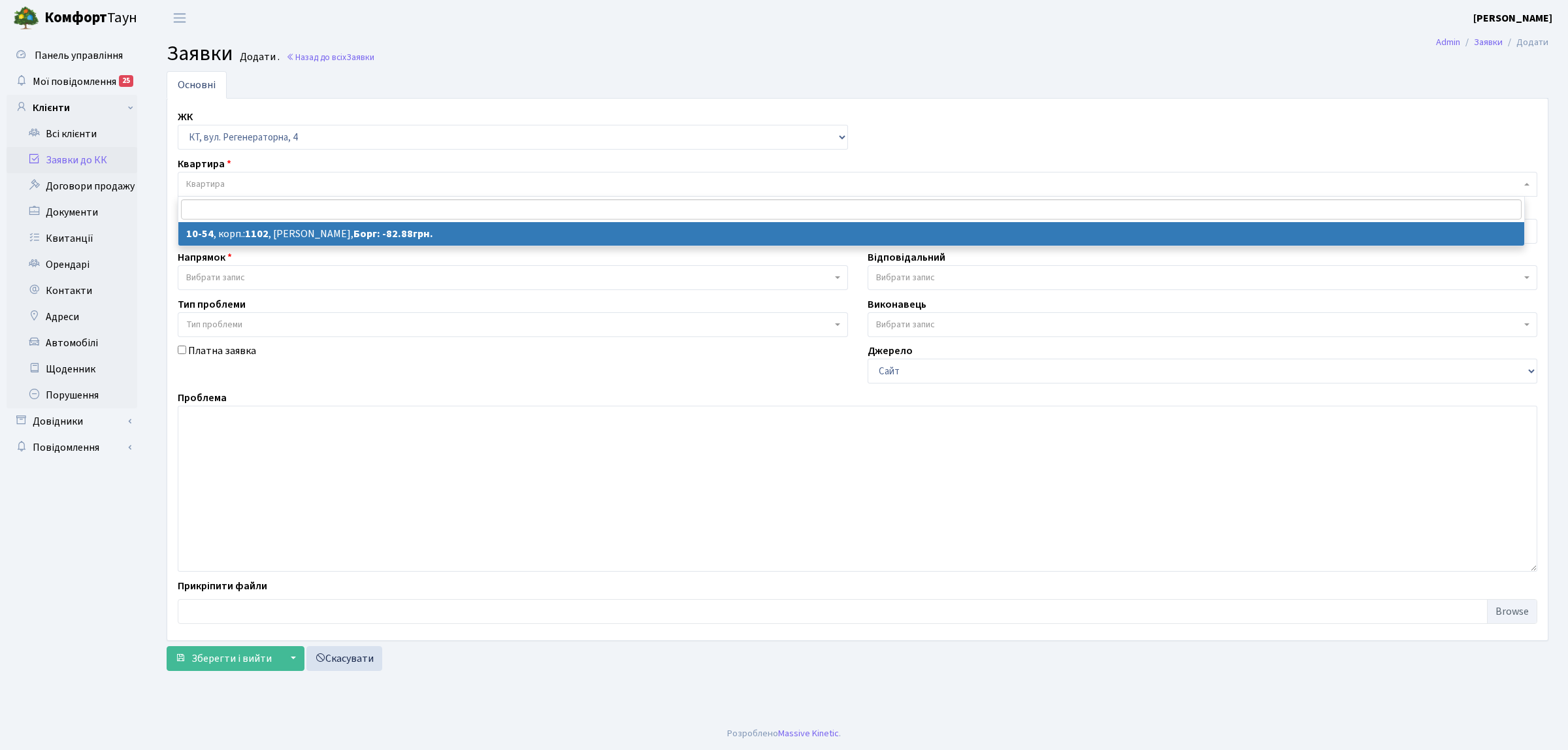
select select "6623"
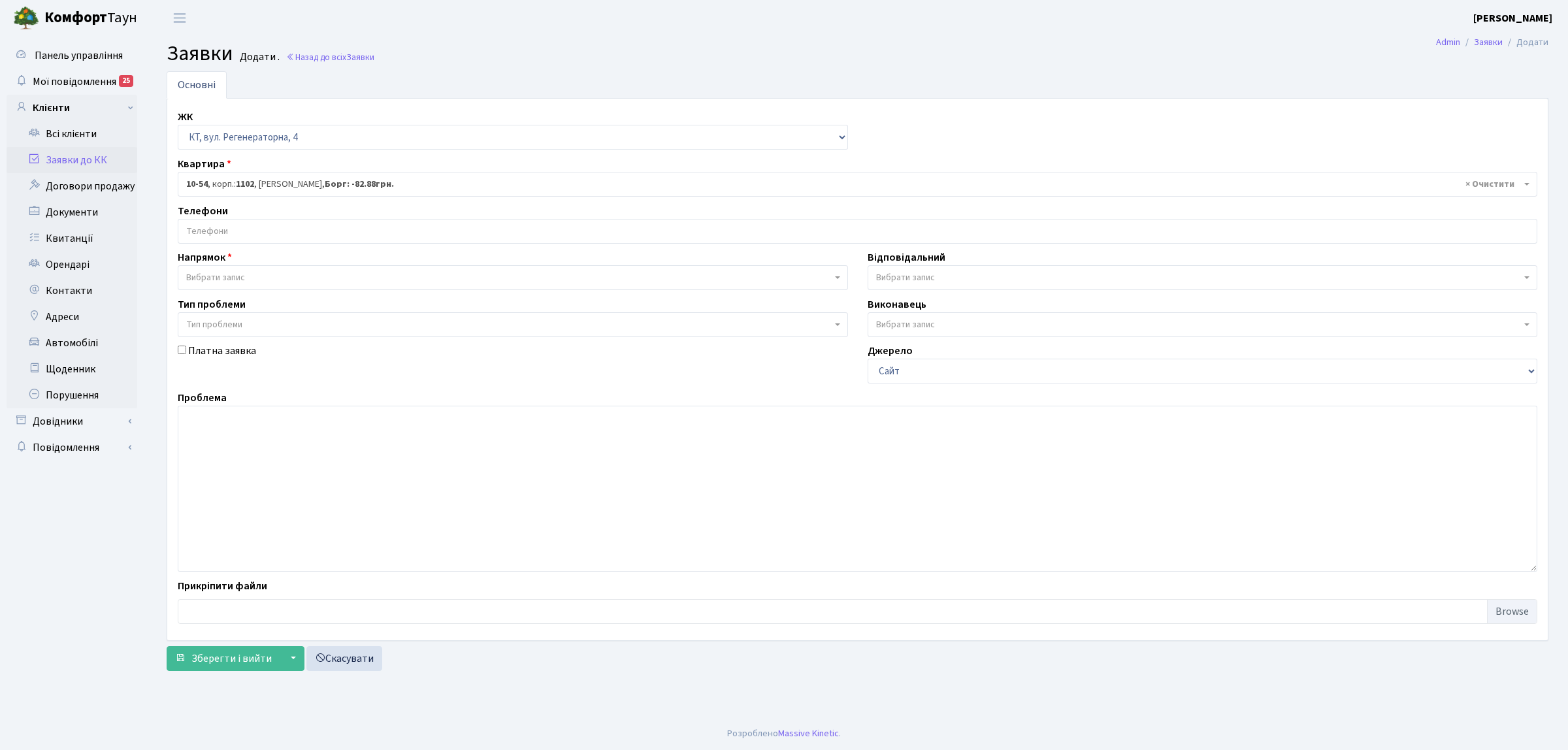
click at [242, 226] on input "search" at bounding box center [858, 231] width 1359 height 24
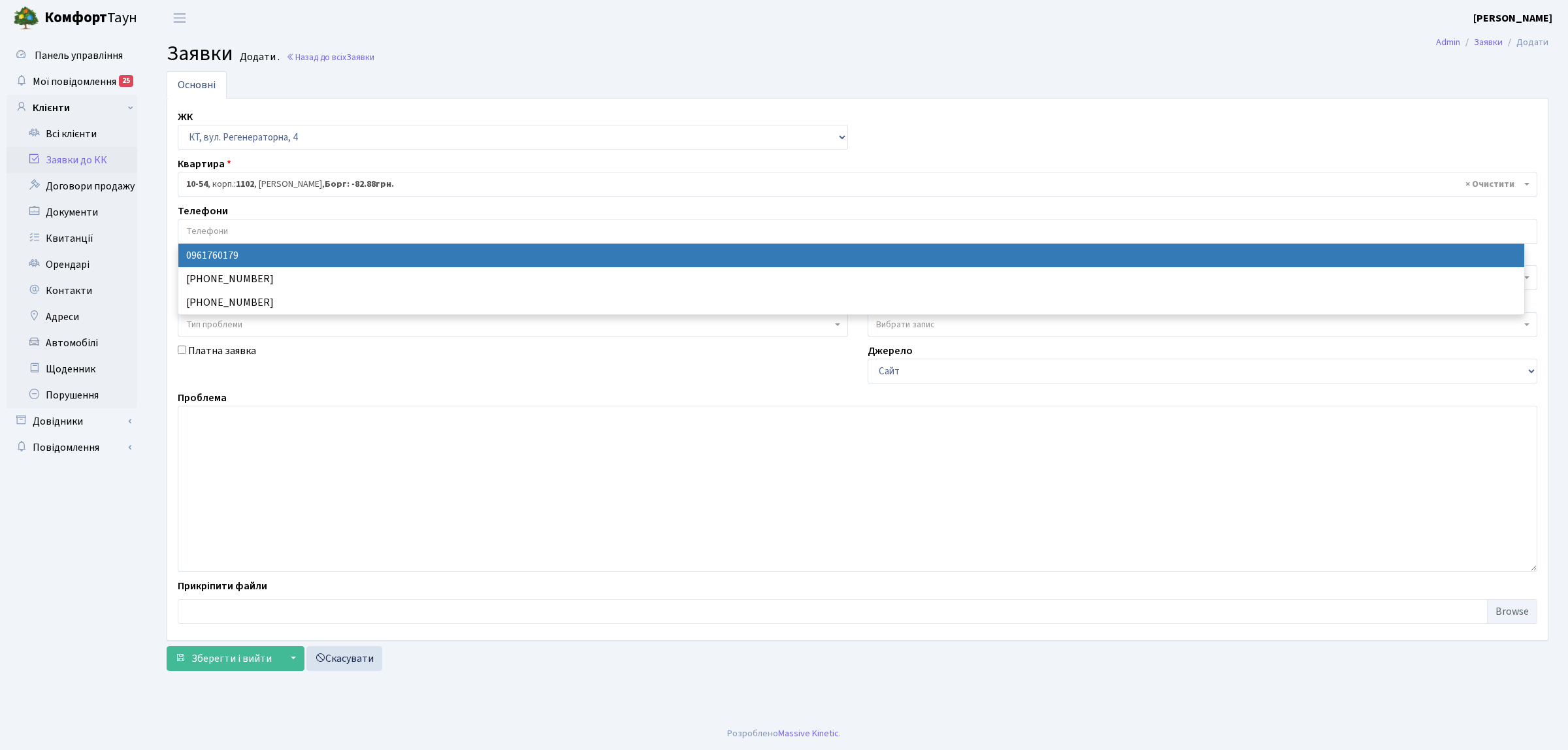
select select "101884"
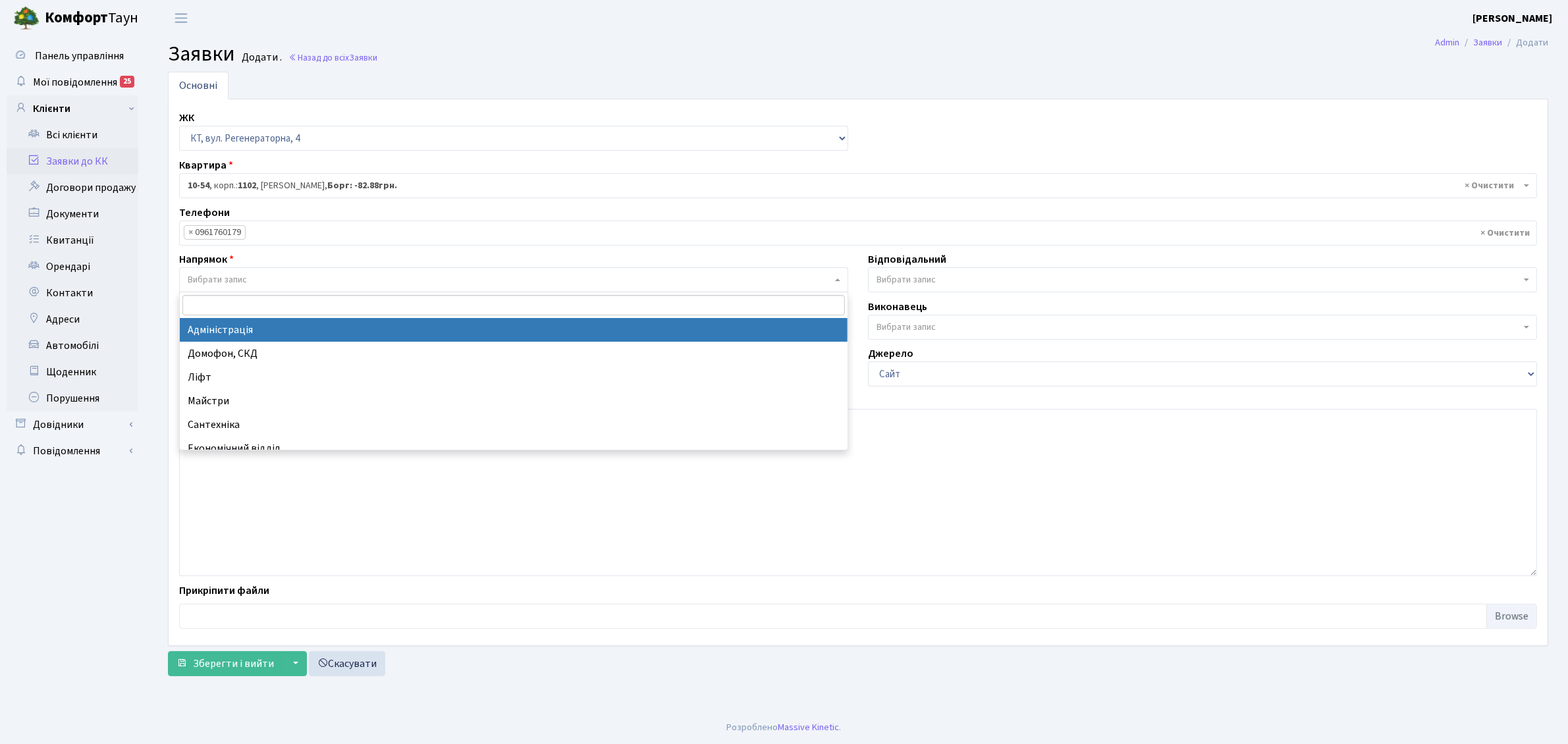
click at [242, 276] on span "Вибрати запис" at bounding box center [218, 280] width 59 height 13
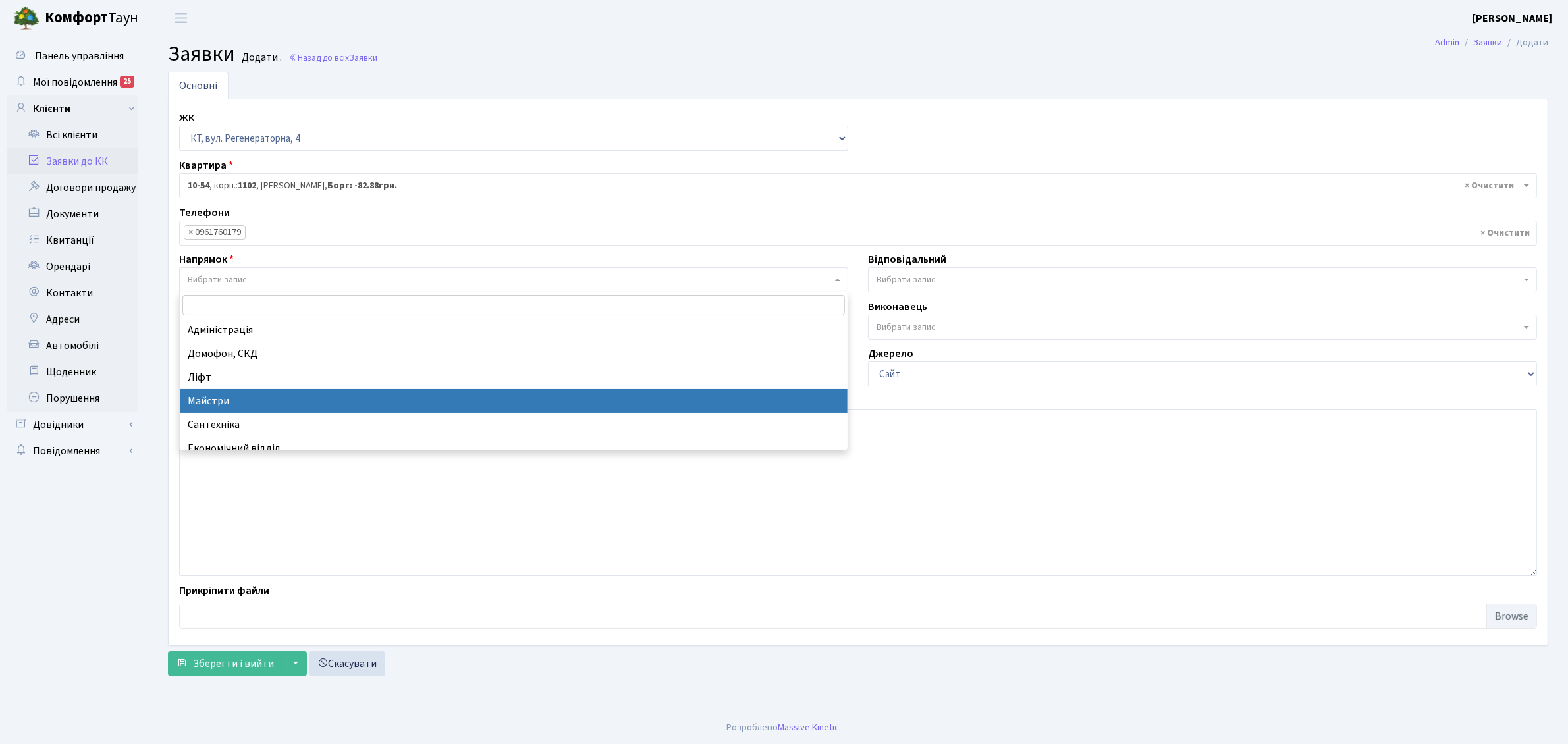
select select "1"
select select
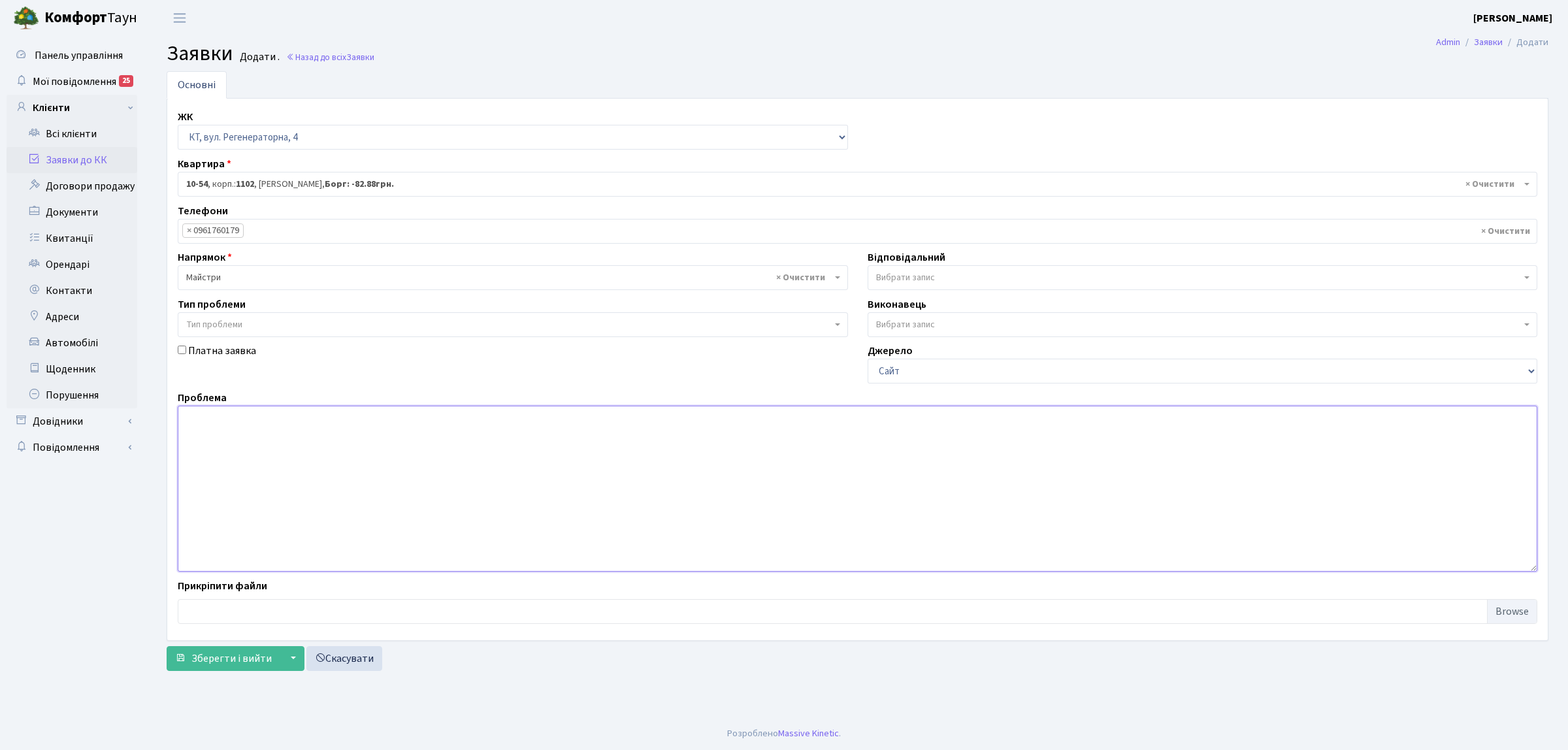
click at [259, 472] on textarea at bounding box center [858, 489] width 1360 height 166
type textarea "п.2 2 поверх прибрати"
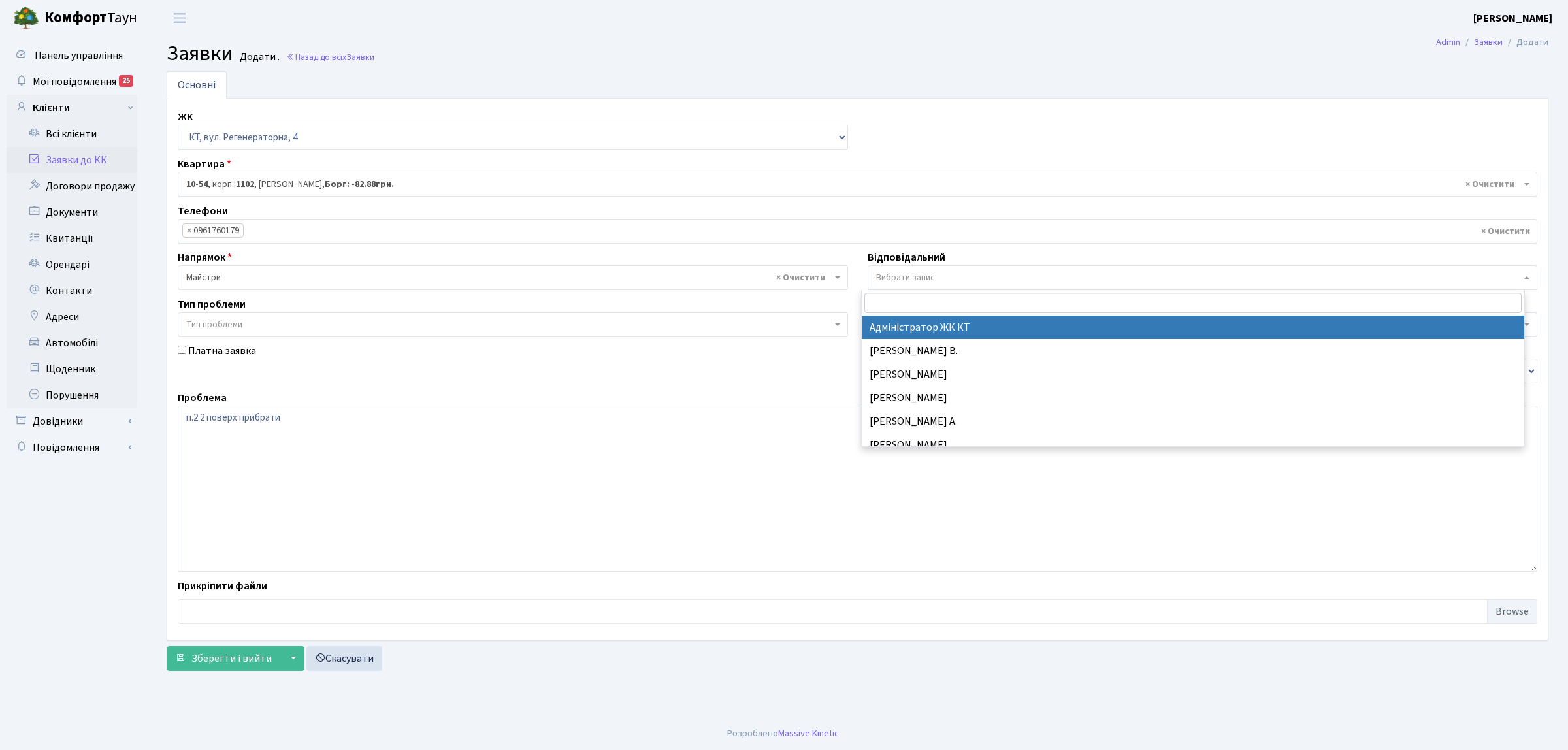
click at [930, 274] on span "Вибрати запис" at bounding box center [1199, 278] width 645 height 13
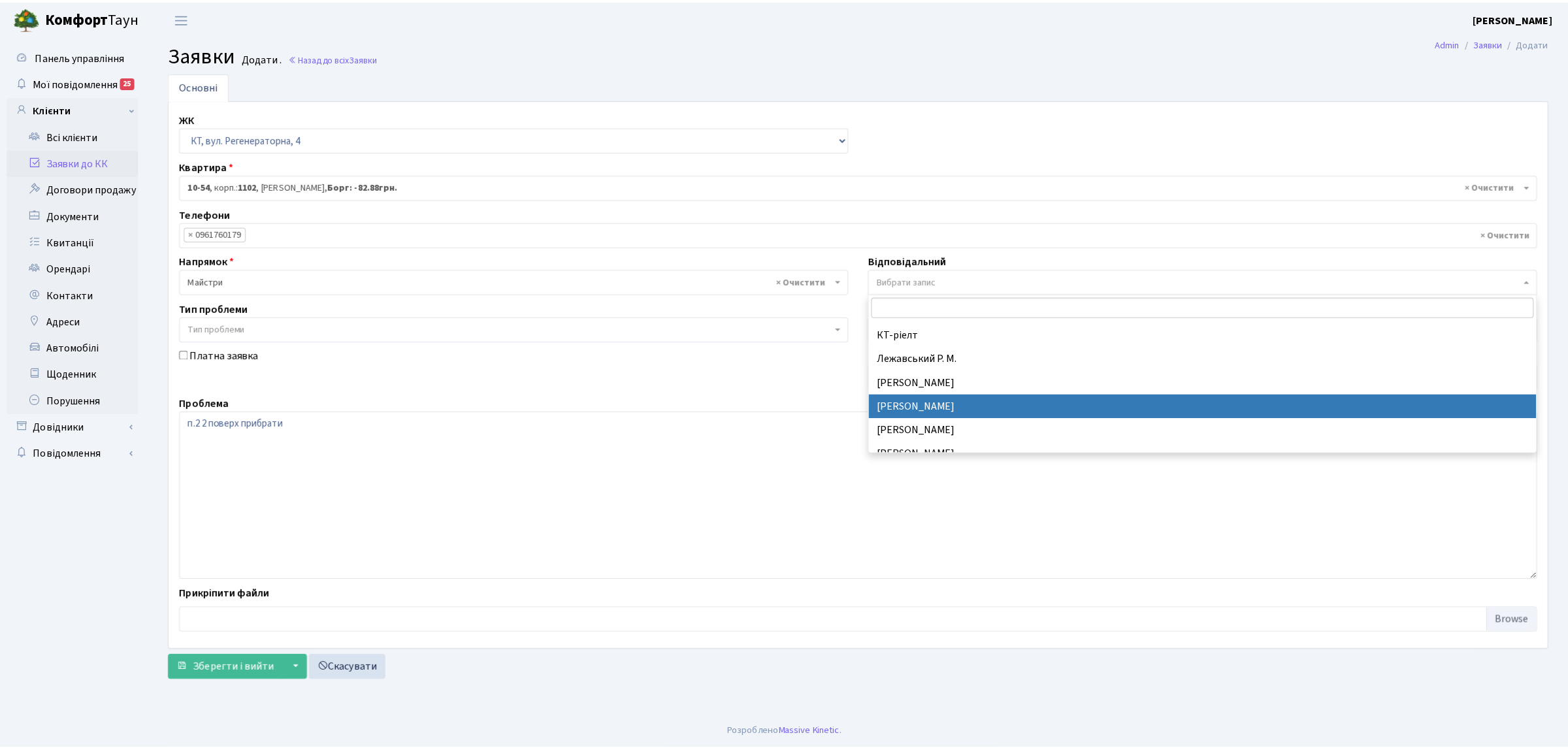
scroll to position [408, 0]
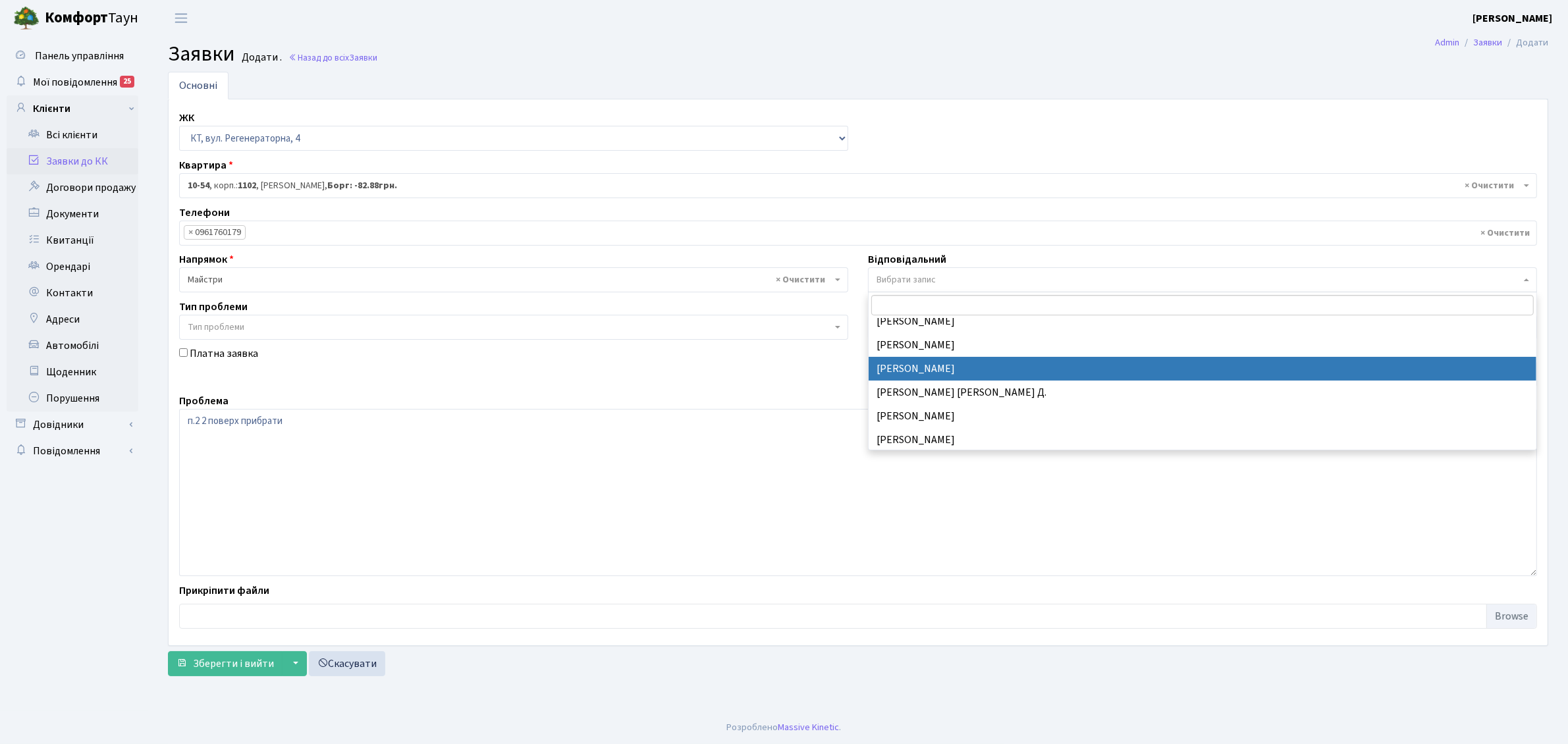
select select "42"
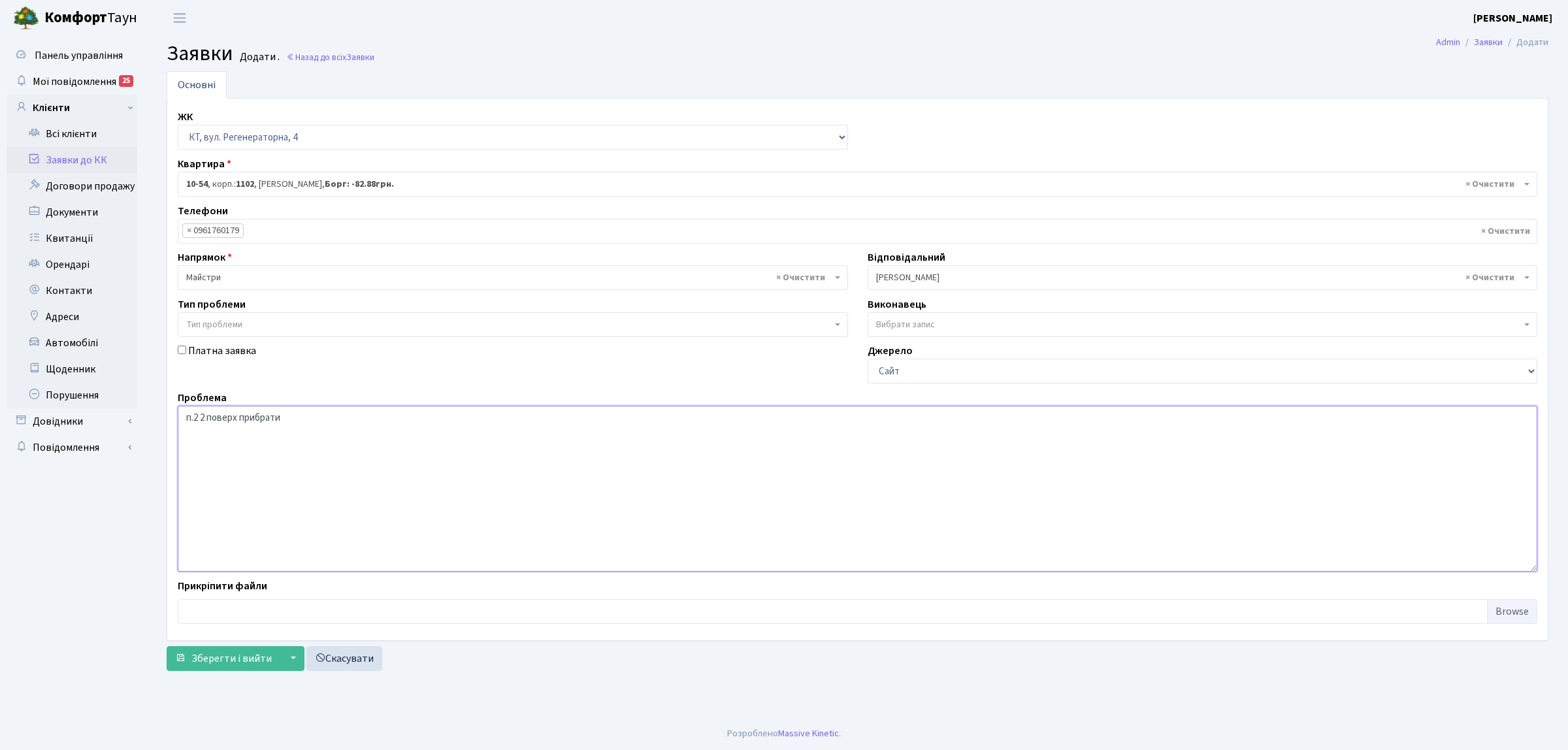
click at [196, 420] on textarea "п.2 2 поверх прибрати" at bounding box center [858, 489] width 1360 height 166
click at [201, 420] on textarea "п.2 2 поверх прибрати" at bounding box center [858, 489] width 1360 height 166
click at [250, 418] on textarea "п.2 на 2 поверх прибрати" at bounding box center [858, 489] width 1360 height 166
type textarea "п.2 на 2 поверсі прибрати"
click at [235, 660] on span "Зберегти і вийти" at bounding box center [232, 659] width 81 height 14
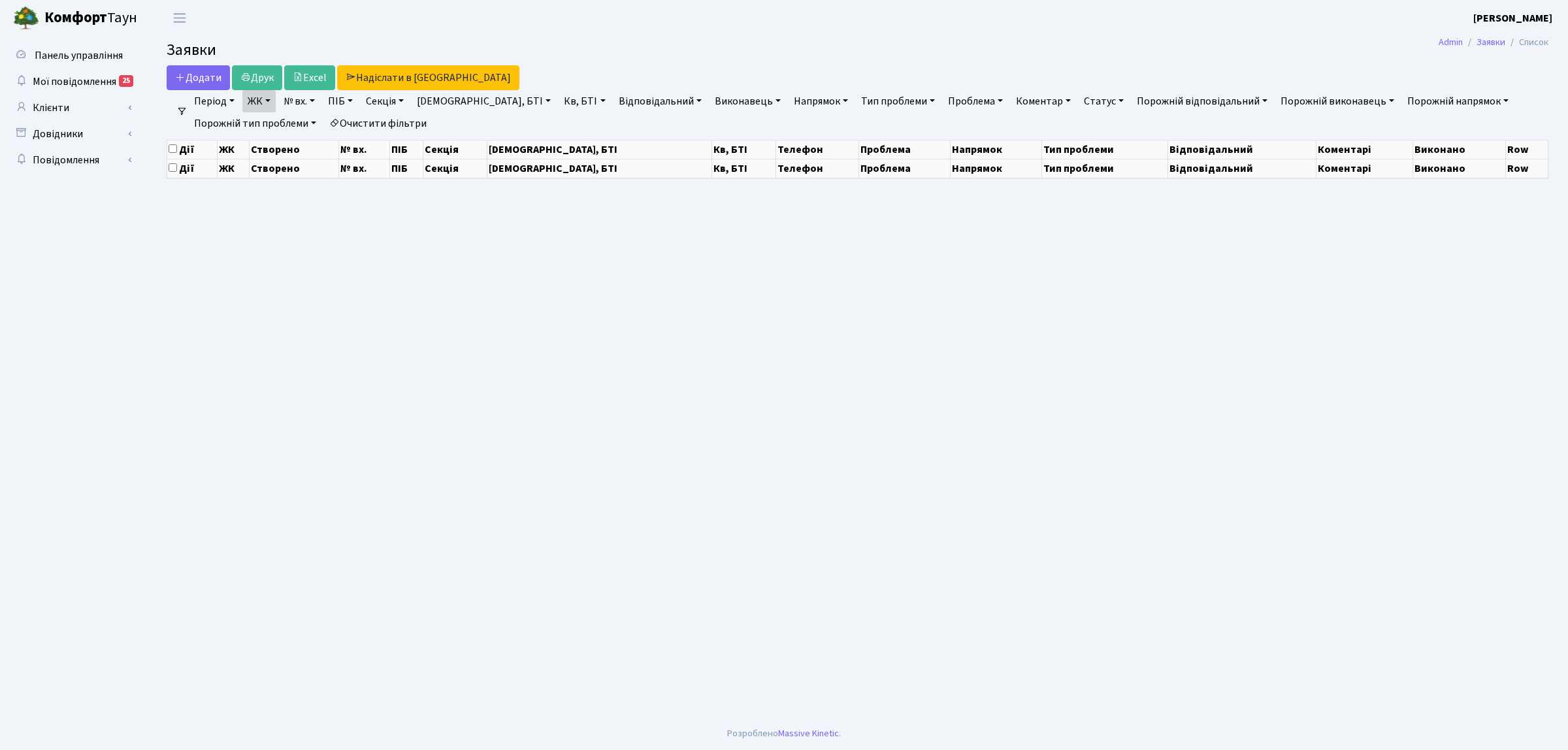
select select "25"
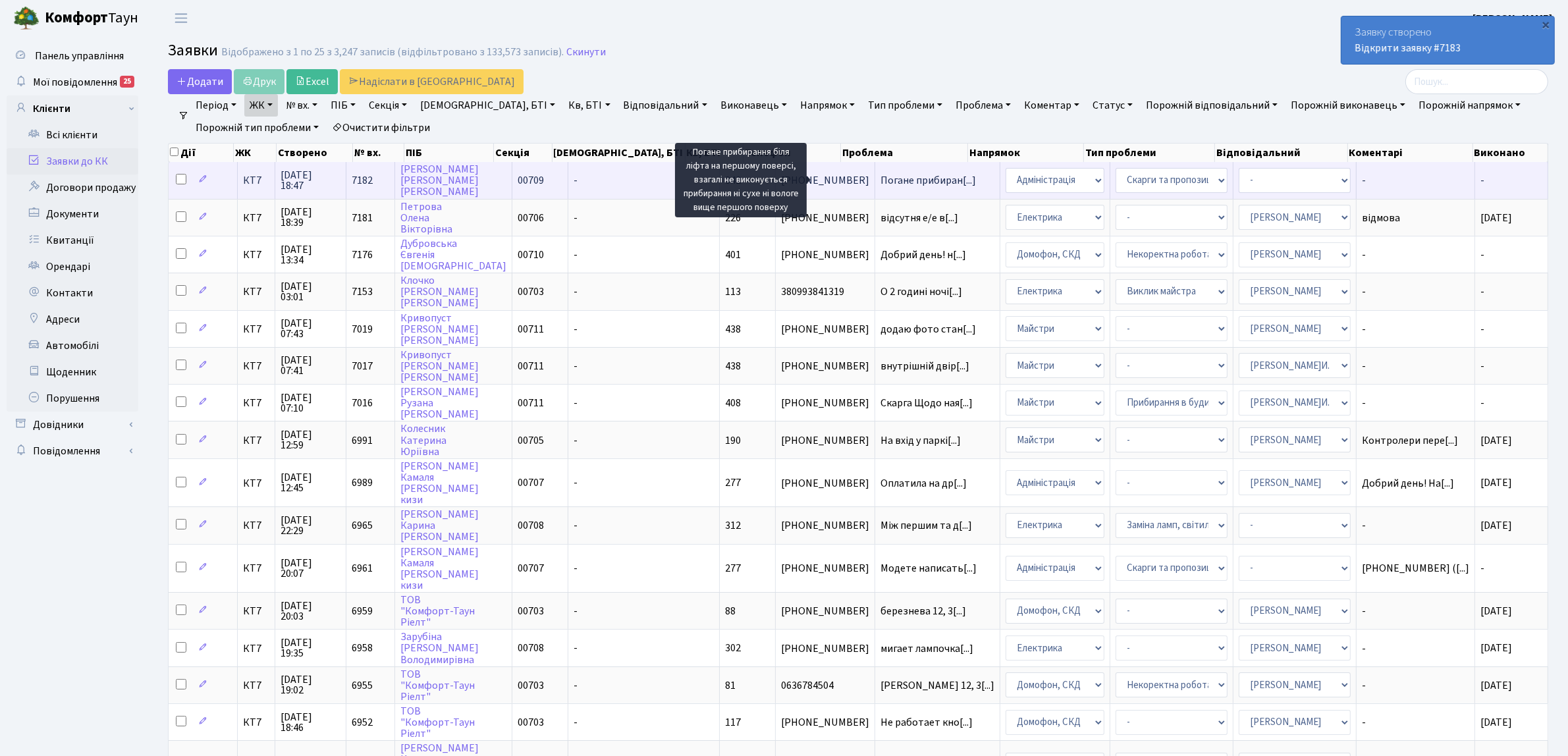
click at [880, 182] on span "Погане прибиран[...]" at bounding box center [928, 181] width 96 height 15
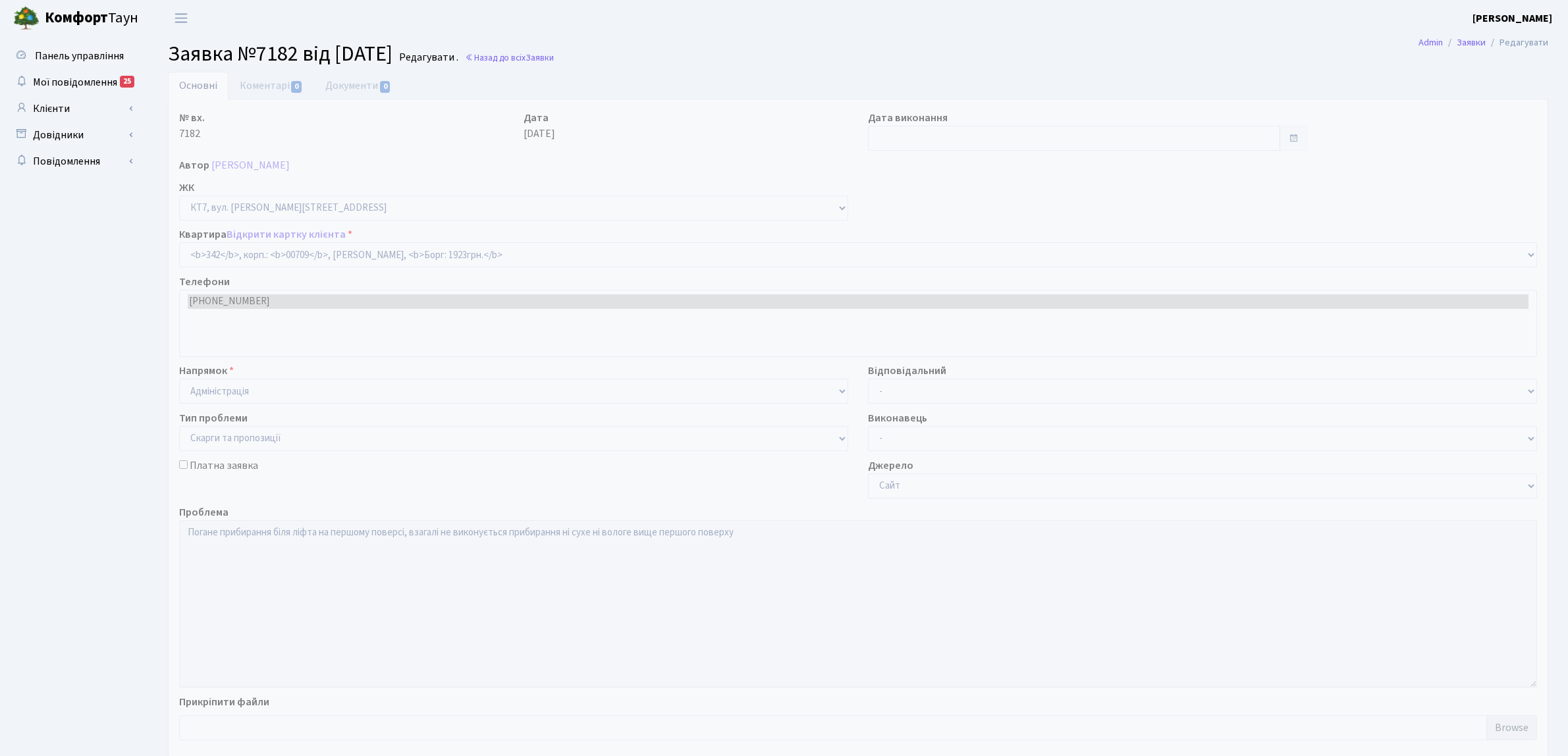
select select "18855"
select select "55"
